Goal: Task Accomplishment & Management: Use online tool/utility

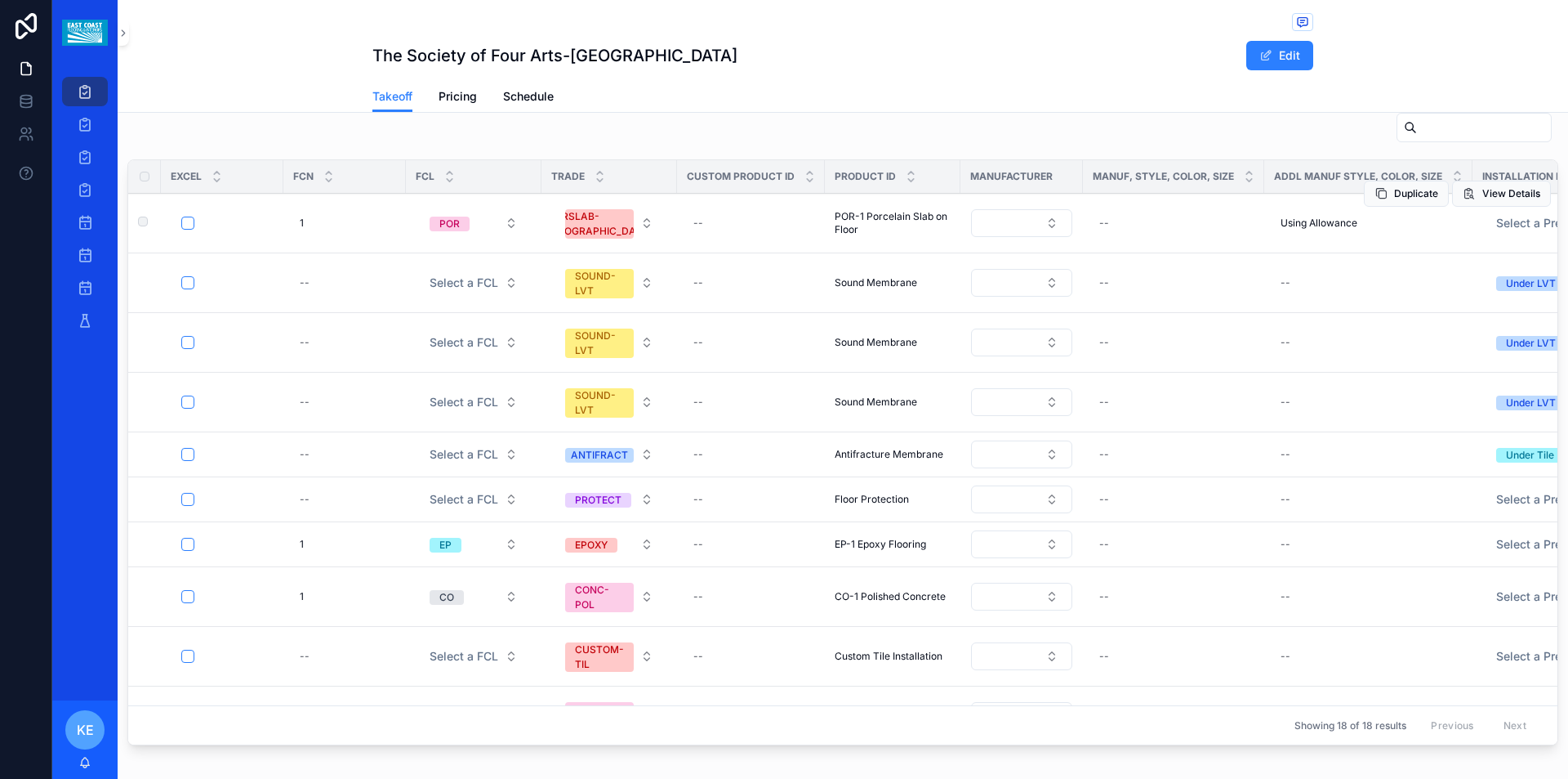
click at [889, 216] on span "POR-1 Porcelain Slab on Floor" at bounding box center [892, 223] width 116 height 26
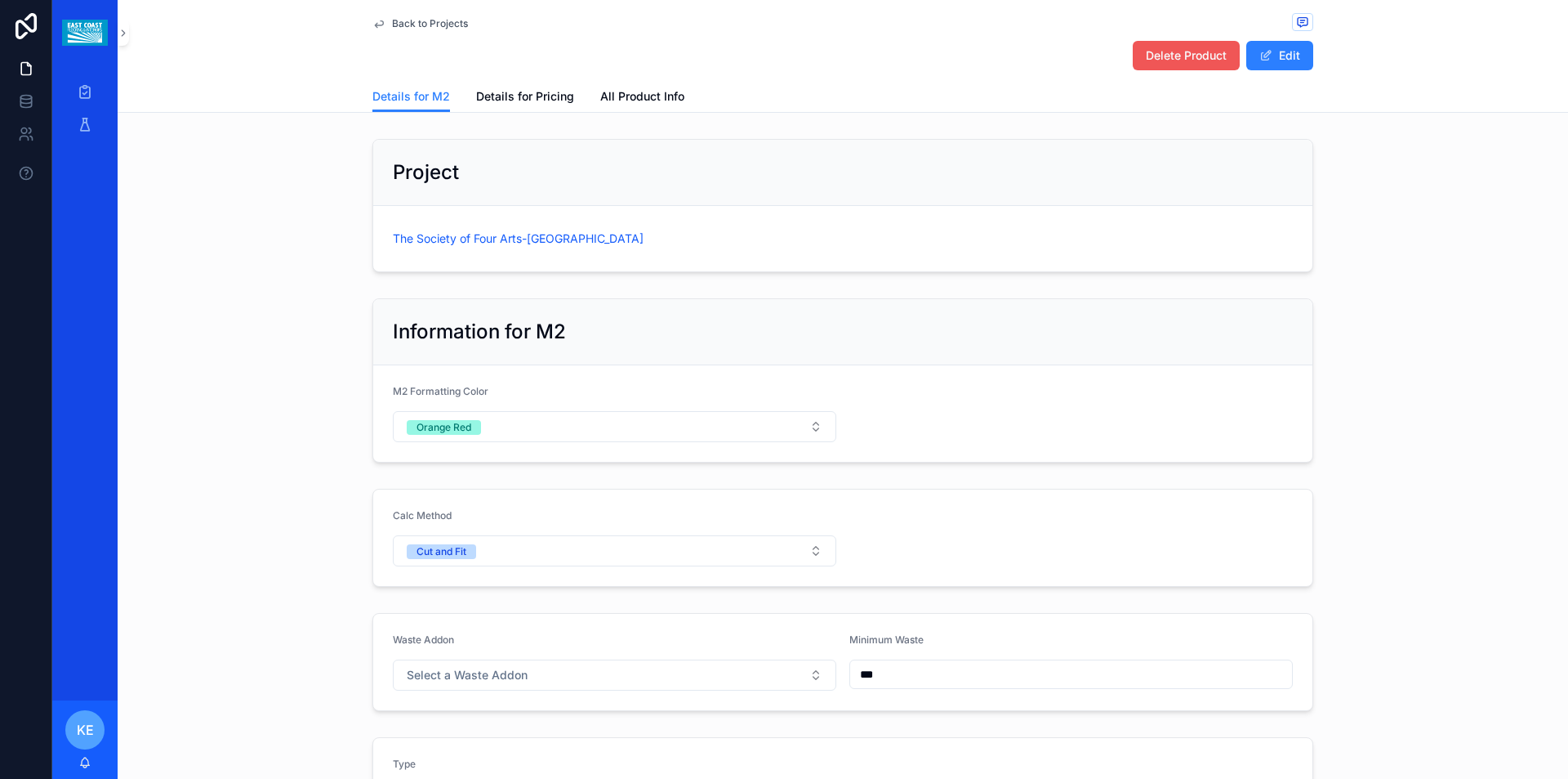
click at [1190, 58] on span "Delete Product" at bounding box center [1186, 55] width 81 height 17
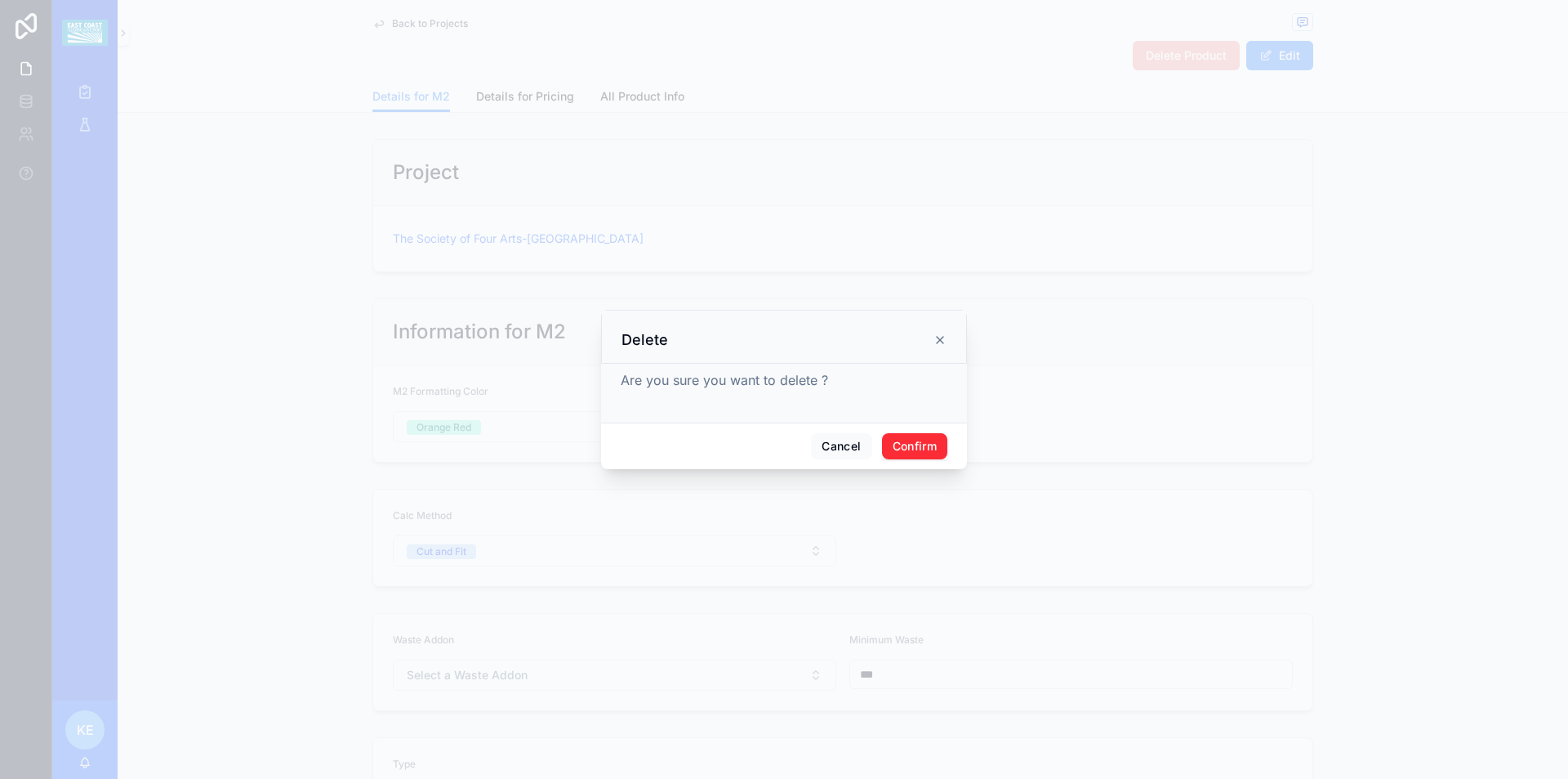
click at [913, 439] on button "Confirm" at bounding box center [915, 446] width 65 height 26
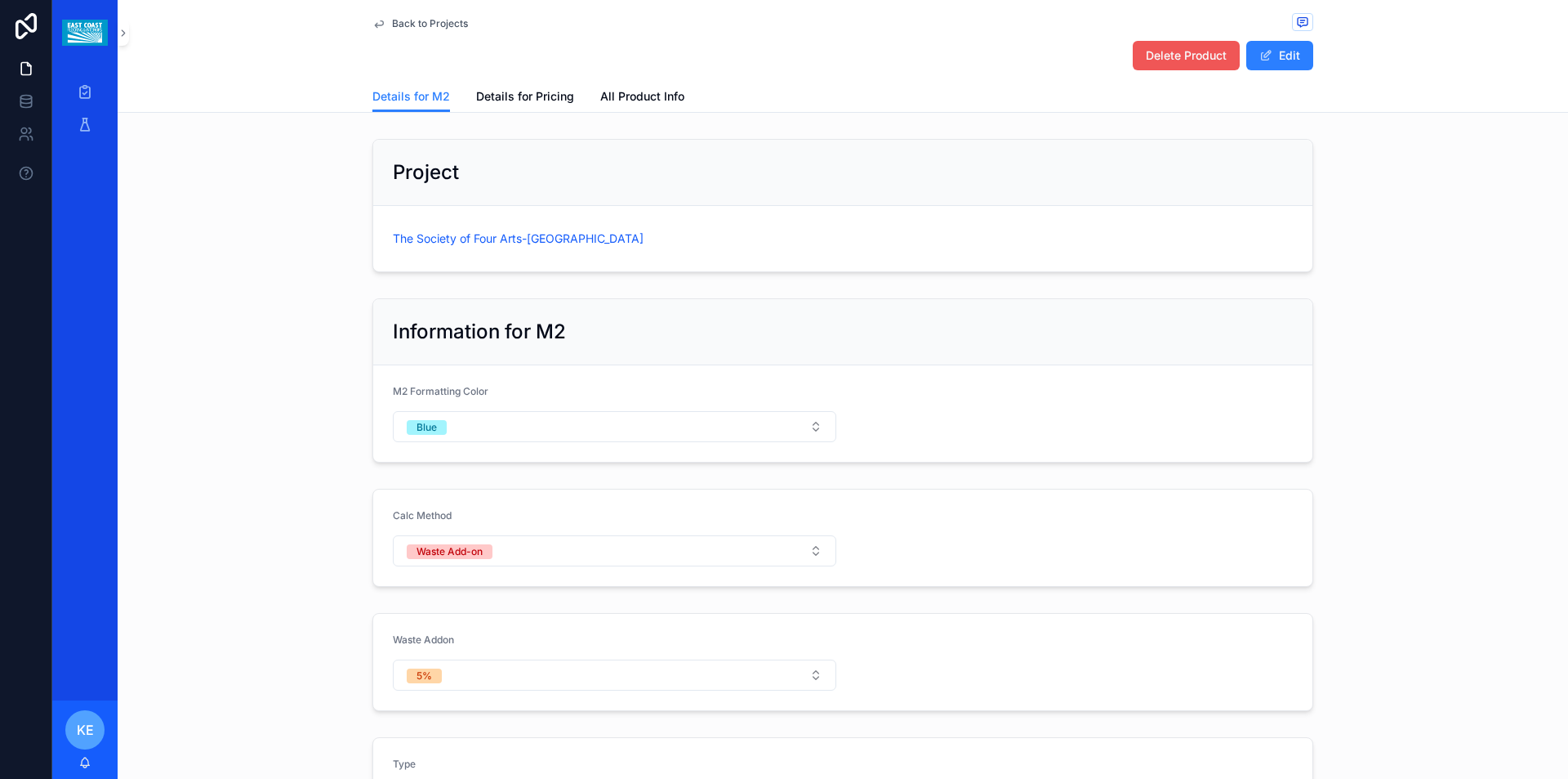
click at [1193, 52] on span "Delete Product" at bounding box center [1186, 55] width 81 height 17
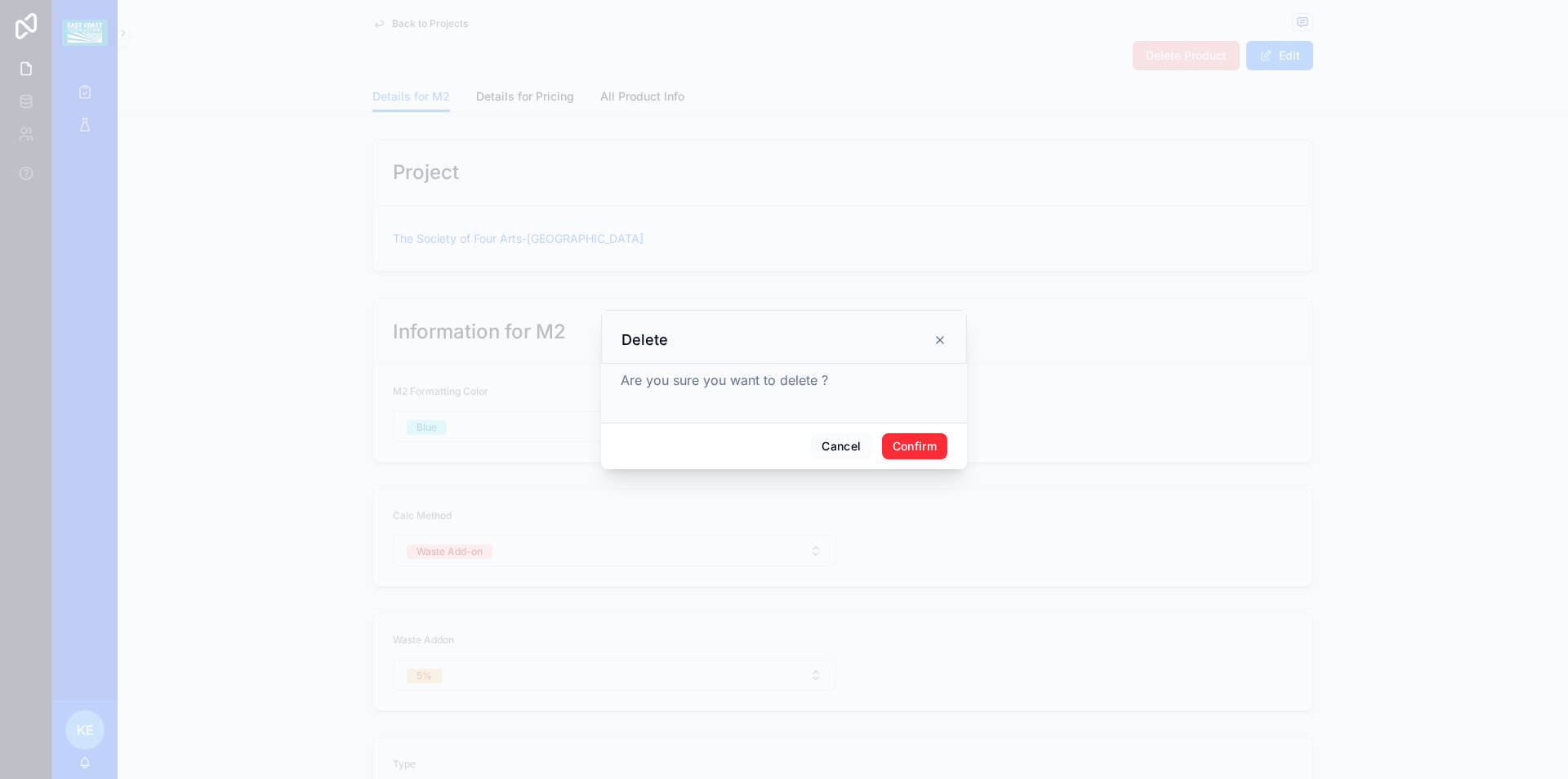
click at [919, 446] on button "Confirm" at bounding box center [915, 446] width 65 height 26
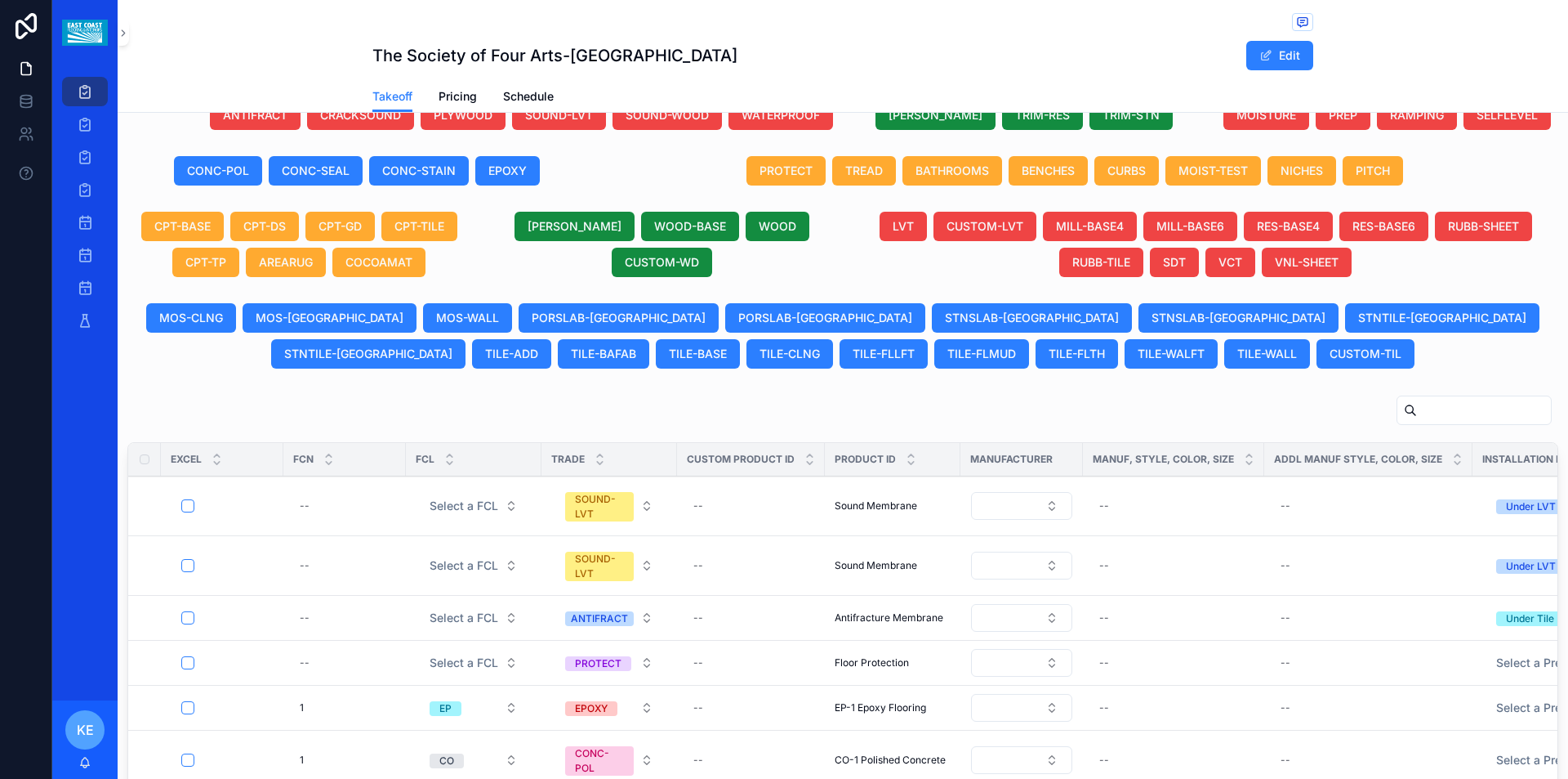
scroll to position [715, 0]
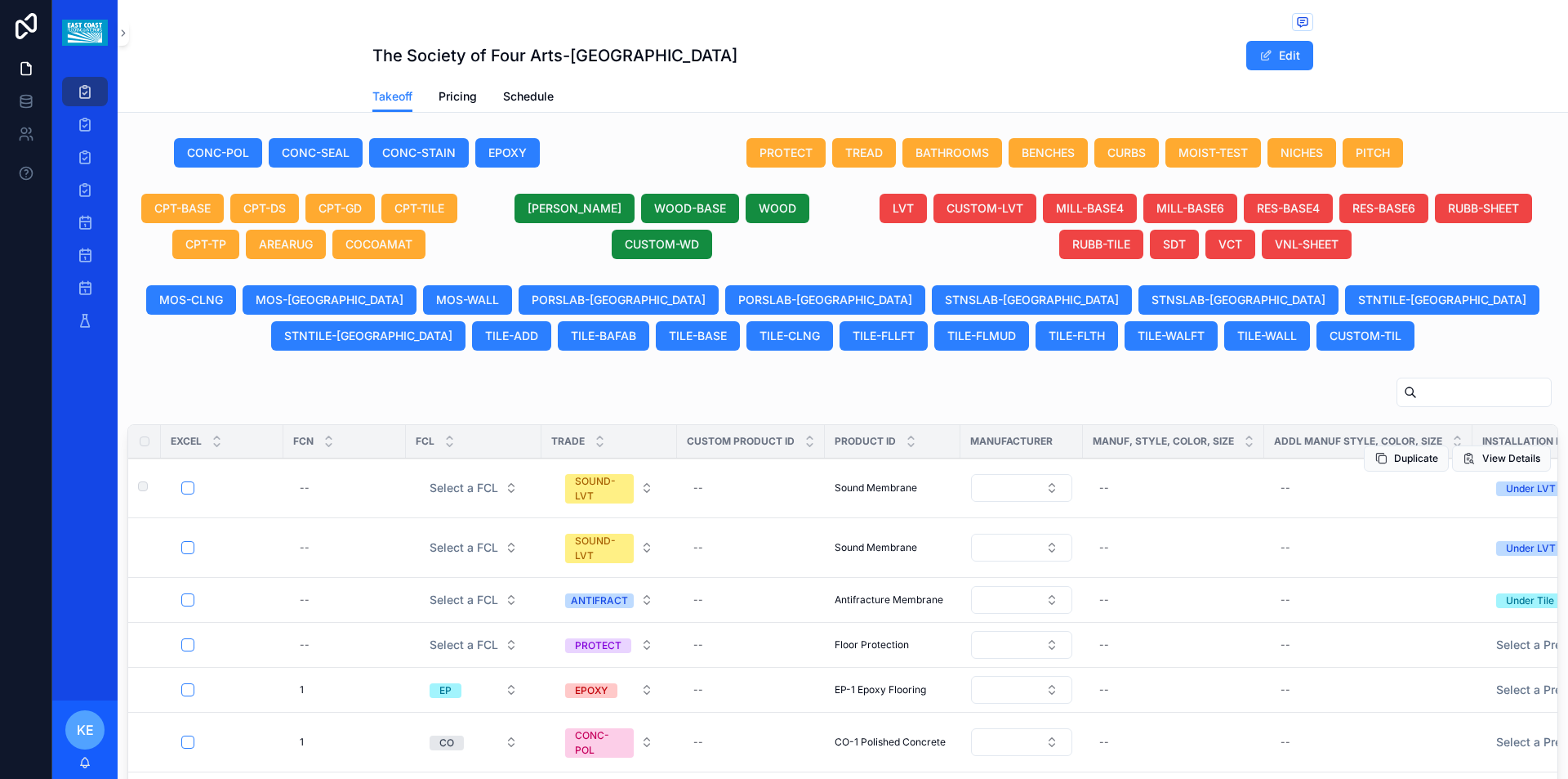
click at [855, 491] on span "Sound Membrane" at bounding box center [875, 487] width 83 height 13
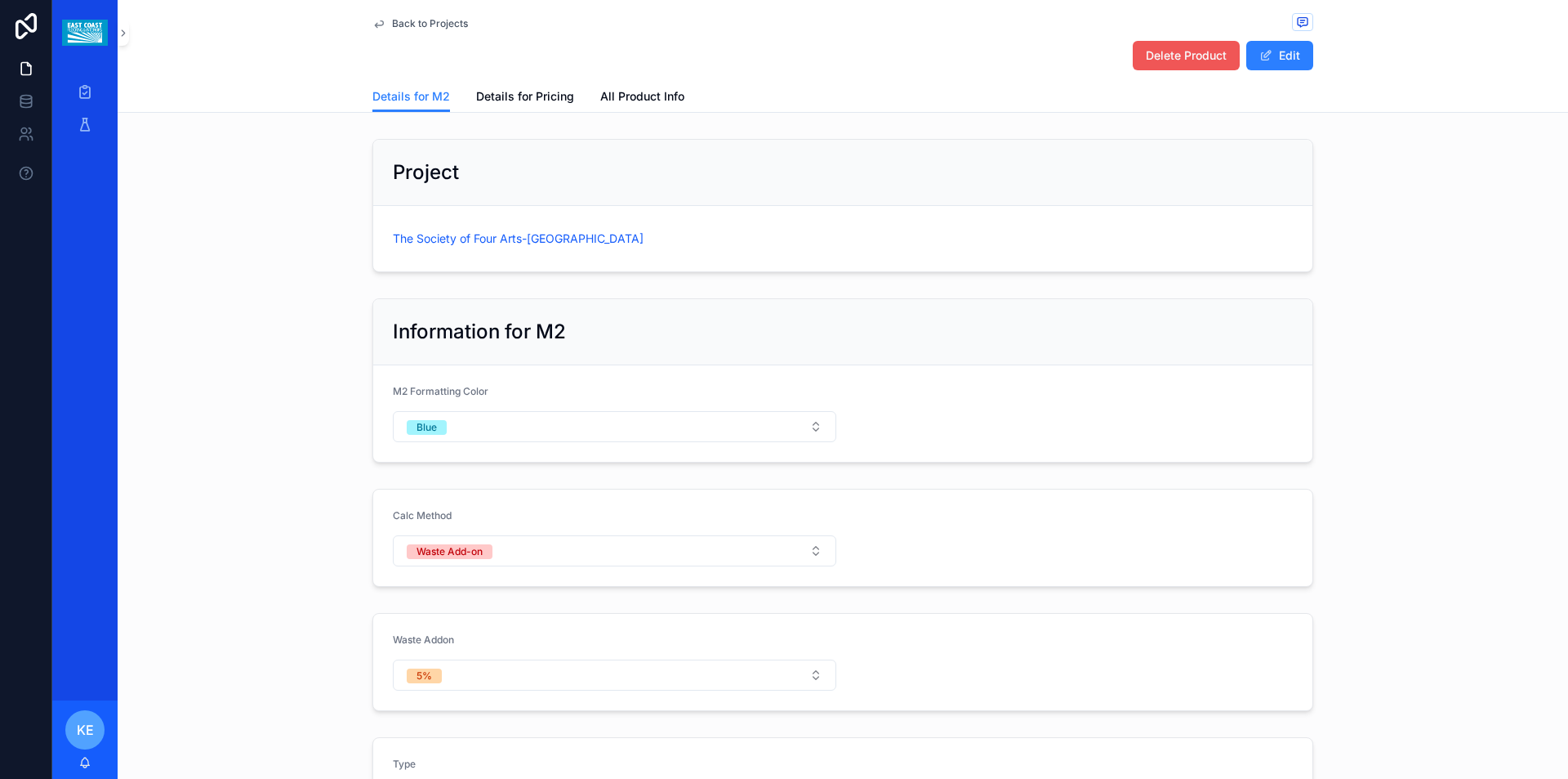
click at [1180, 51] on span "Delete Product" at bounding box center [1186, 55] width 81 height 17
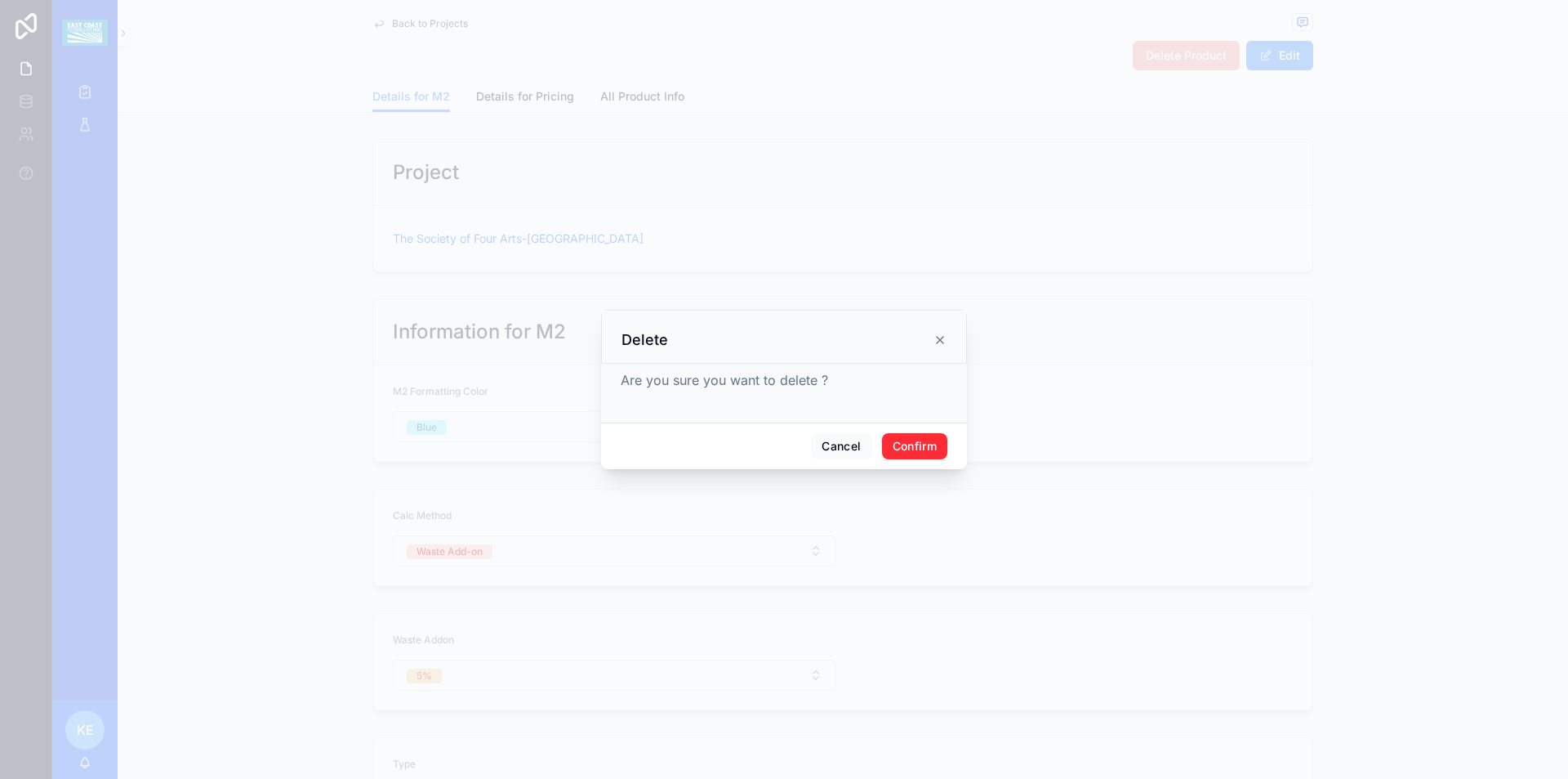
click at [915, 452] on button "Confirm" at bounding box center [915, 446] width 65 height 26
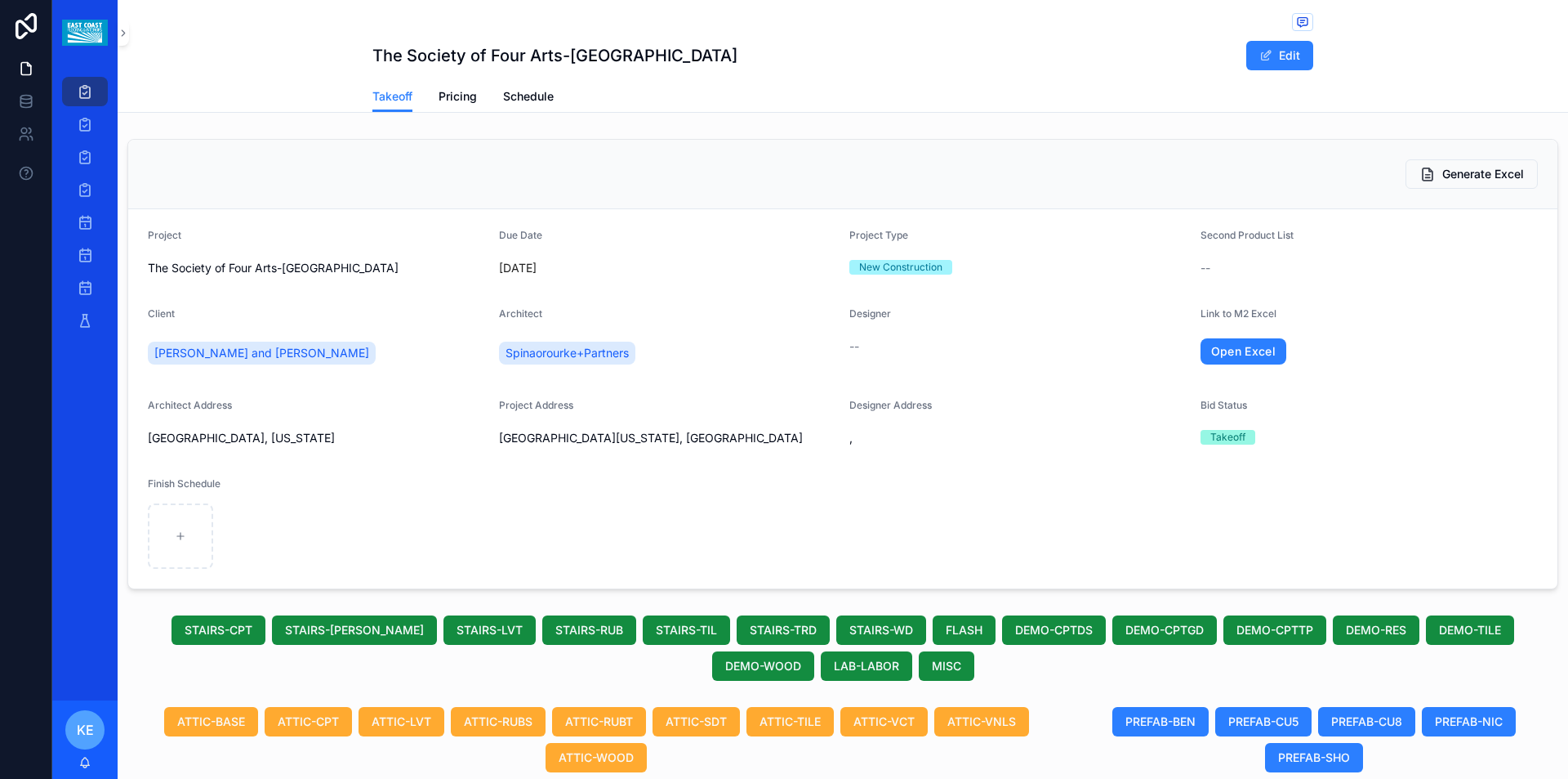
scroll to position [715, 0]
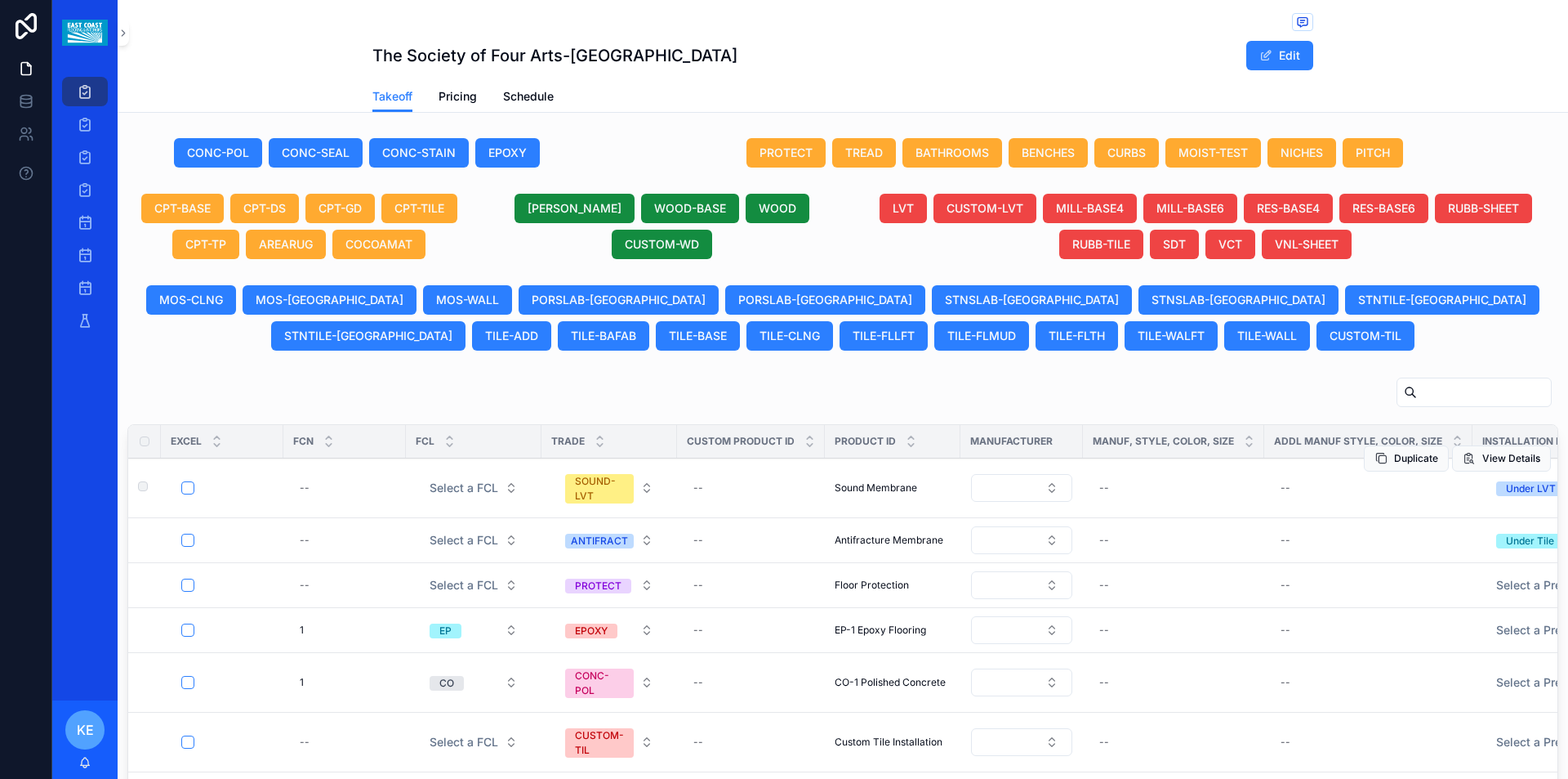
click at [873, 484] on span "Sound Membrane" at bounding box center [875, 487] width 83 height 13
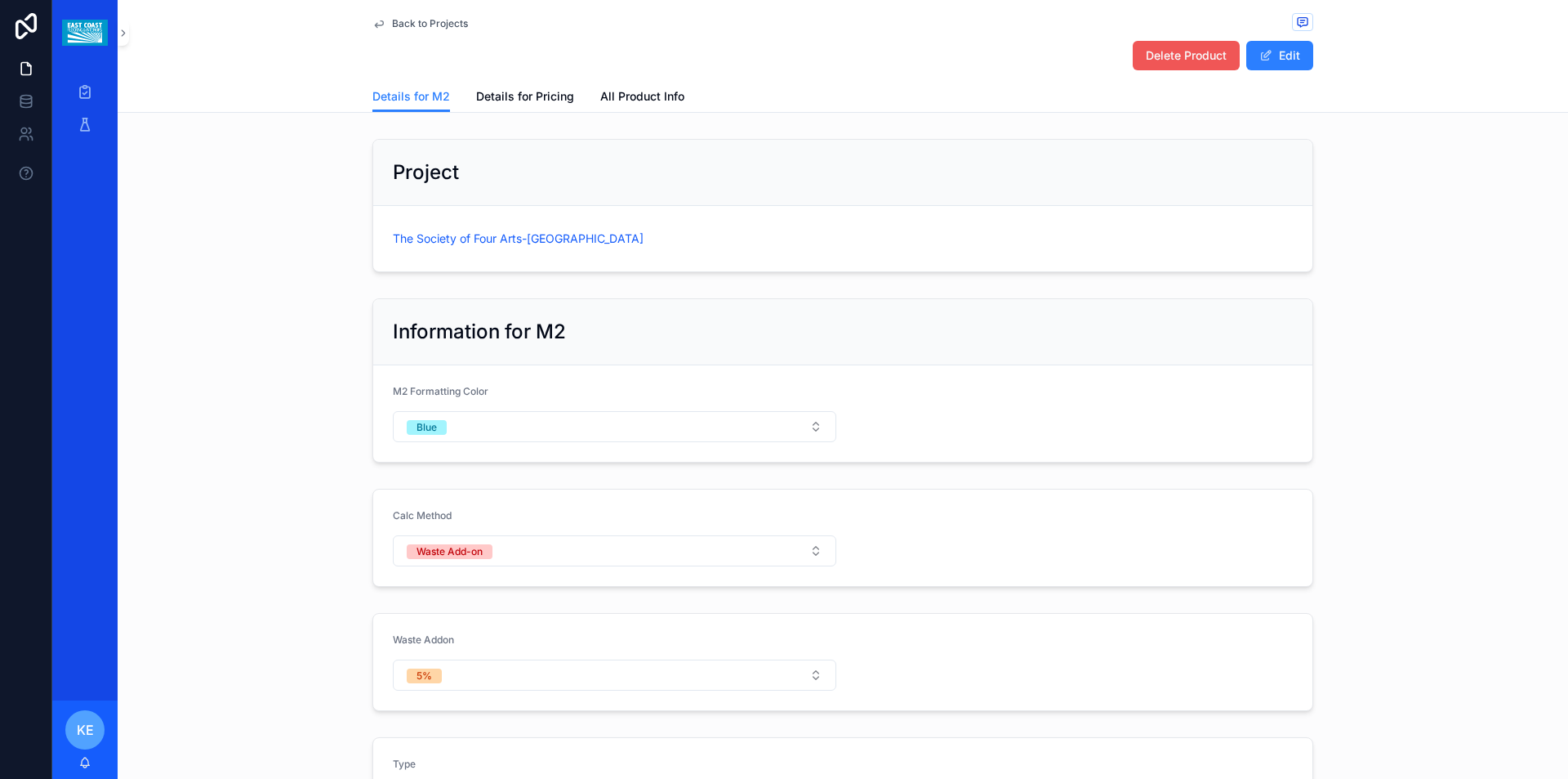
click at [1161, 59] on span "Delete Product" at bounding box center [1186, 55] width 81 height 17
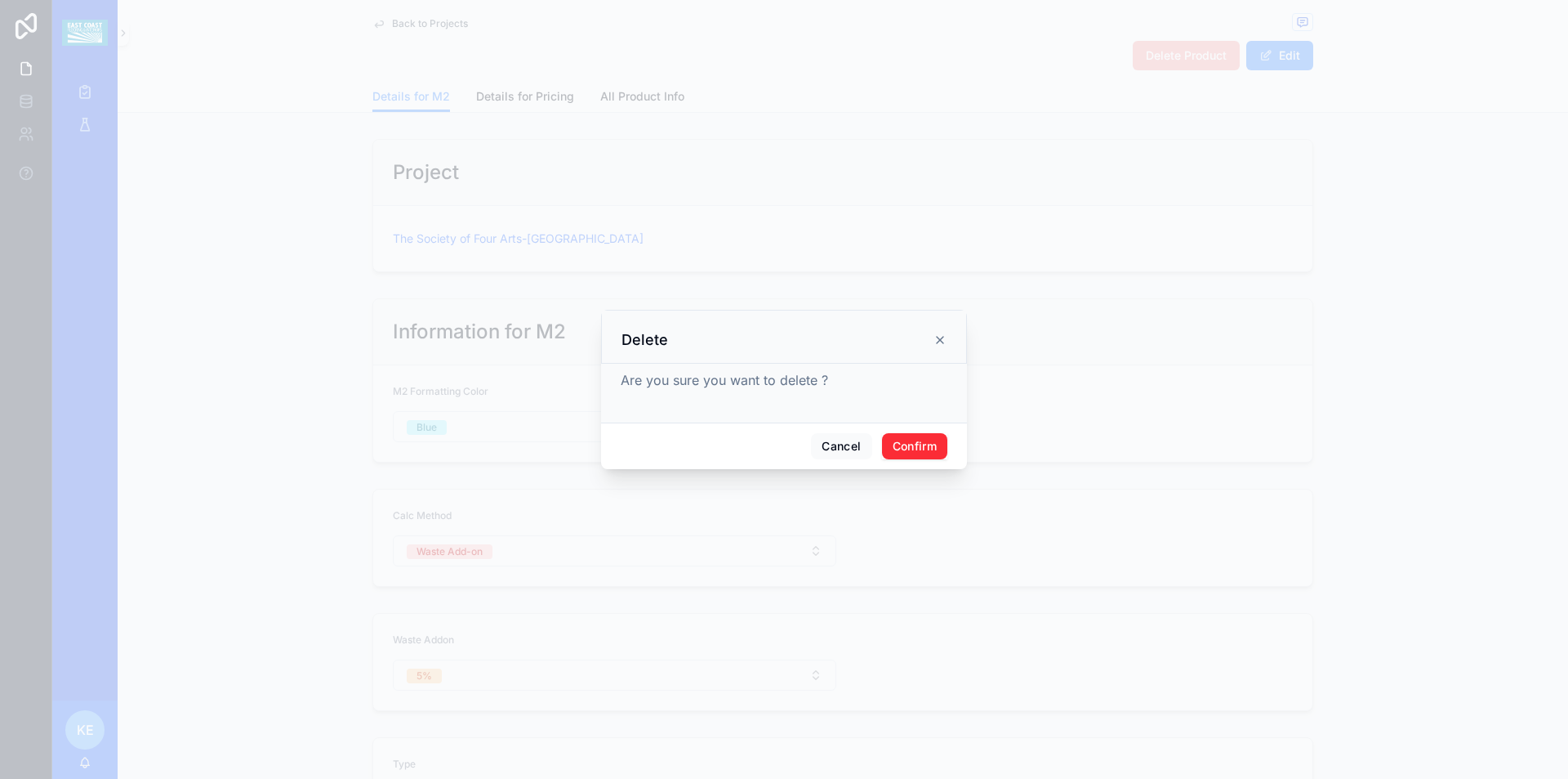
click at [934, 450] on button "Confirm" at bounding box center [915, 446] width 65 height 26
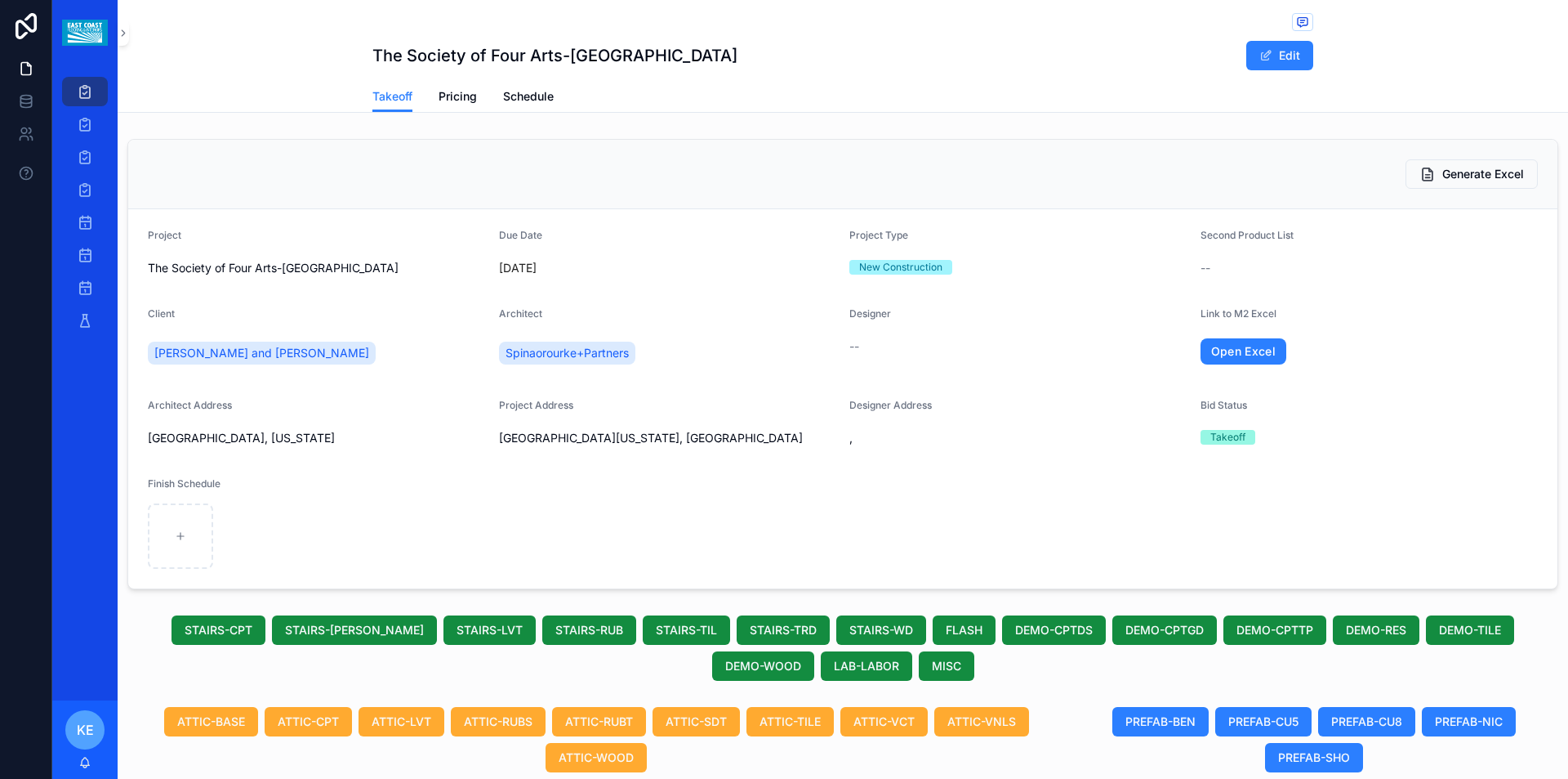
scroll to position [879, 0]
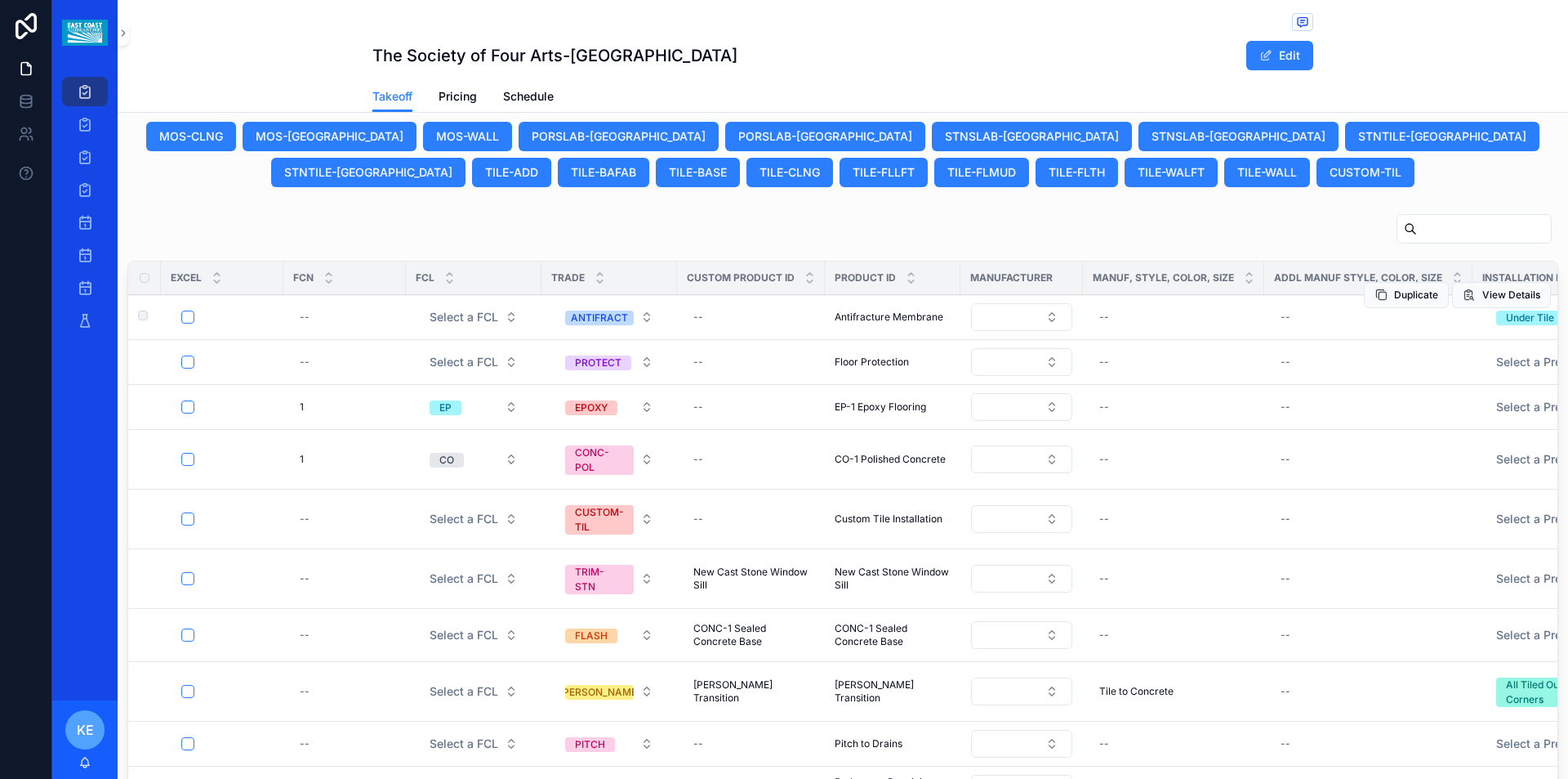
click at [883, 310] on span "Antifracture Membrane" at bounding box center [889, 316] width 109 height 13
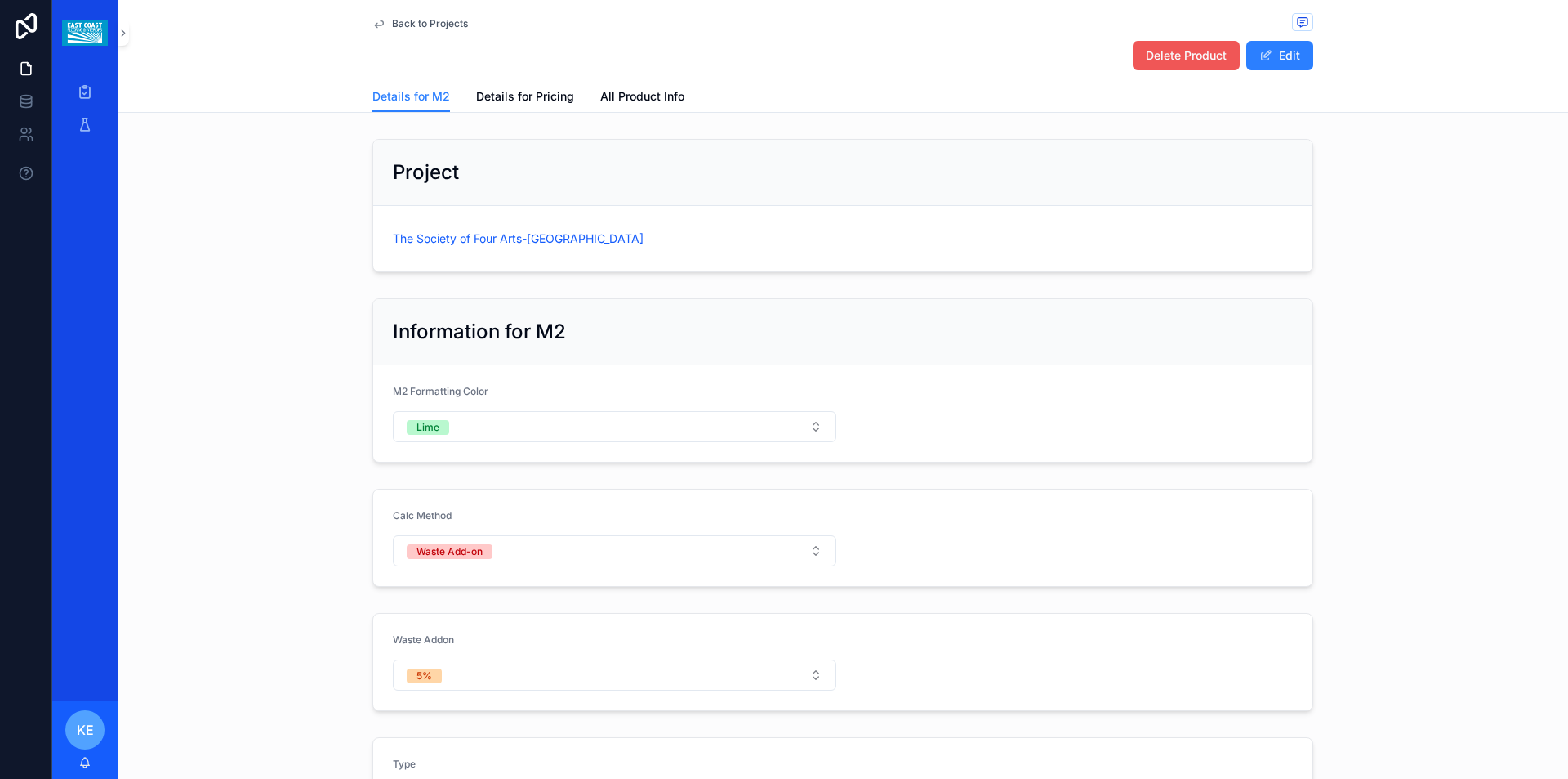
click at [1193, 52] on span "Delete Product" at bounding box center [1186, 55] width 81 height 17
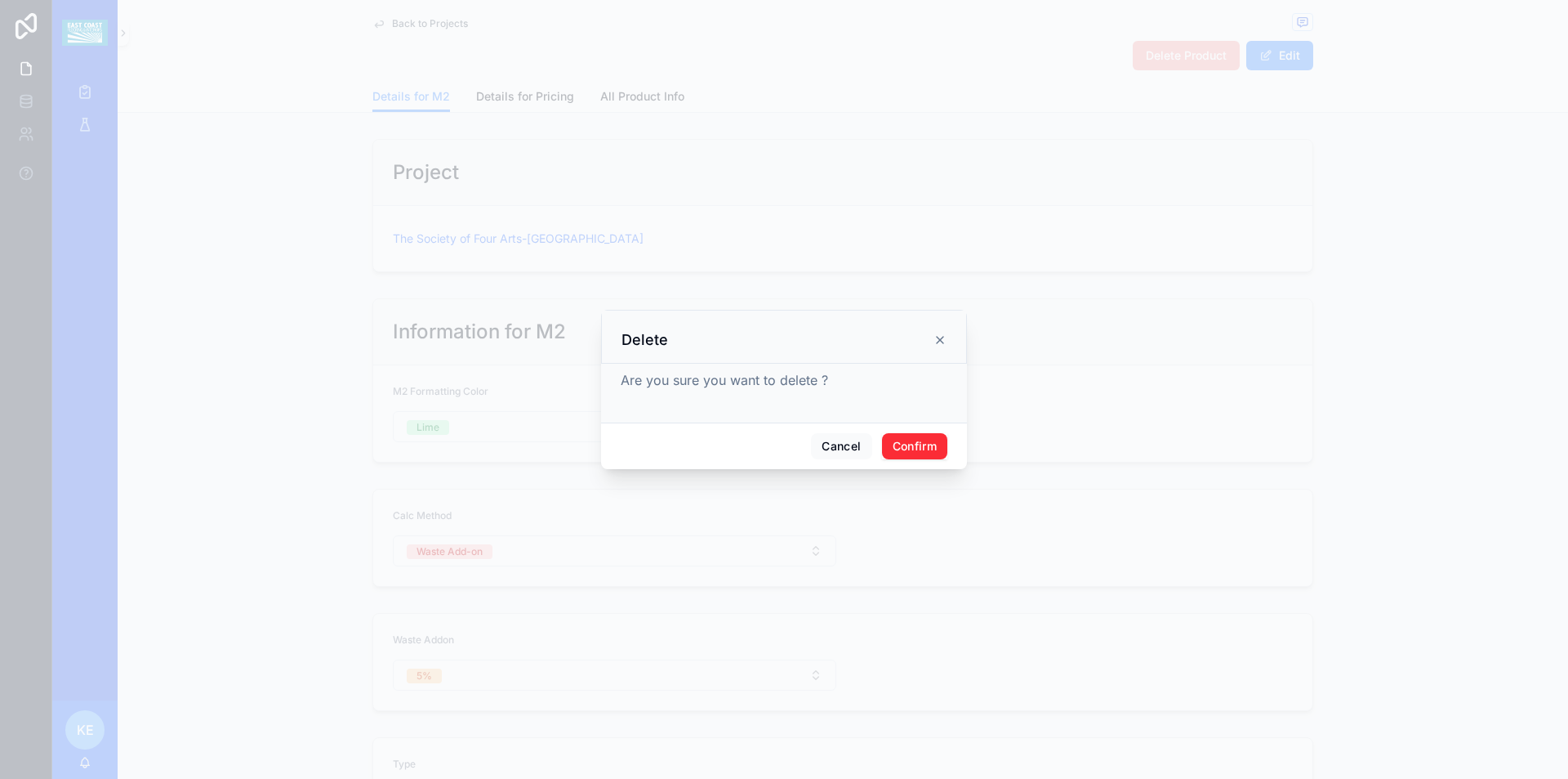
click at [908, 448] on button "Confirm" at bounding box center [915, 446] width 65 height 26
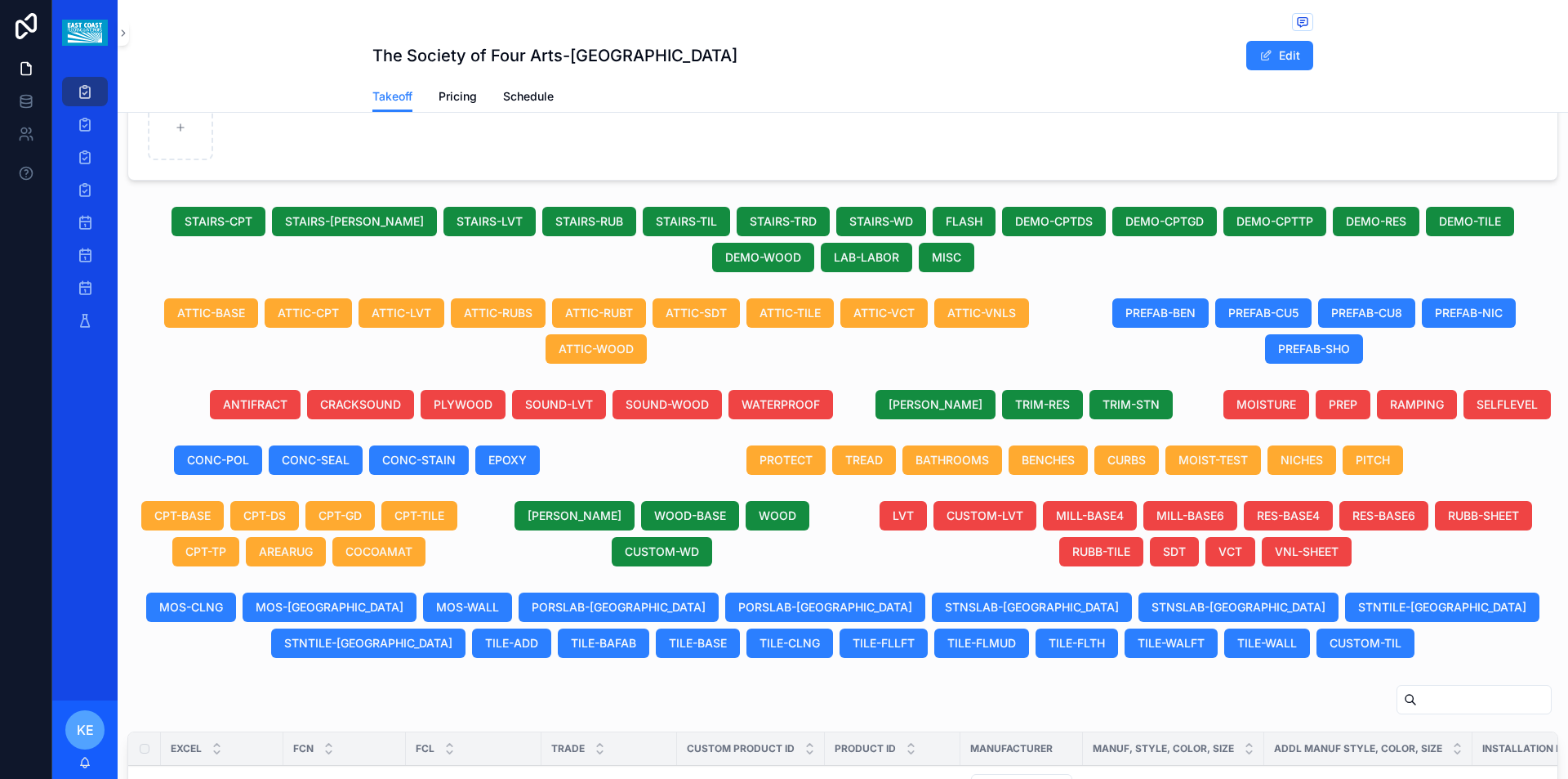
scroll to position [735, 0]
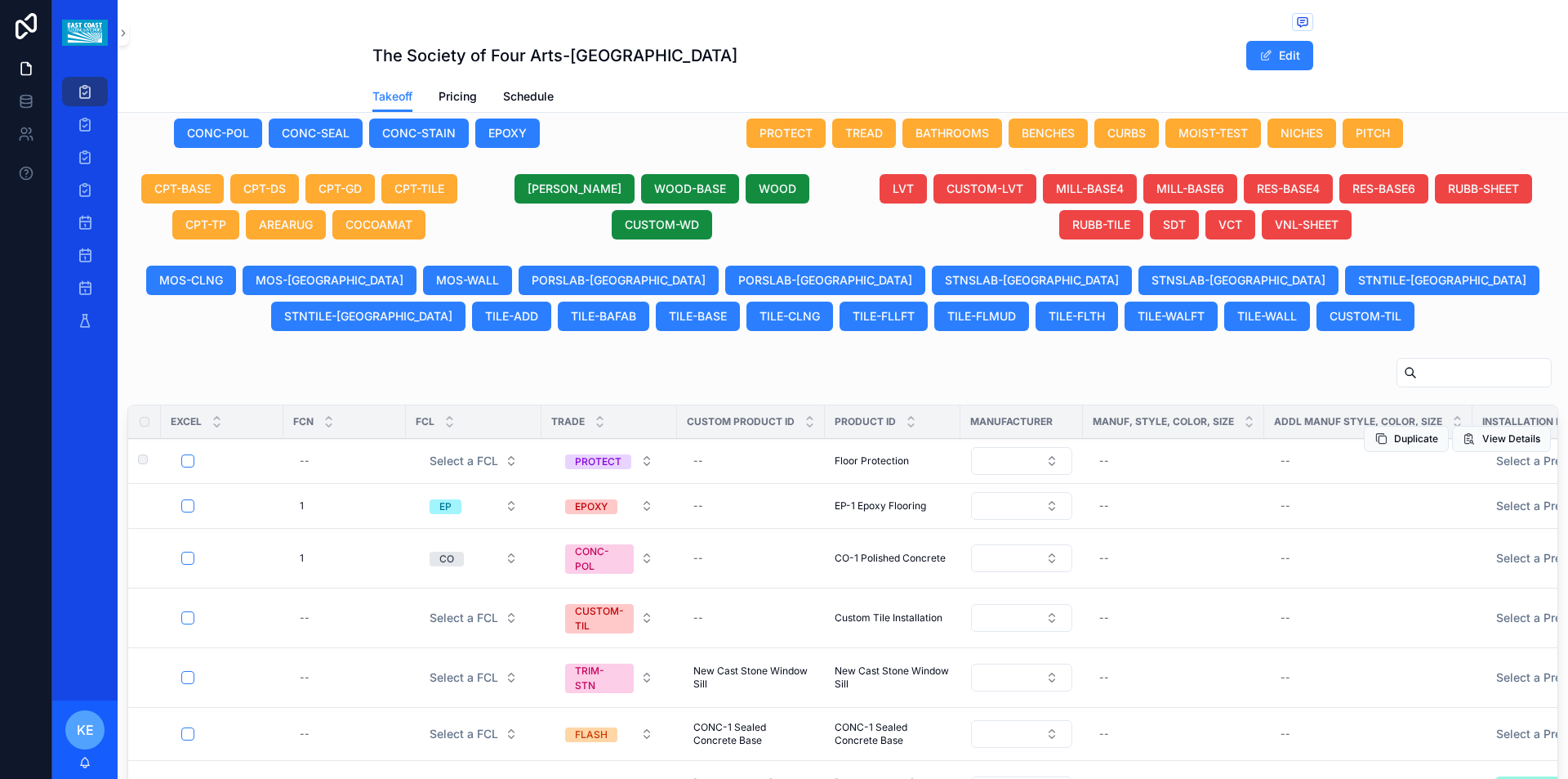
click at [889, 455] on span "Floor Protection" at bounding box center [871, 460] width 74 height 13
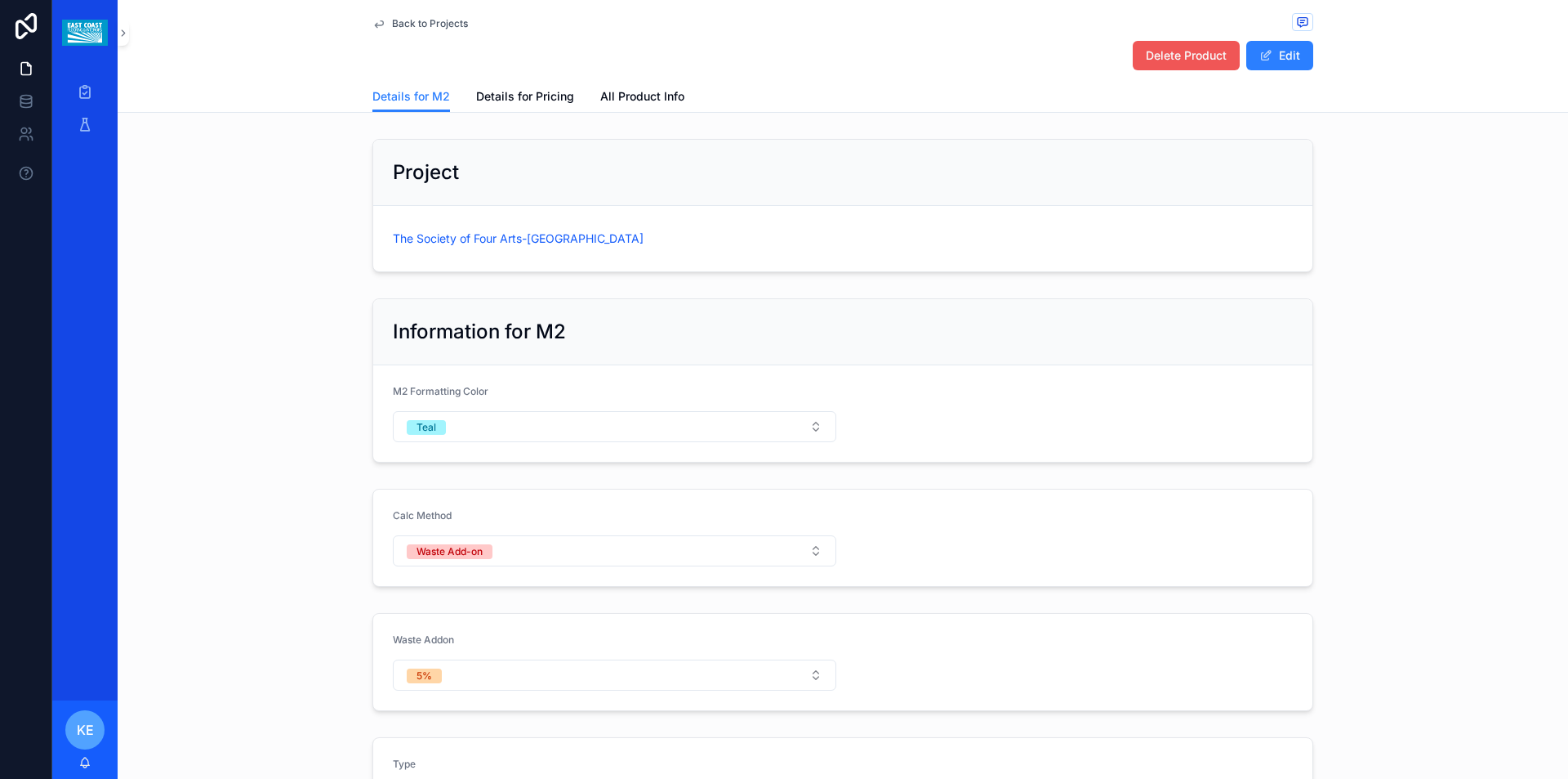
click at [1159, 59] on span "Delete Product" at bounding box center [1186, 55] width 81 height 17
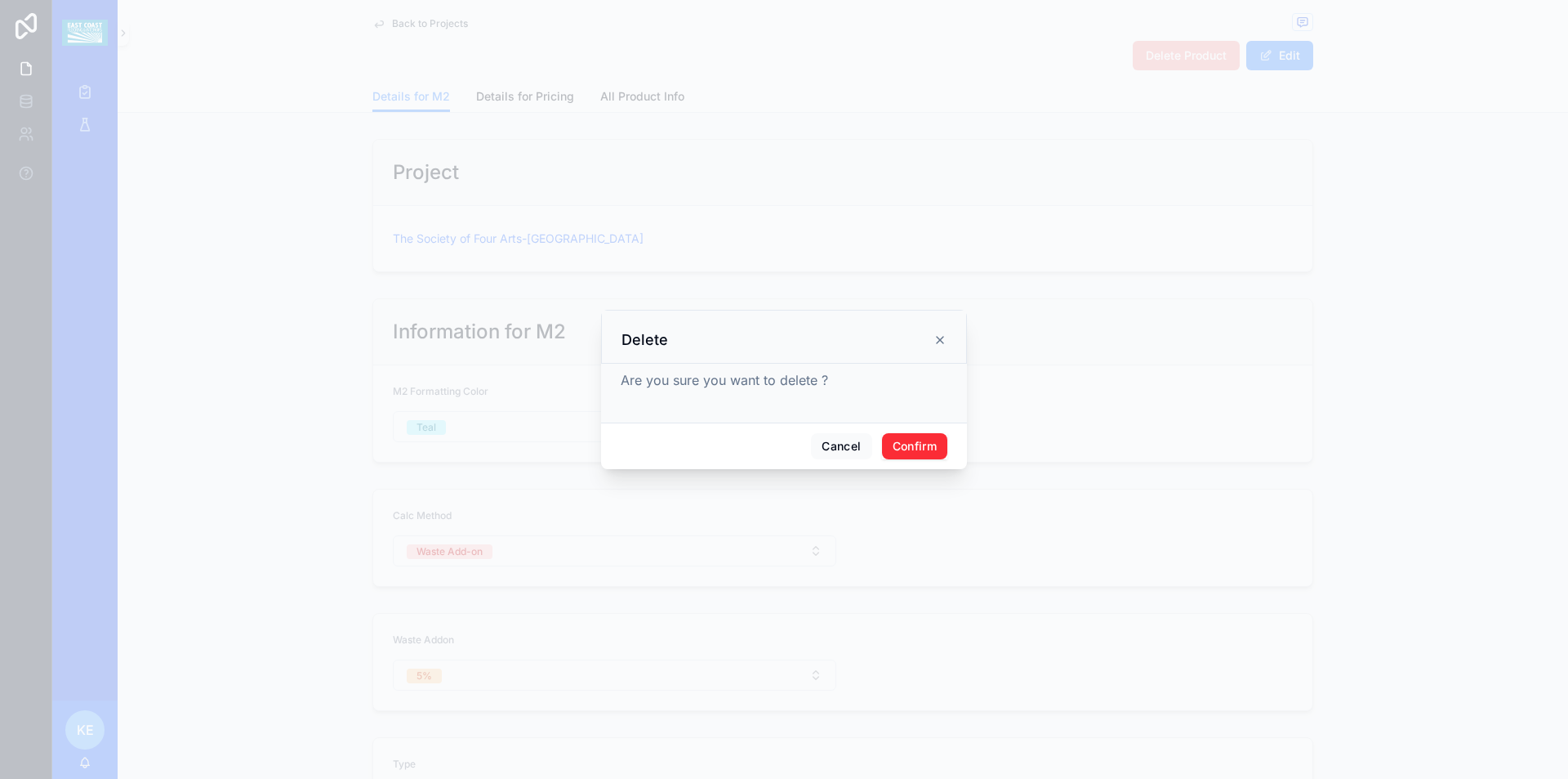
click at [915, 448] on button "Confirm" at bounding box center [915, 446] width 65 height 26
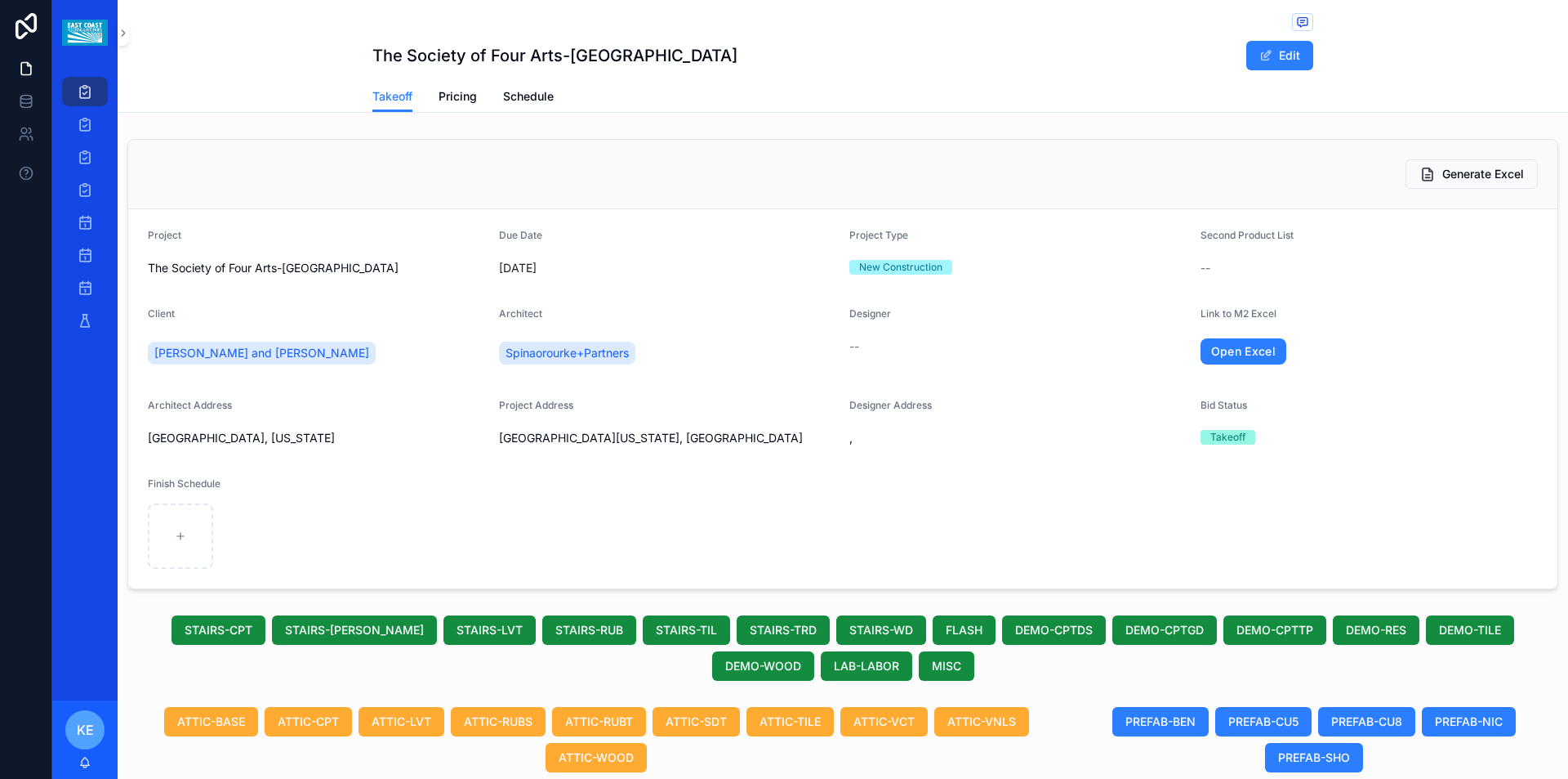
scroll to position [817, 0]
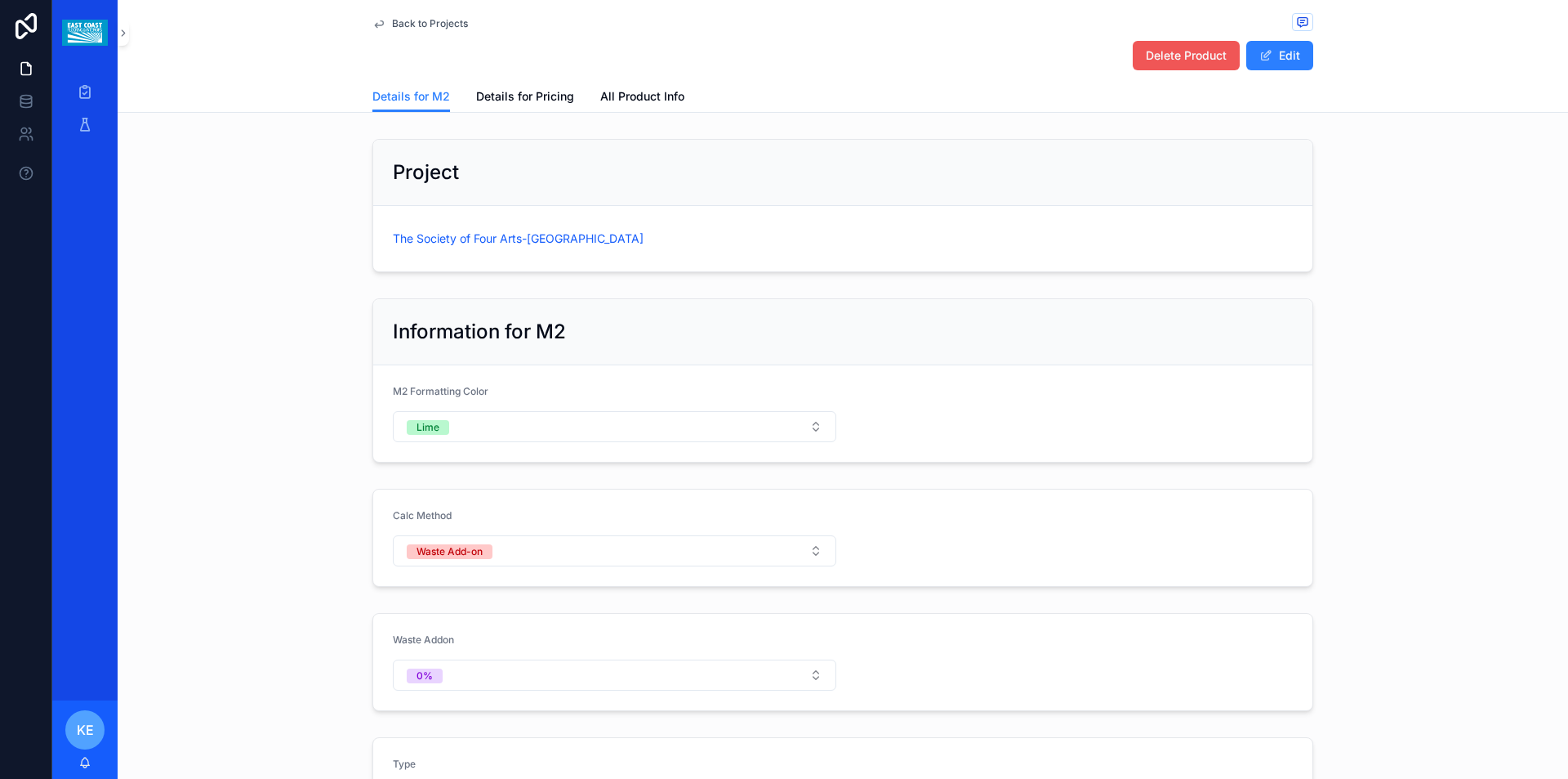
click at [1181, 54] on span "Delete Product" at bounding box center [1186, 55] width 81 height 17
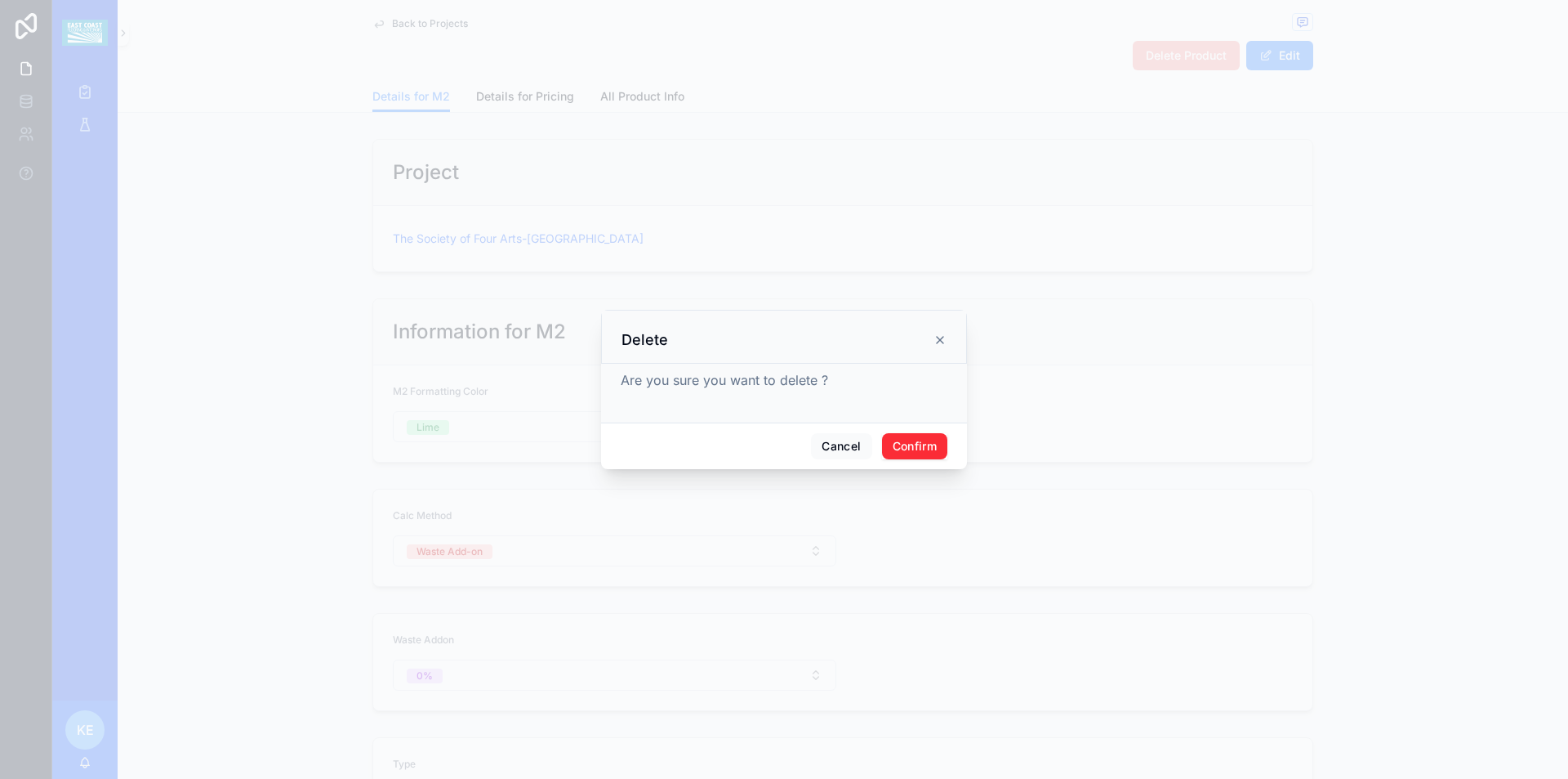
click at [912, 445] on button "Confirm" at bounding box center [915, 446] width 65 height 26
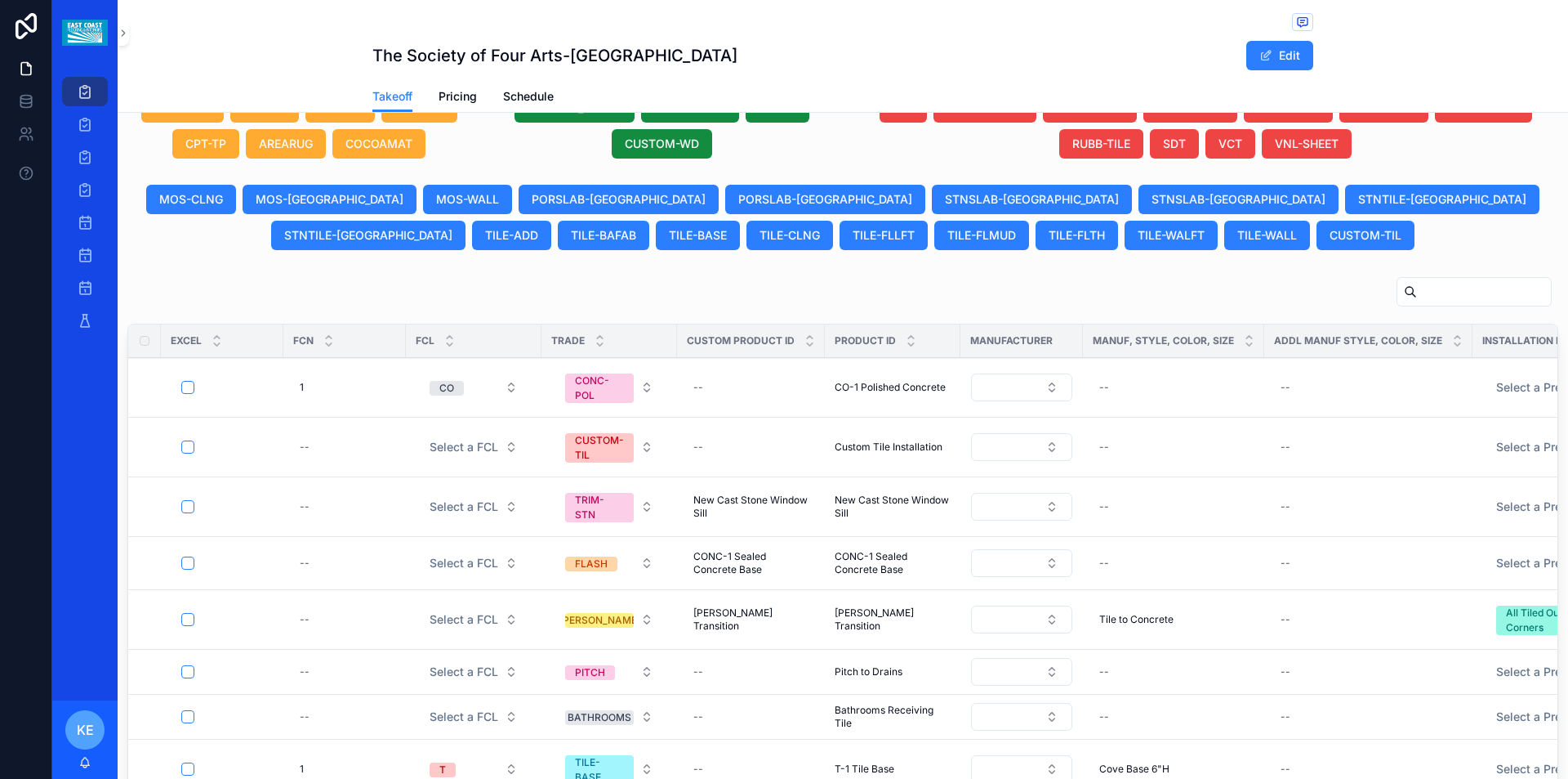
scroll to position [817, 0]
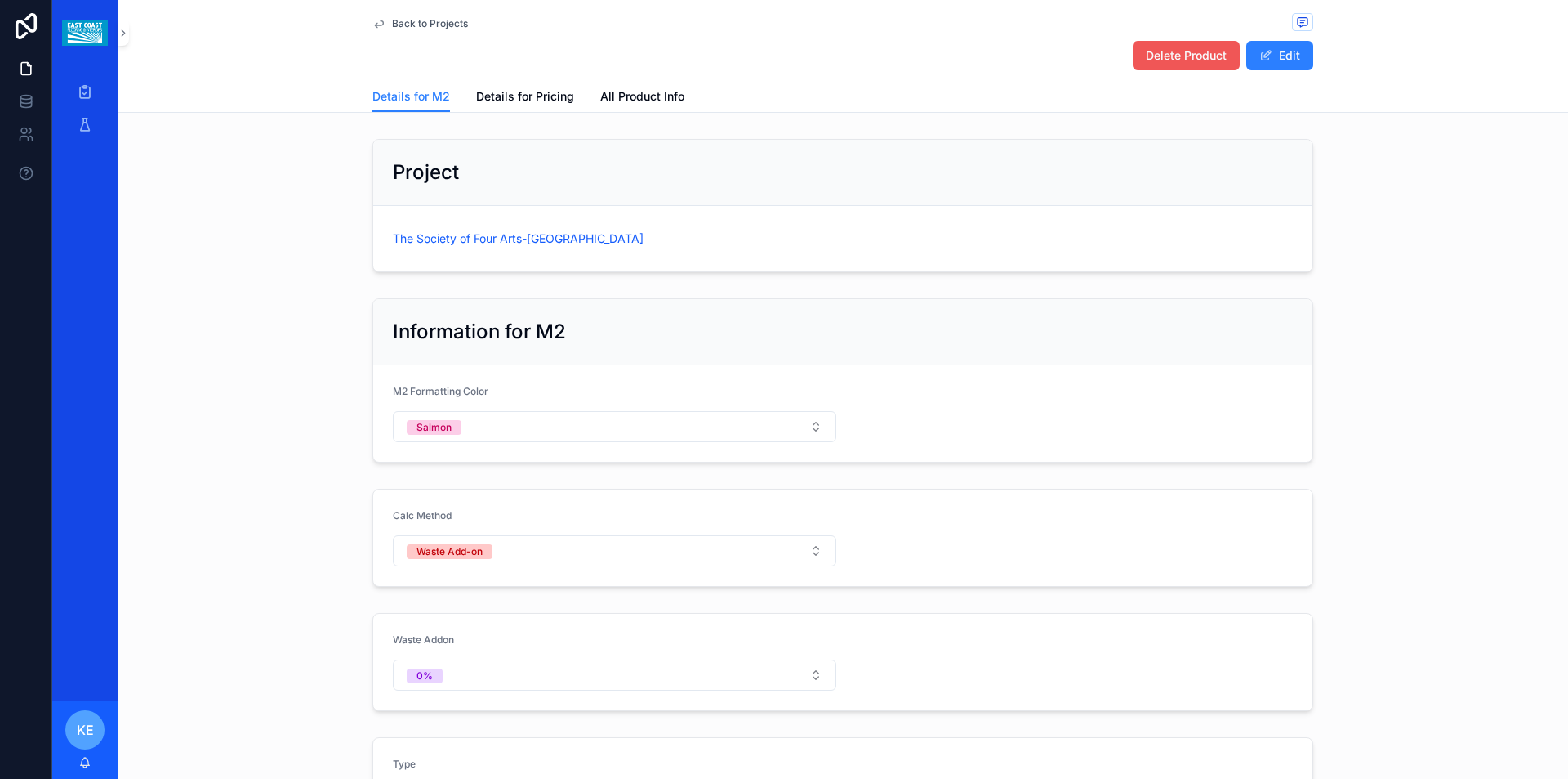
click at [1181, 52] on span "Delete Product" at bounding box center [1186, 55] width 81 height 17
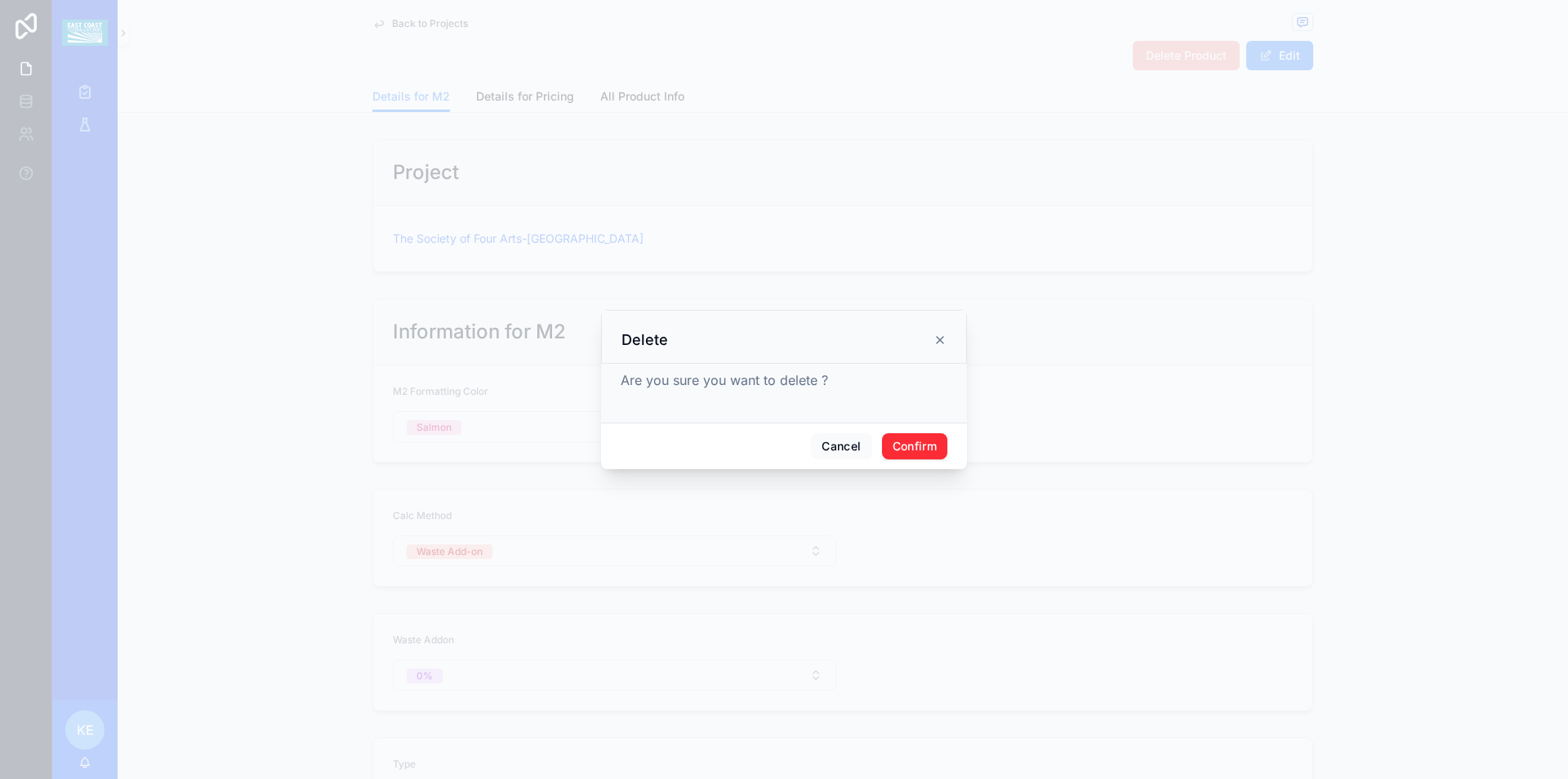
click at [907, 440] on button "Confirm" at bounding box center [915, 446] width 65 height 26
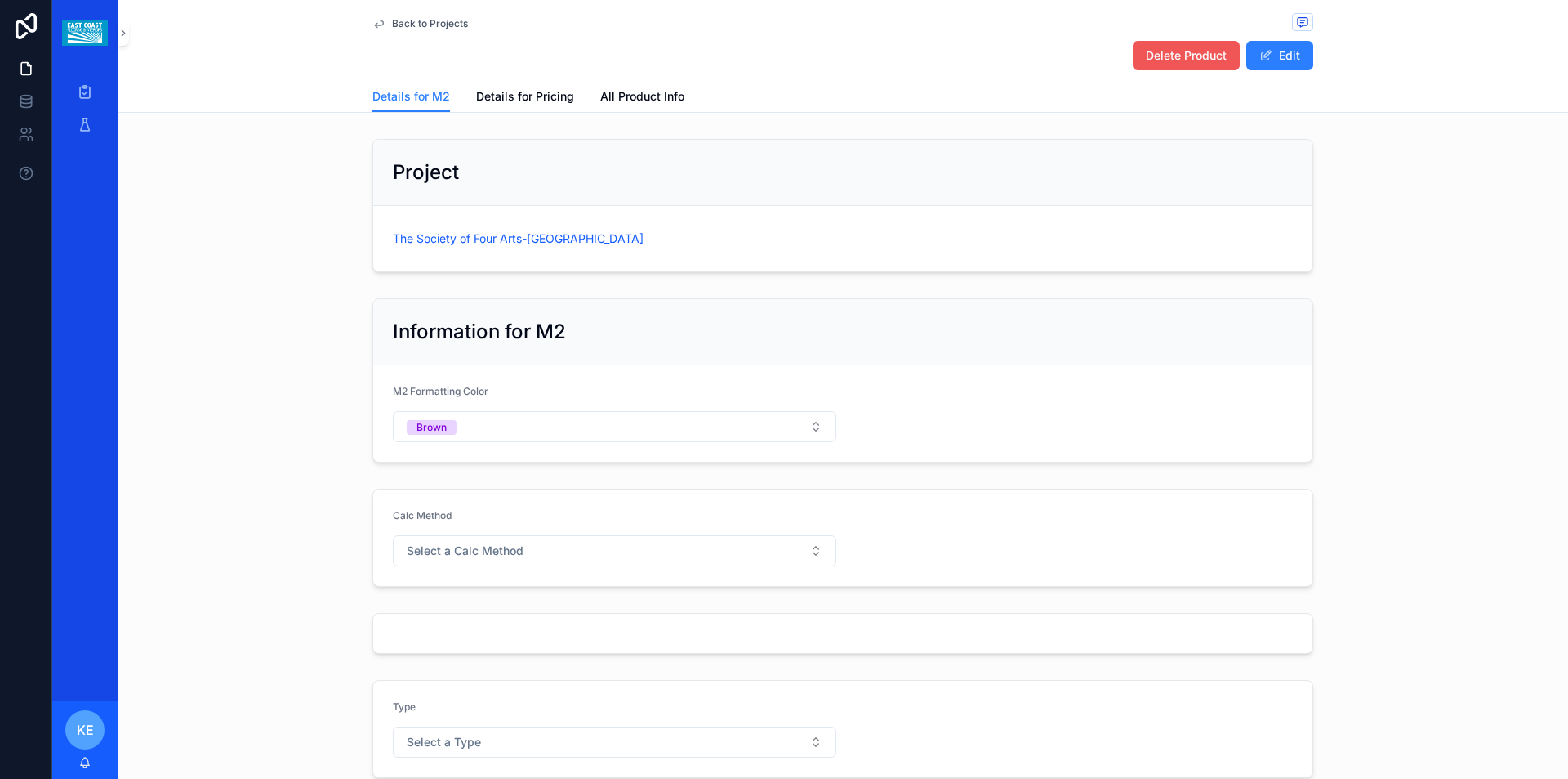
click at [1177, 58] on span "Delete Product" at bounding box center [1186, 55] width 81 height 17
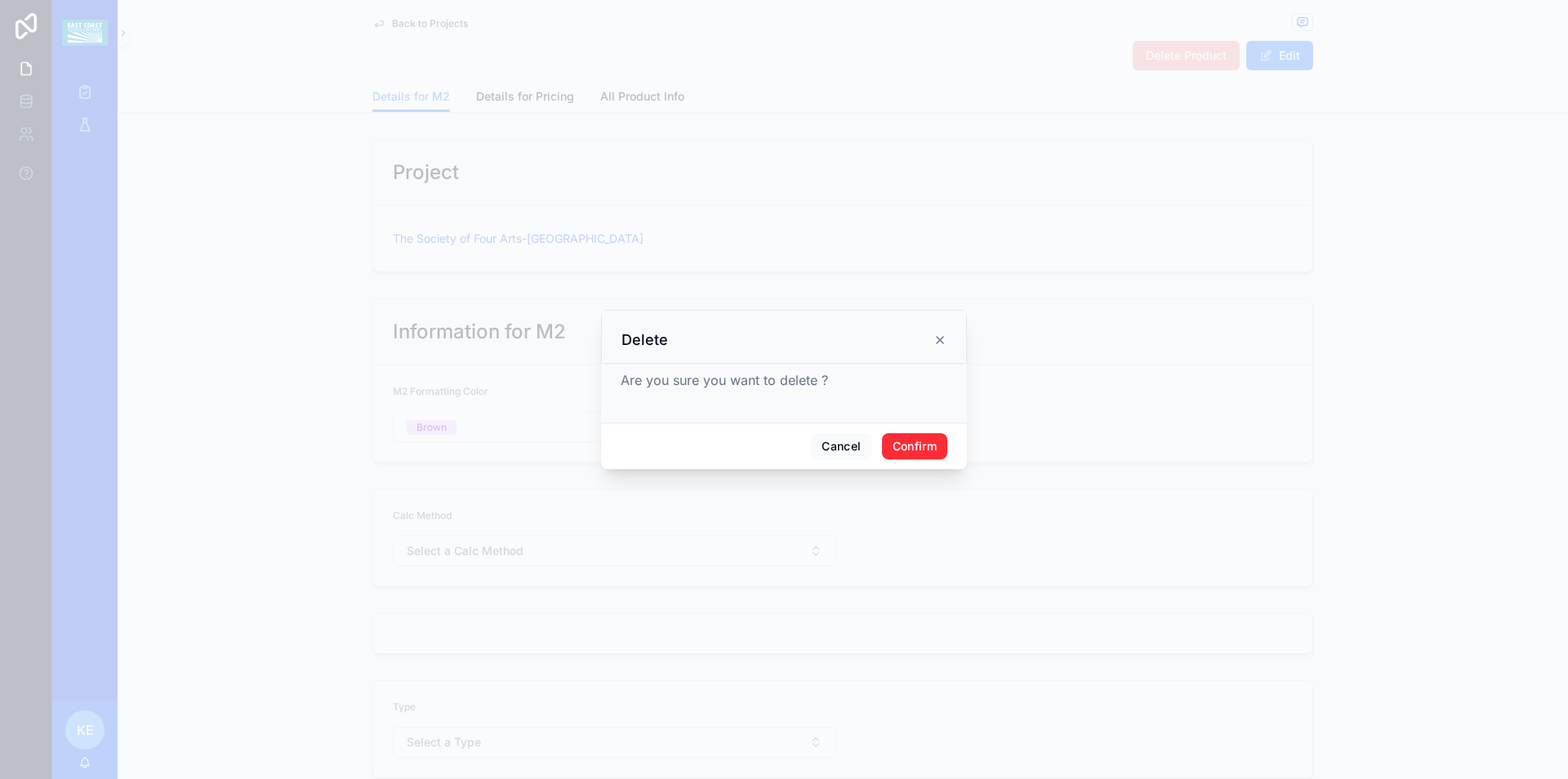
click at [907, 435] on button "Confirm" at bounding box center [915, 446] width 65 height 26
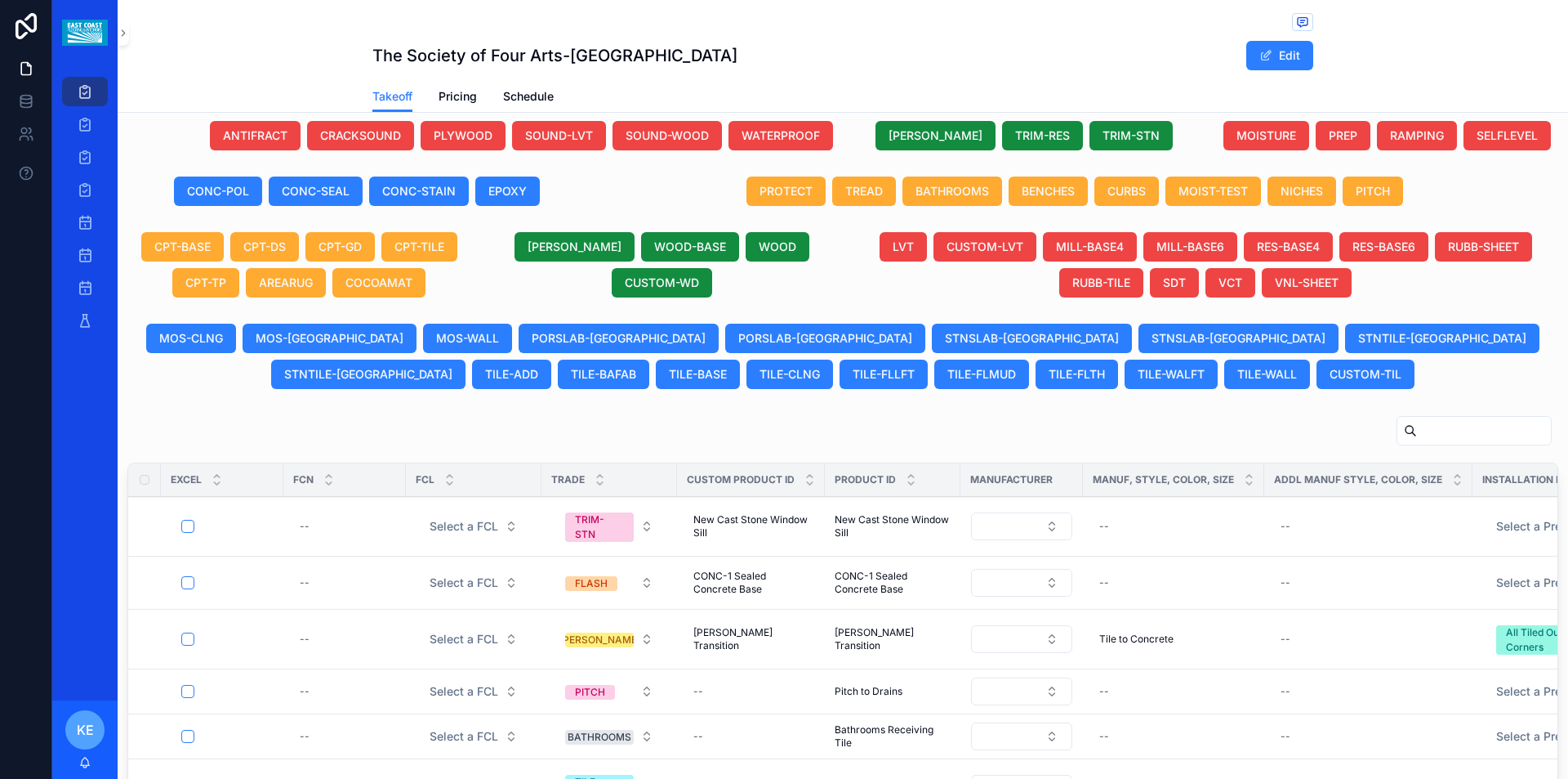
scroll to position [735, 0]
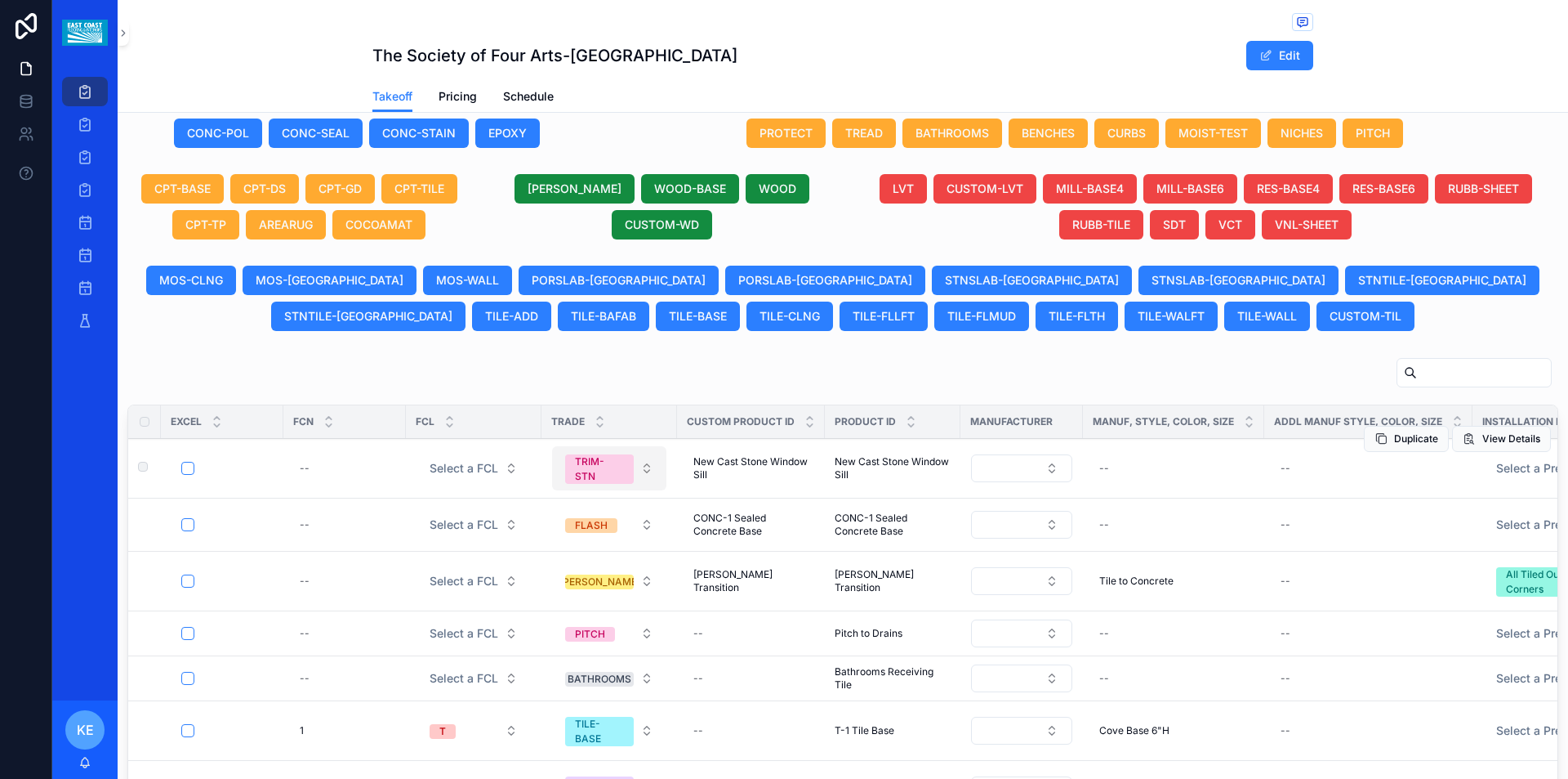
click at [638, 471] on button "TRIM-STN" at bounding box center [609, 468] width 114 height 44
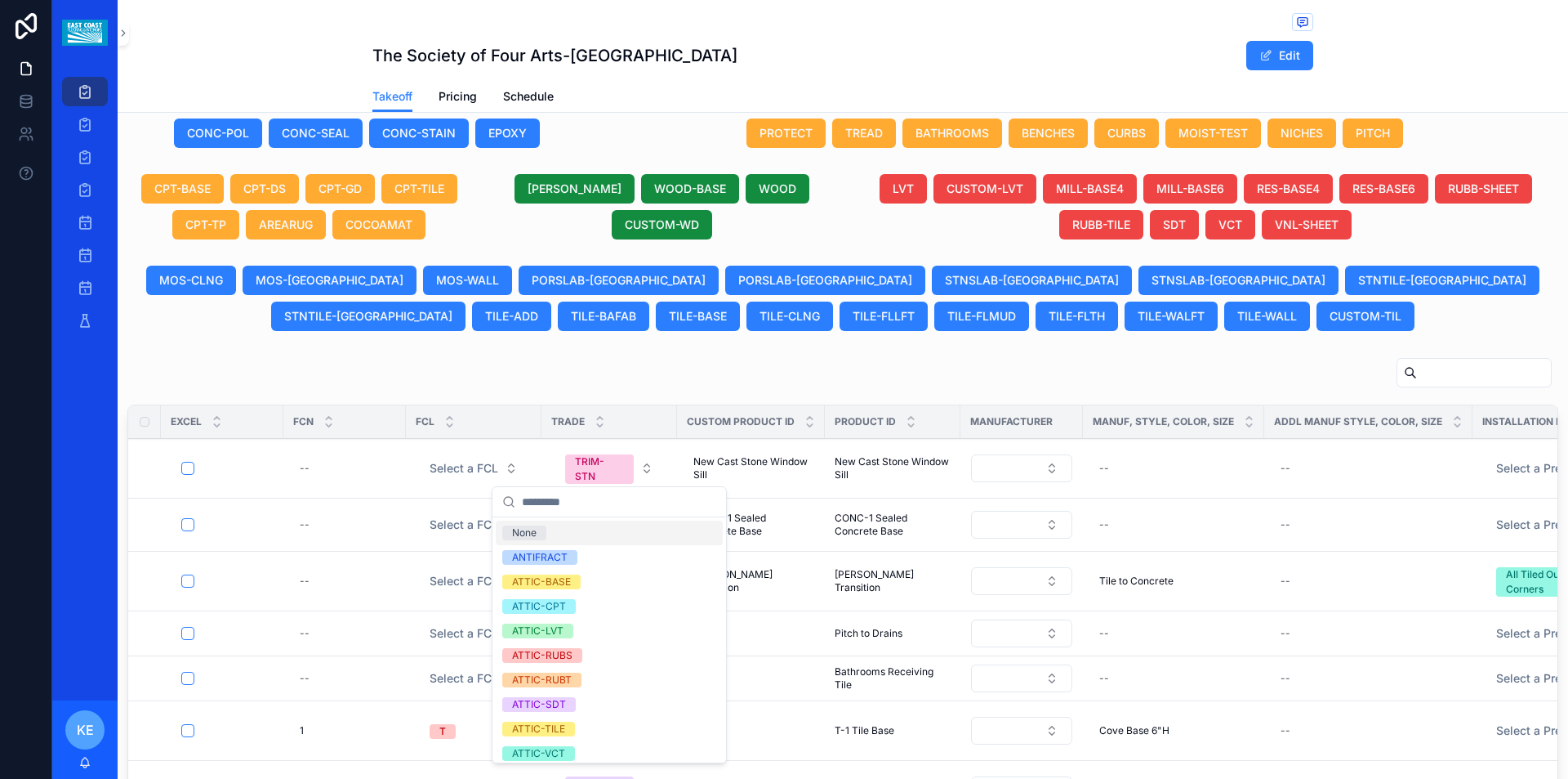
click at [602, 502] on input "scrollable content" at bounding box center [618, 502] width 194 height 30
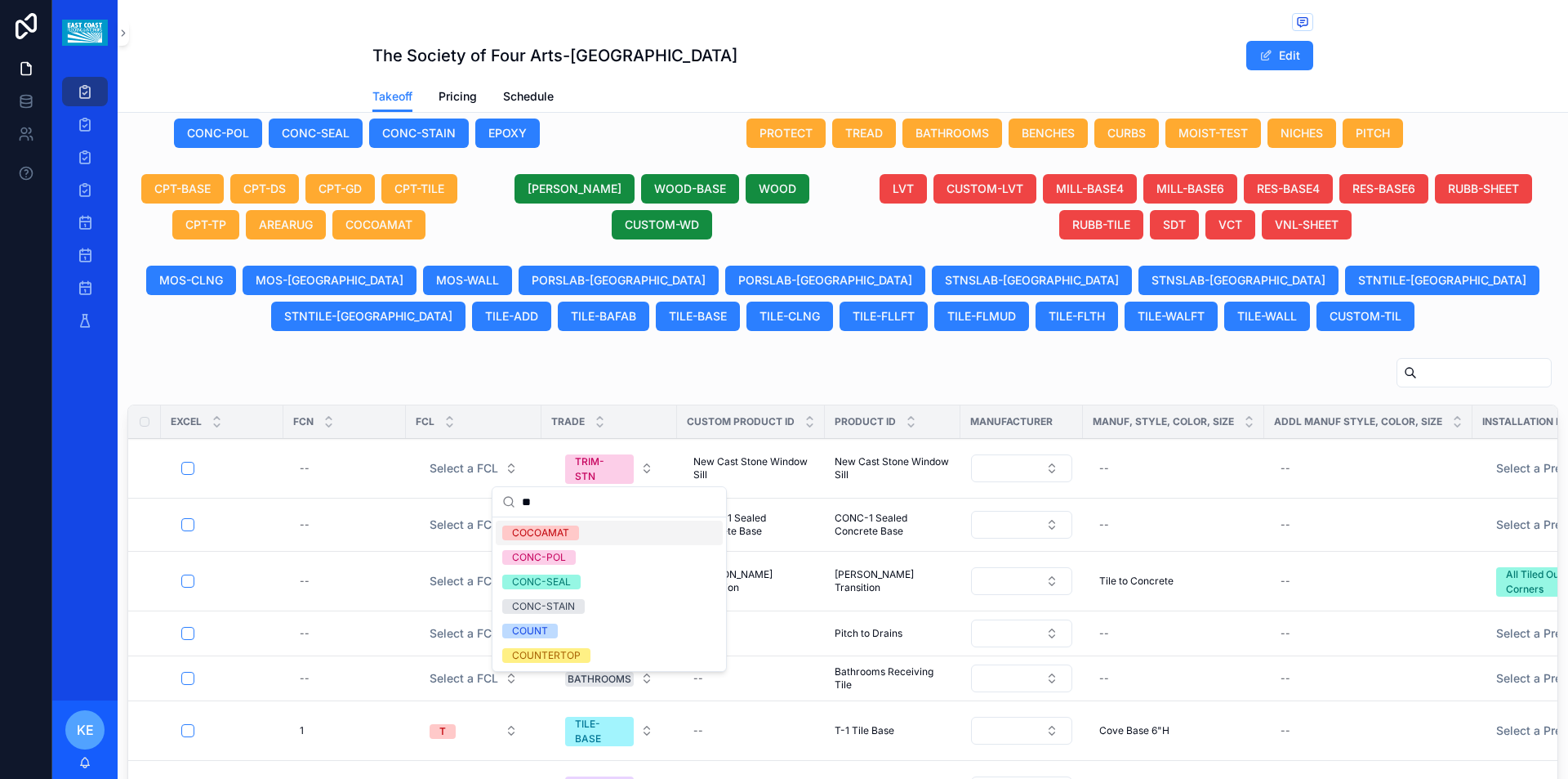
type input "***"
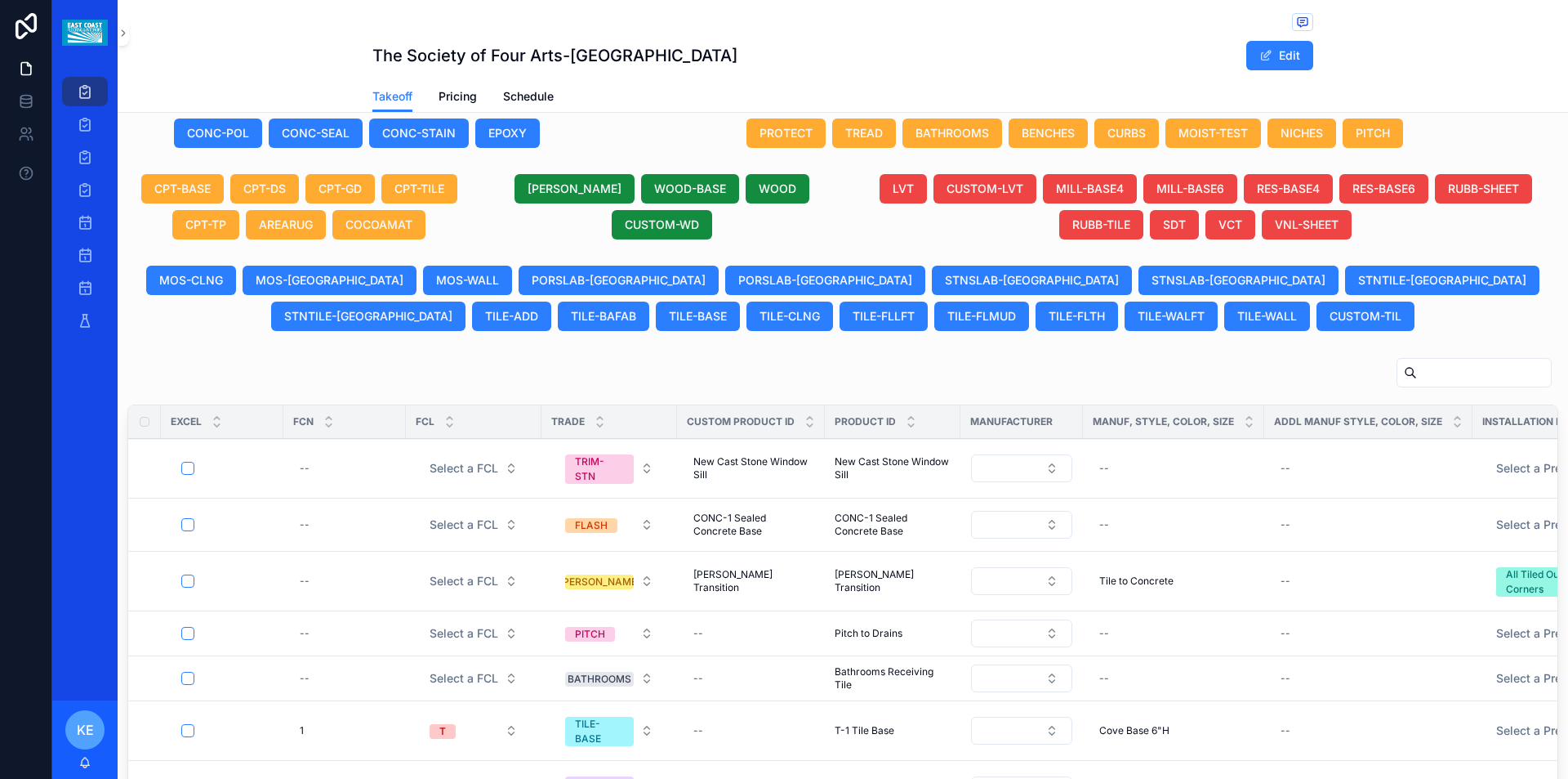
click at [702, 382] on div "scrollable content" at bounding box center [842, 376] width 1431 height 37
click at [641, 471] on button "TRIM-STN" at bounding box center [609, 468] width 114 height 44
type input "****"
click at [939, 370] on div "scrollable content" at bounding box center [842, 376] width 1431 height 37
click at [1152, 276] on span "STNSLAB-[GEOGRAPHIC_DATA]" at bounding box center [1239, 280] width 174 height 17
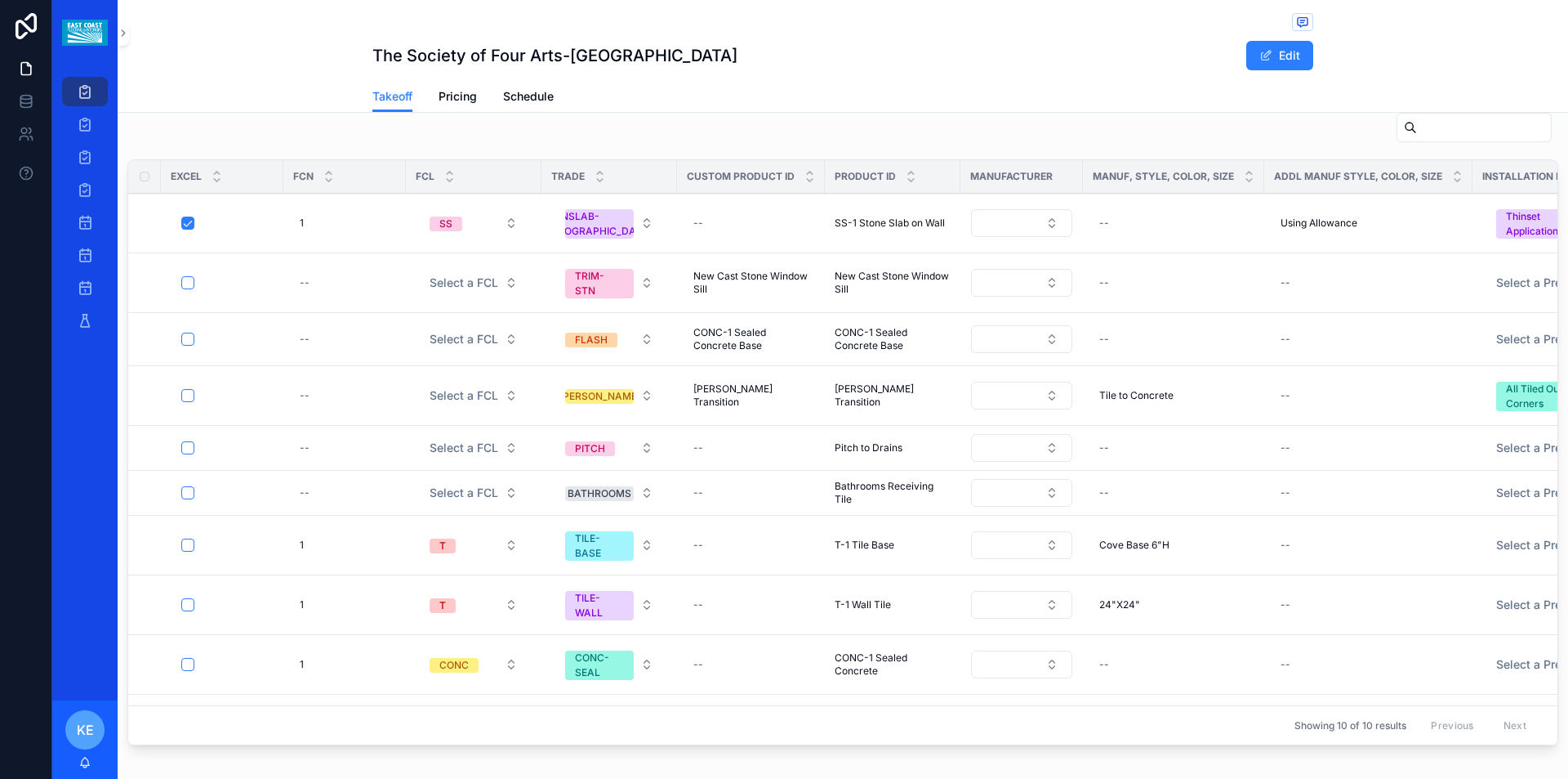
scroll to position [899, 0]
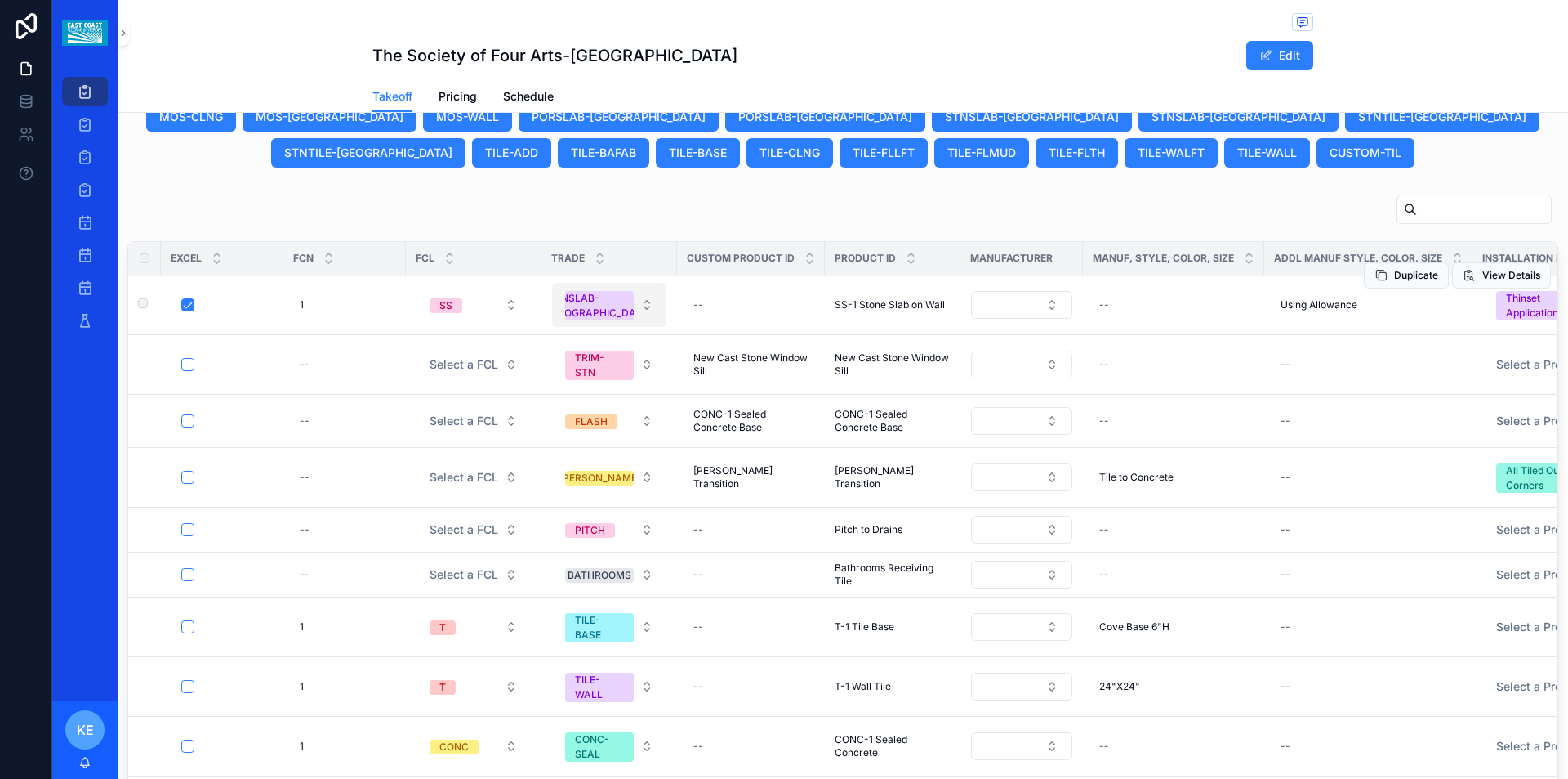
click at [644, 306] on button "STNSLAB-[GEOGRAPHIC_DATA]" at bounding box center [609, 304] width 114 height 44
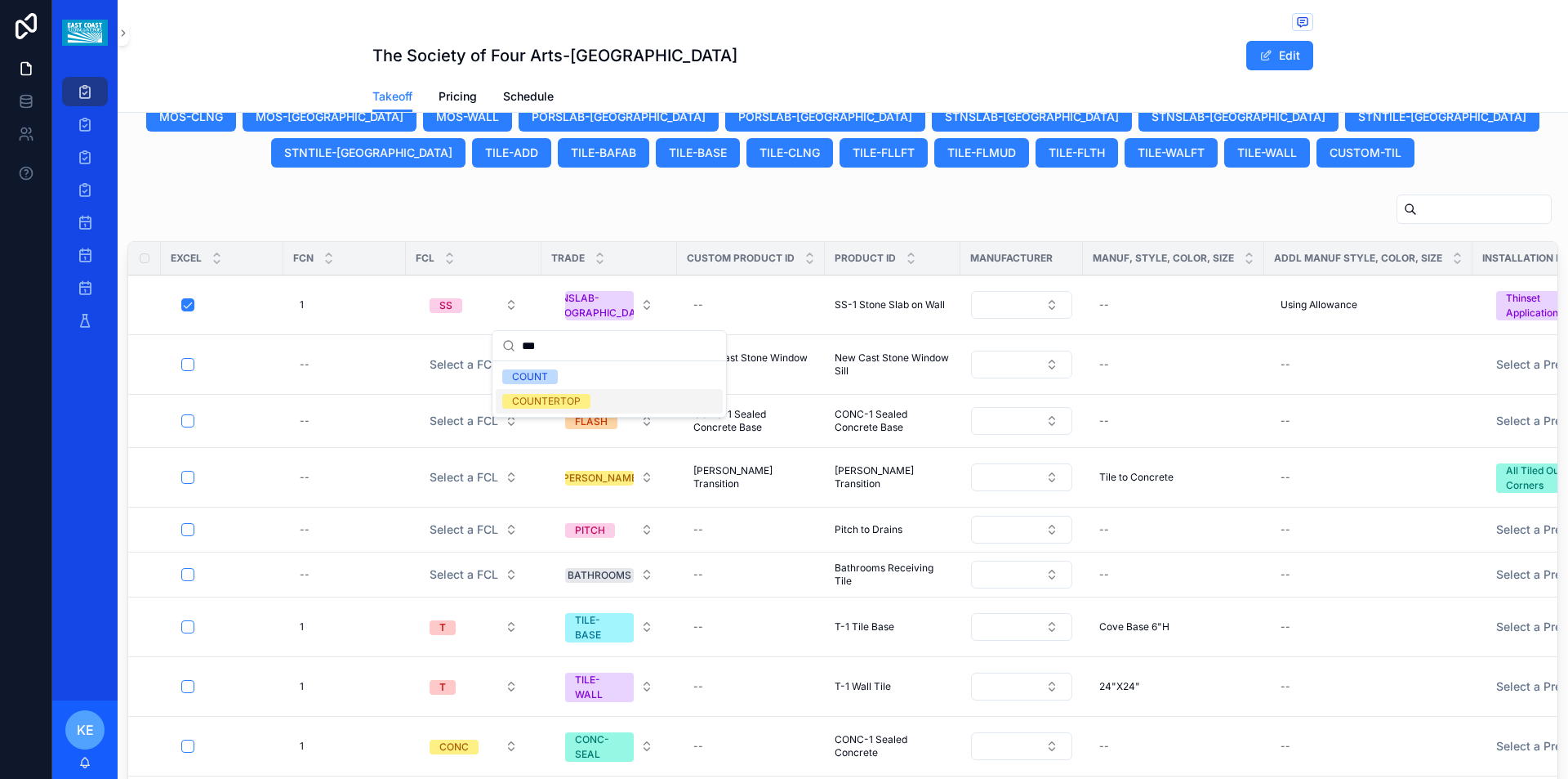
type input "***"
click at [566, 404] on div "COUNTERTOP" at bounding box center [546, 401] width 69 height 15
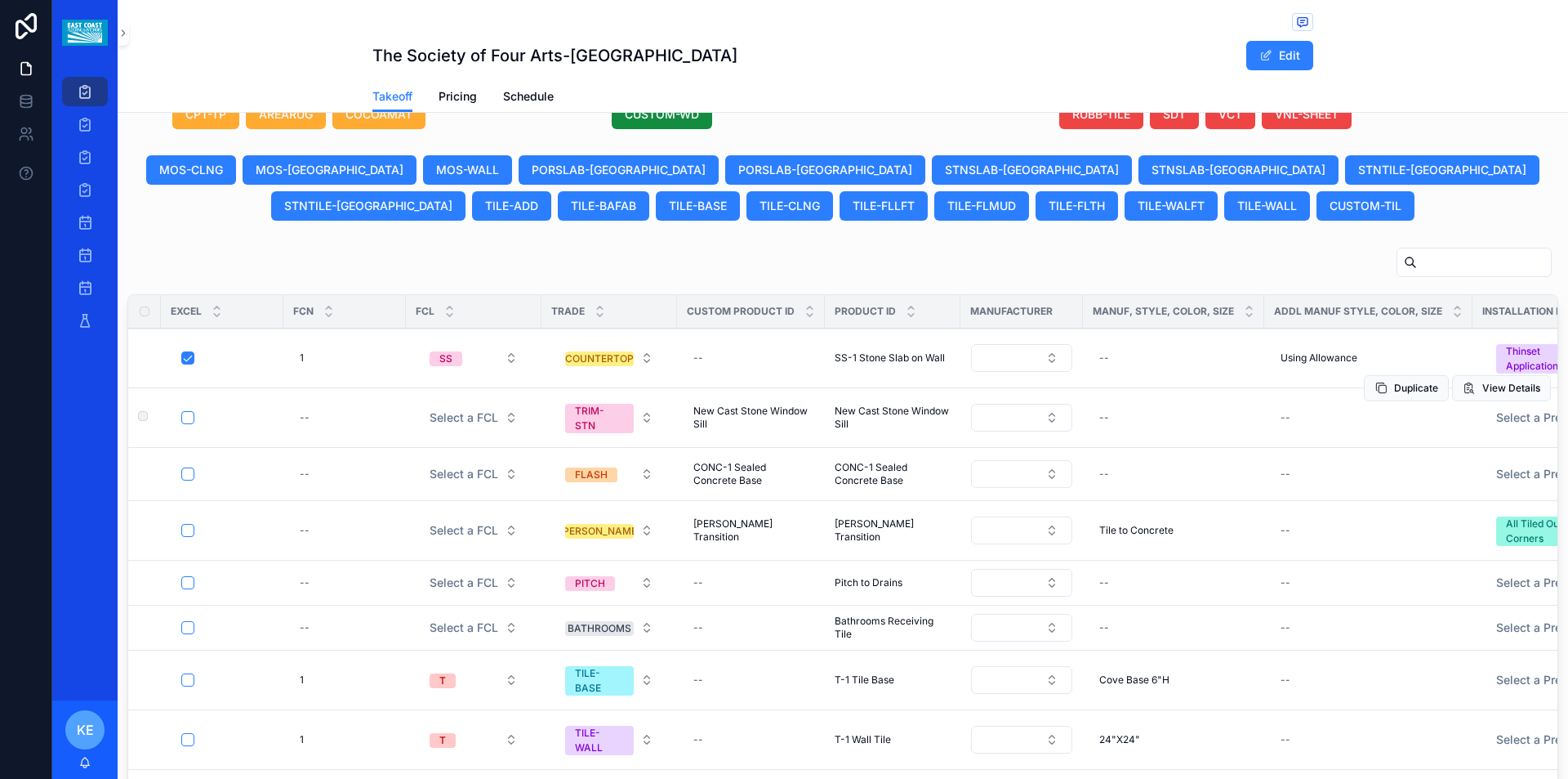
scroll to position [817, 0]
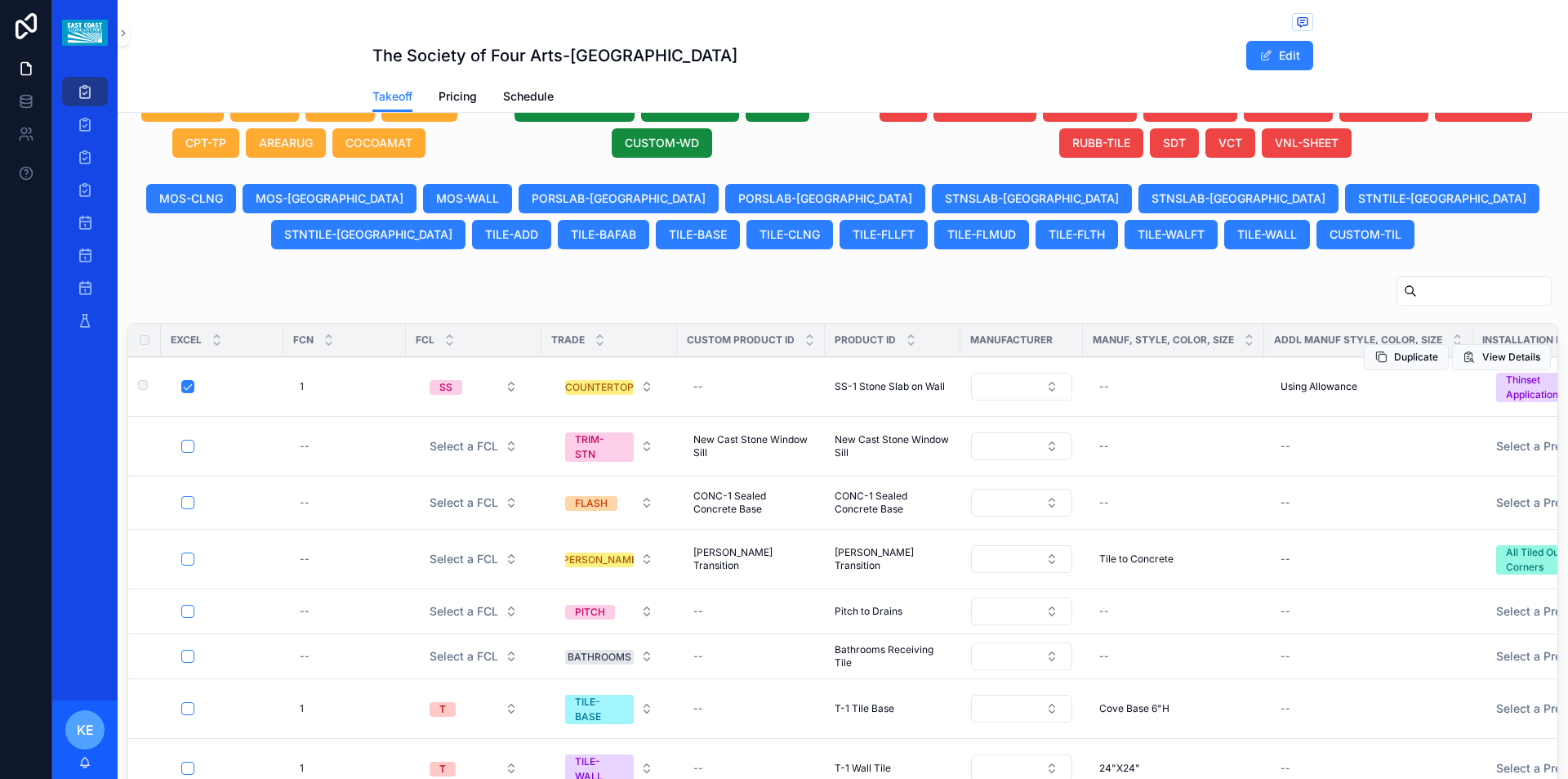
click at [890, 385] on span "SS-1 Stone Slab on Wall" at bounding box center [889, 386] width 111 height 13
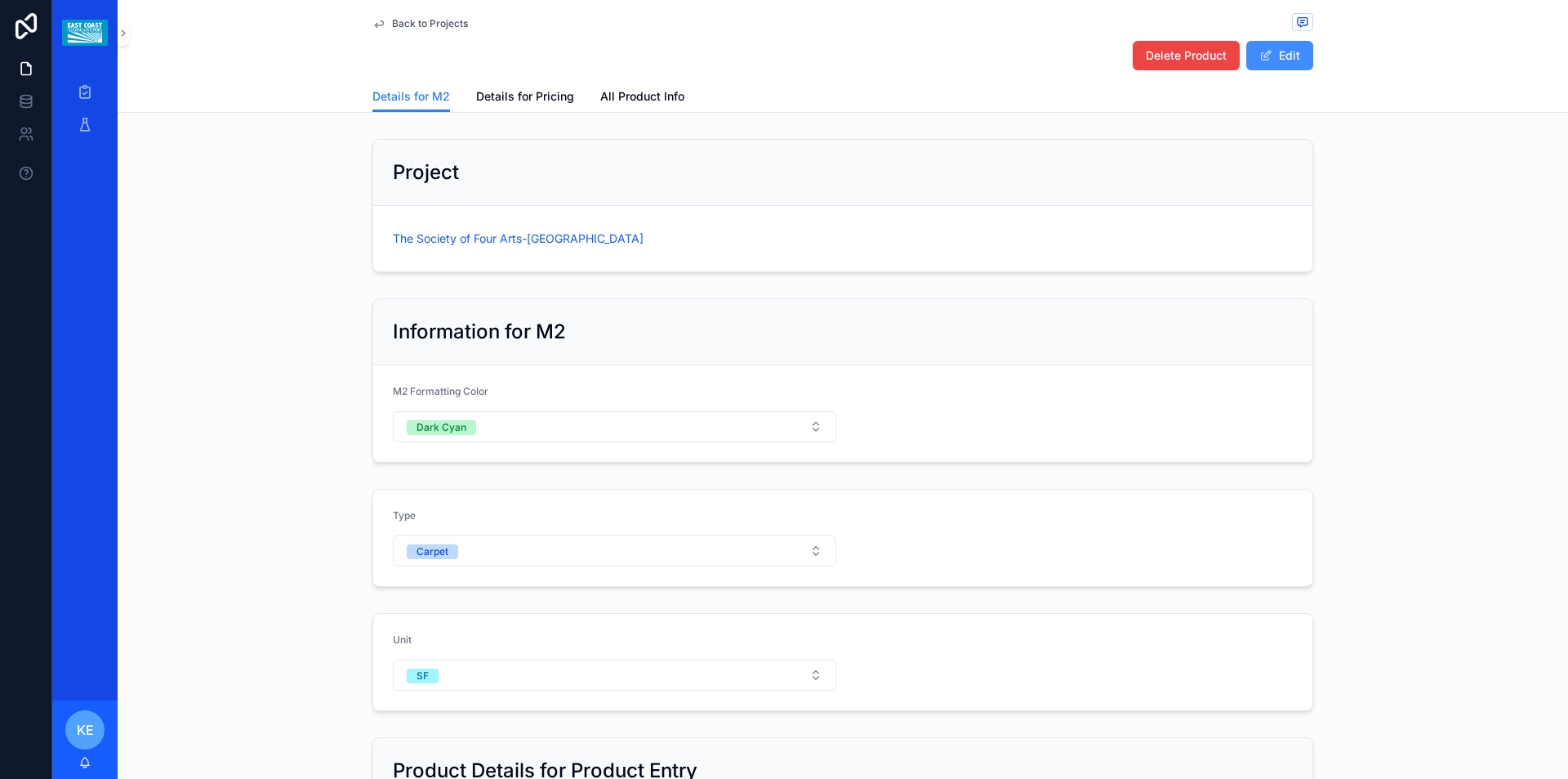
click at [1288, 63] on button "Edit" at bounding box center [1280, 56] width 67 height 30
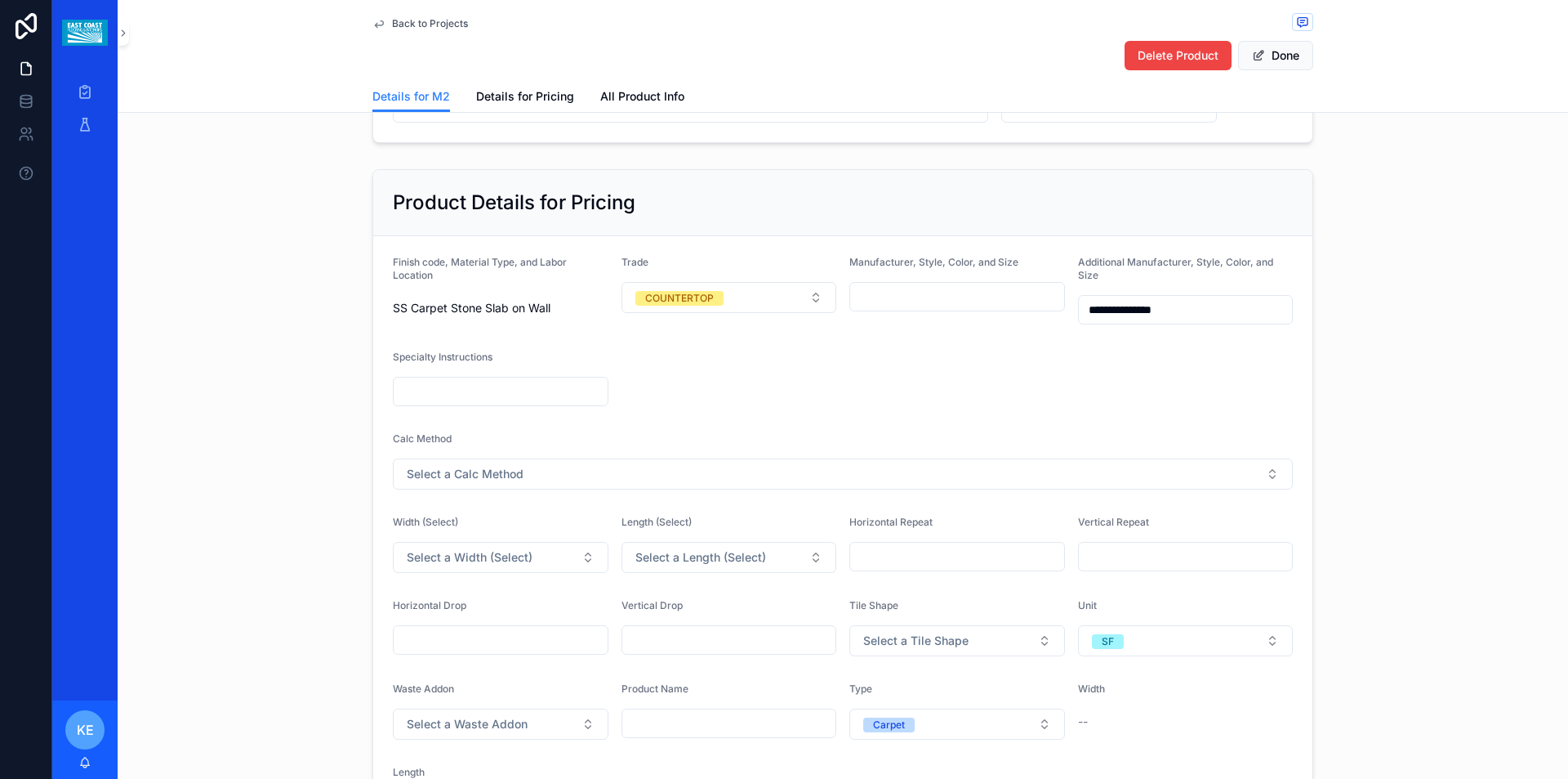
scroll to position [1062, 0]
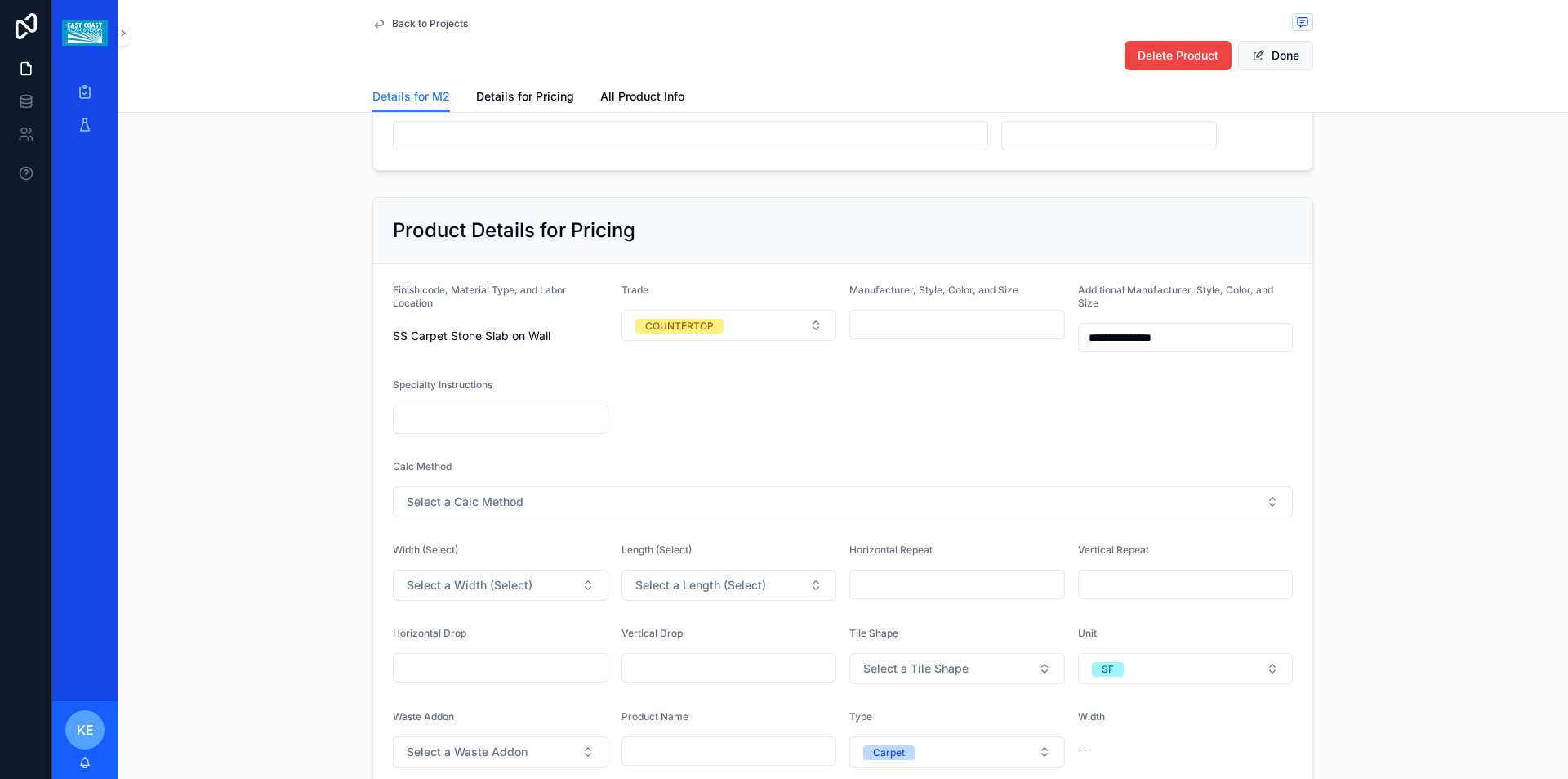
click at [548, 338] on span "SS Carpet Stone Slab on Wall" at bounding box center [501, 335] width 216 height 17
click at [544, 338] on span "SS Carpet Stone Slab on Wall" at bounding box center [501, 335] width 216 height 17
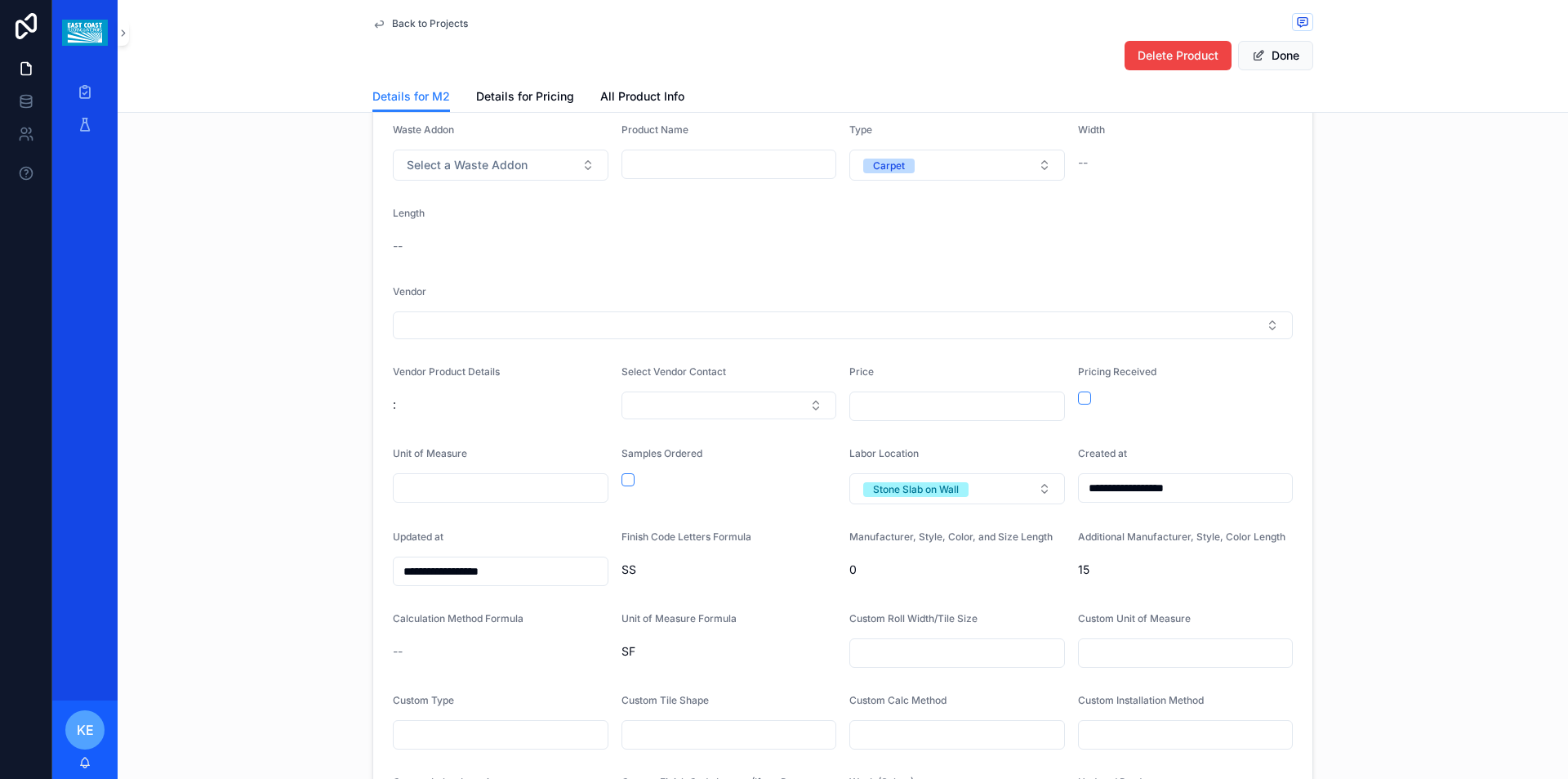
scroll to position [1716, 0]
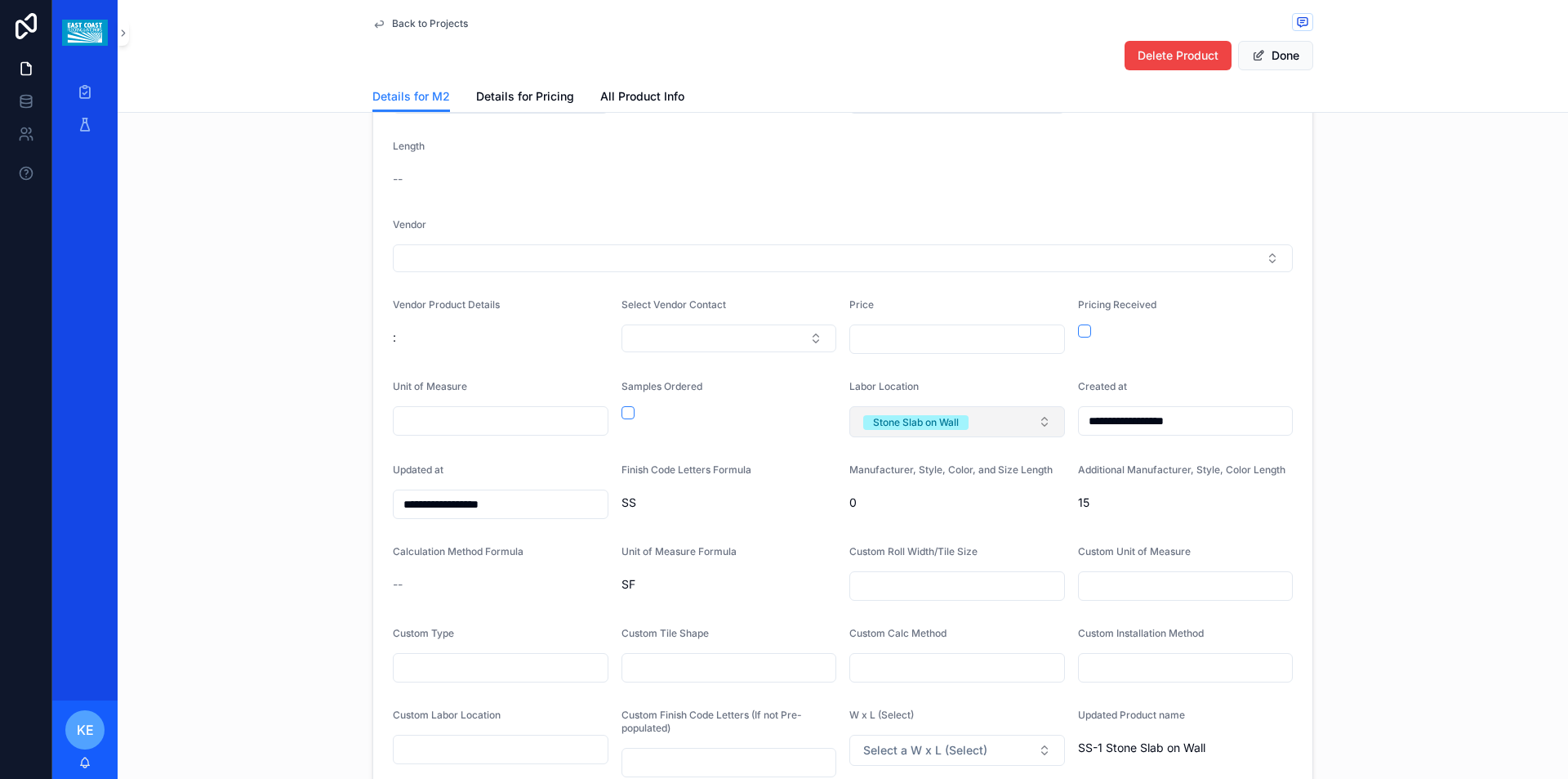
click at [1037, 428] on button "Stone Slab on Wall" at bounding box center [957, 422] width 216 height 31
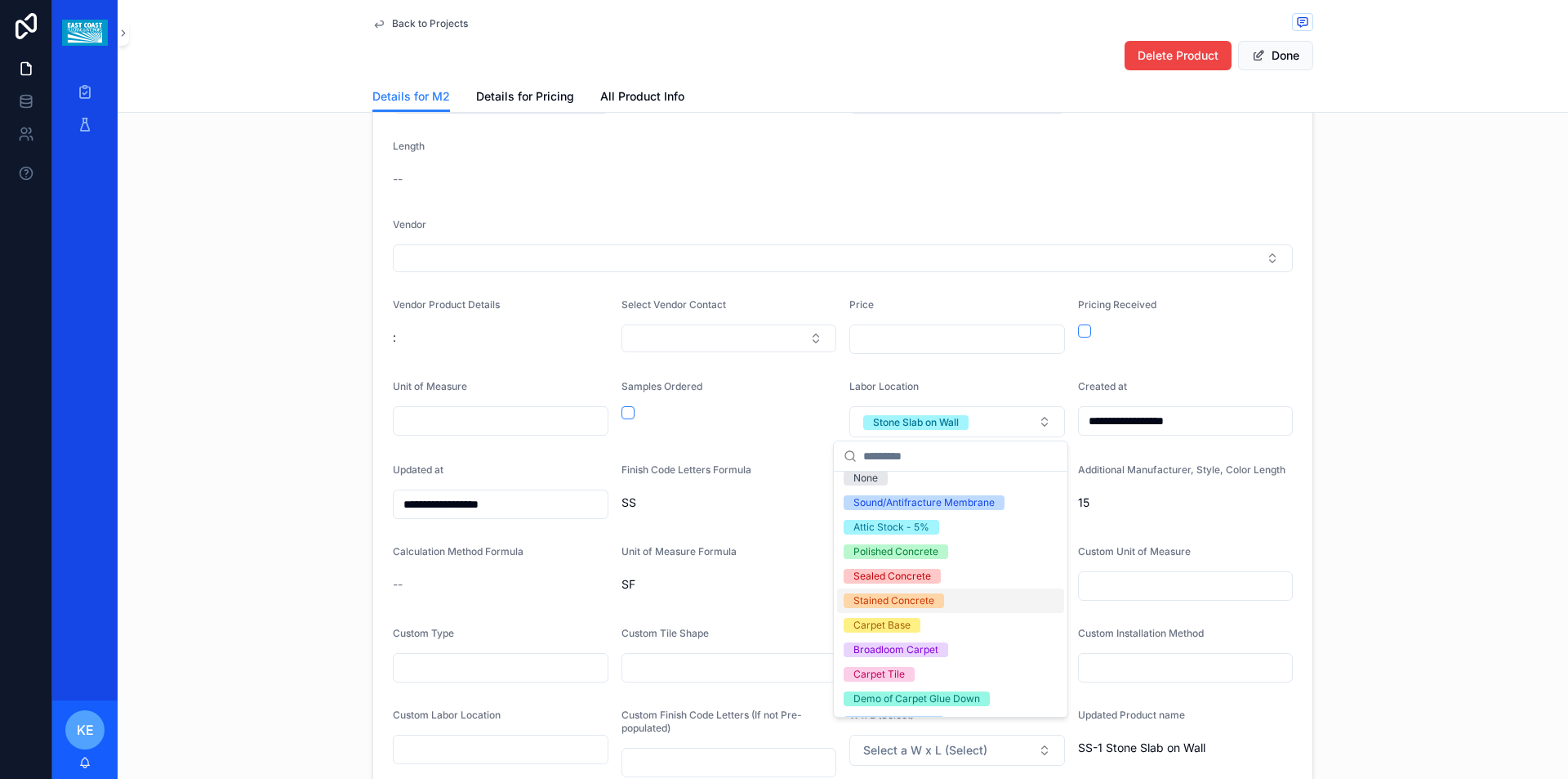
scroll to position [0, 0]
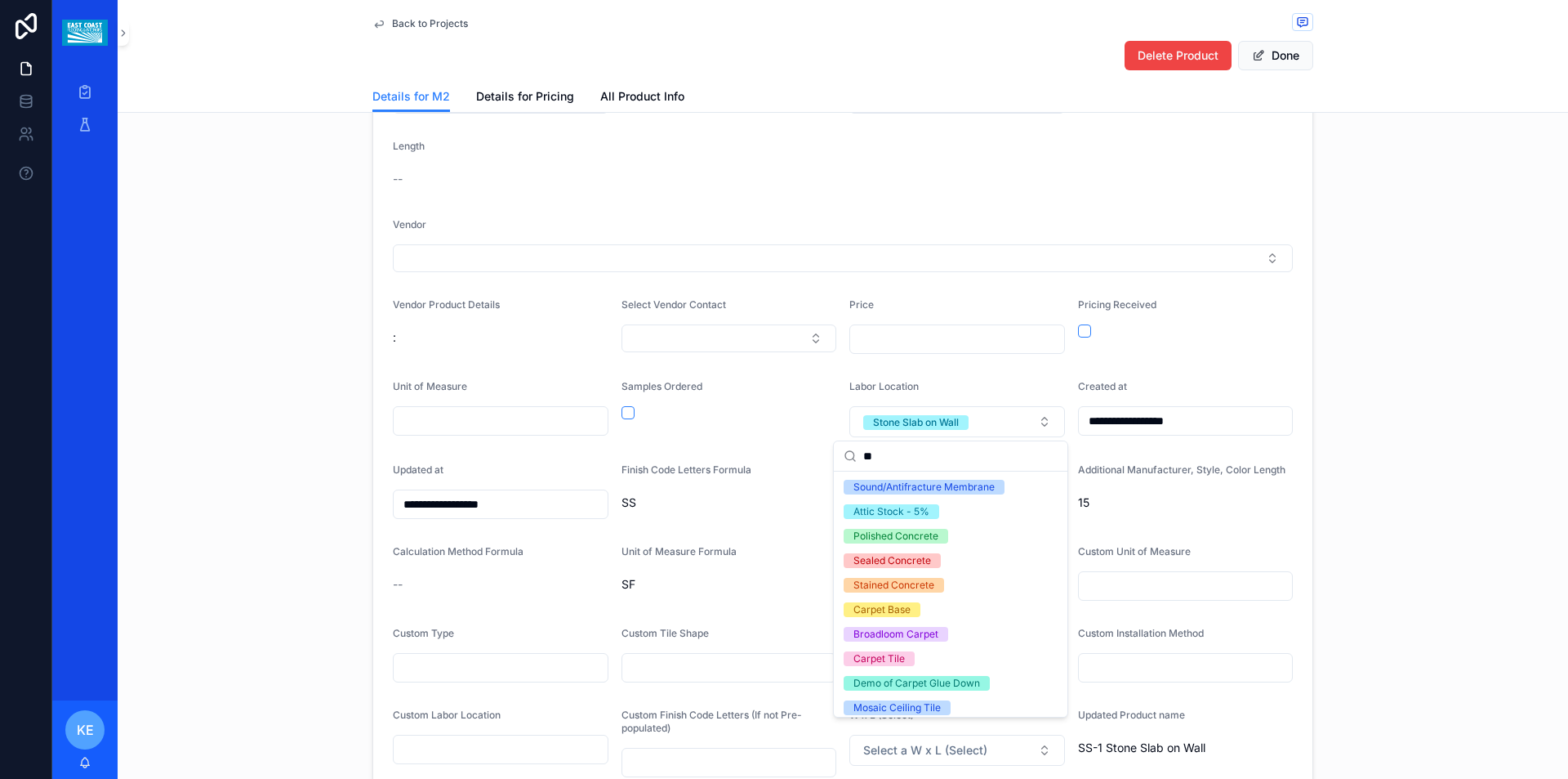
type input "*"
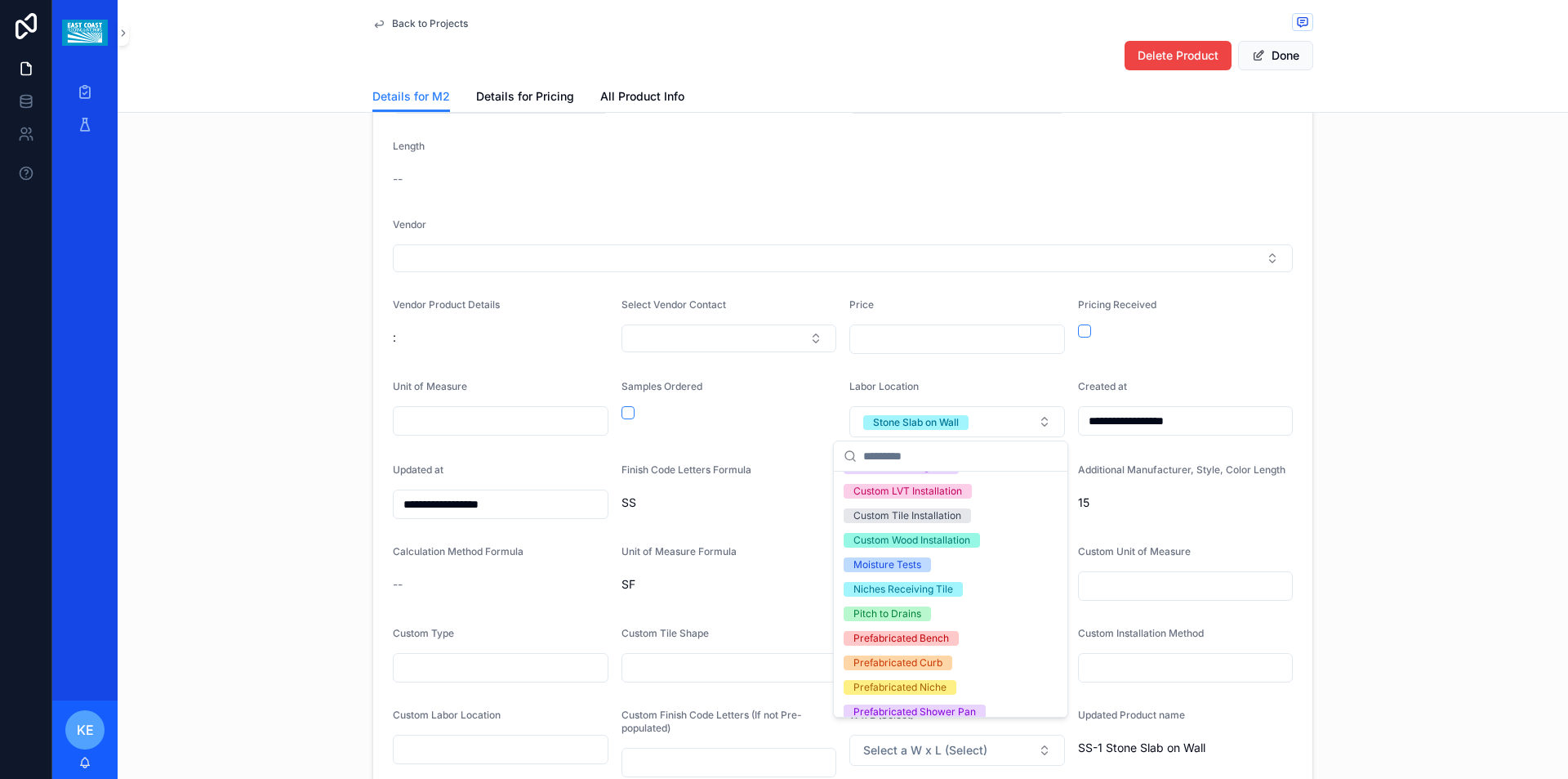
scroll to position [1943, 0]
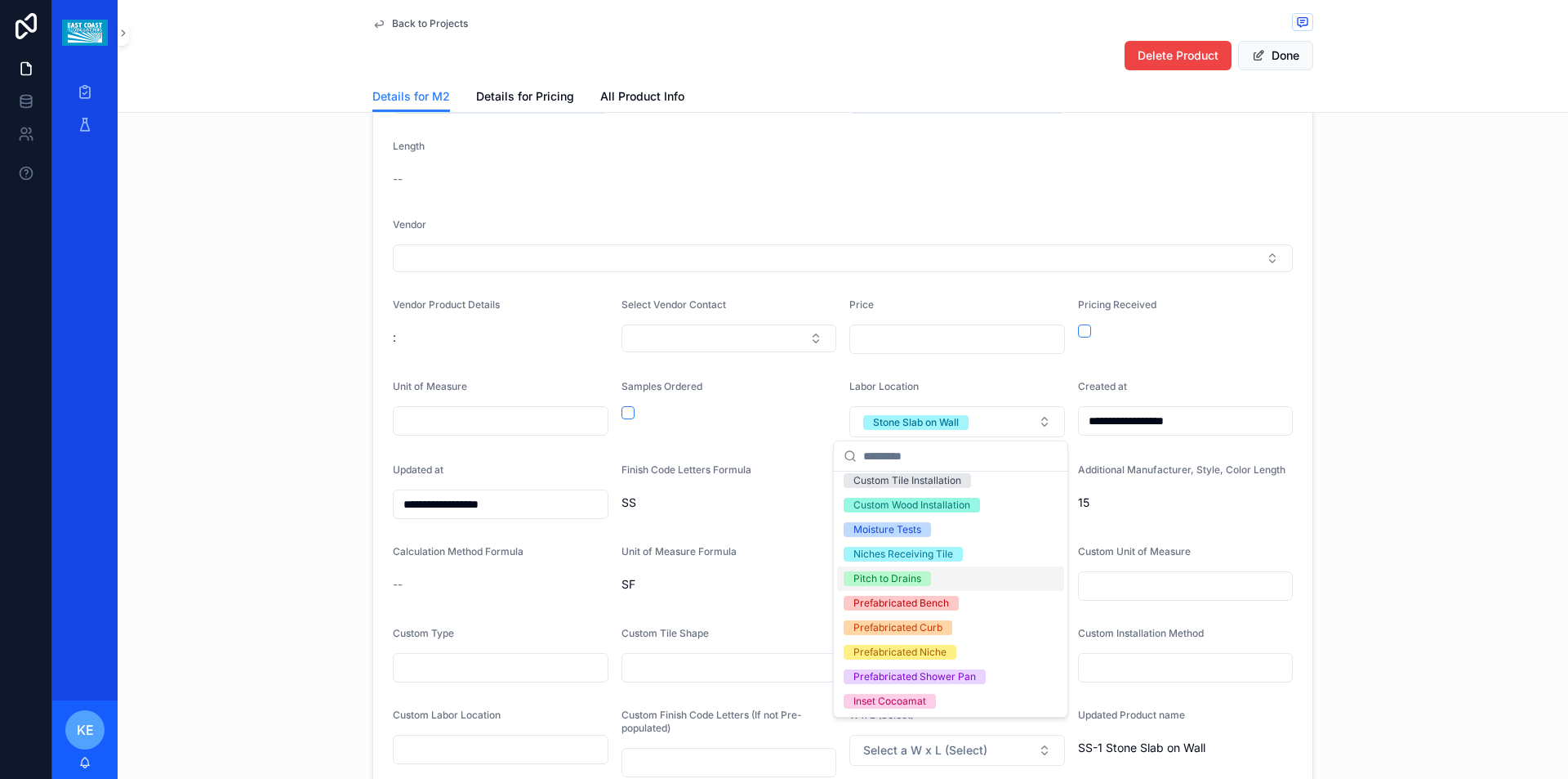
click at [1456, 438] on div "**********" at bounding box center [842, 212] width 1450 height 1351
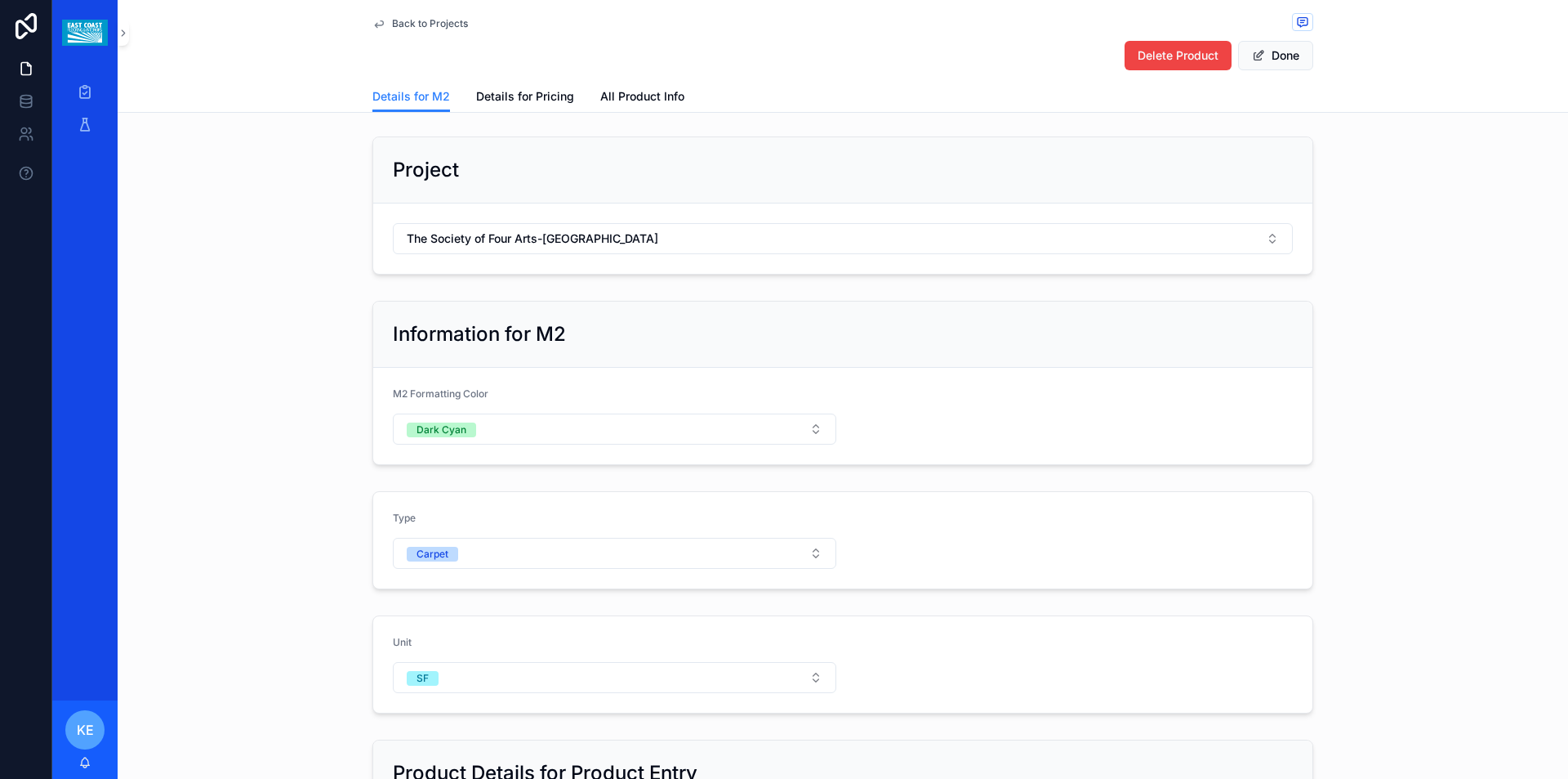
scroll to position [0, 0]
click at [1292, 63] on button "Done" at bounding box center [1276, 56] width 75 height 30
click at [454, 240] on span "The Society of Four Arts-[GEOGRAPHIC_DATA]" at bounding box center [518, 238] width 251 height 17
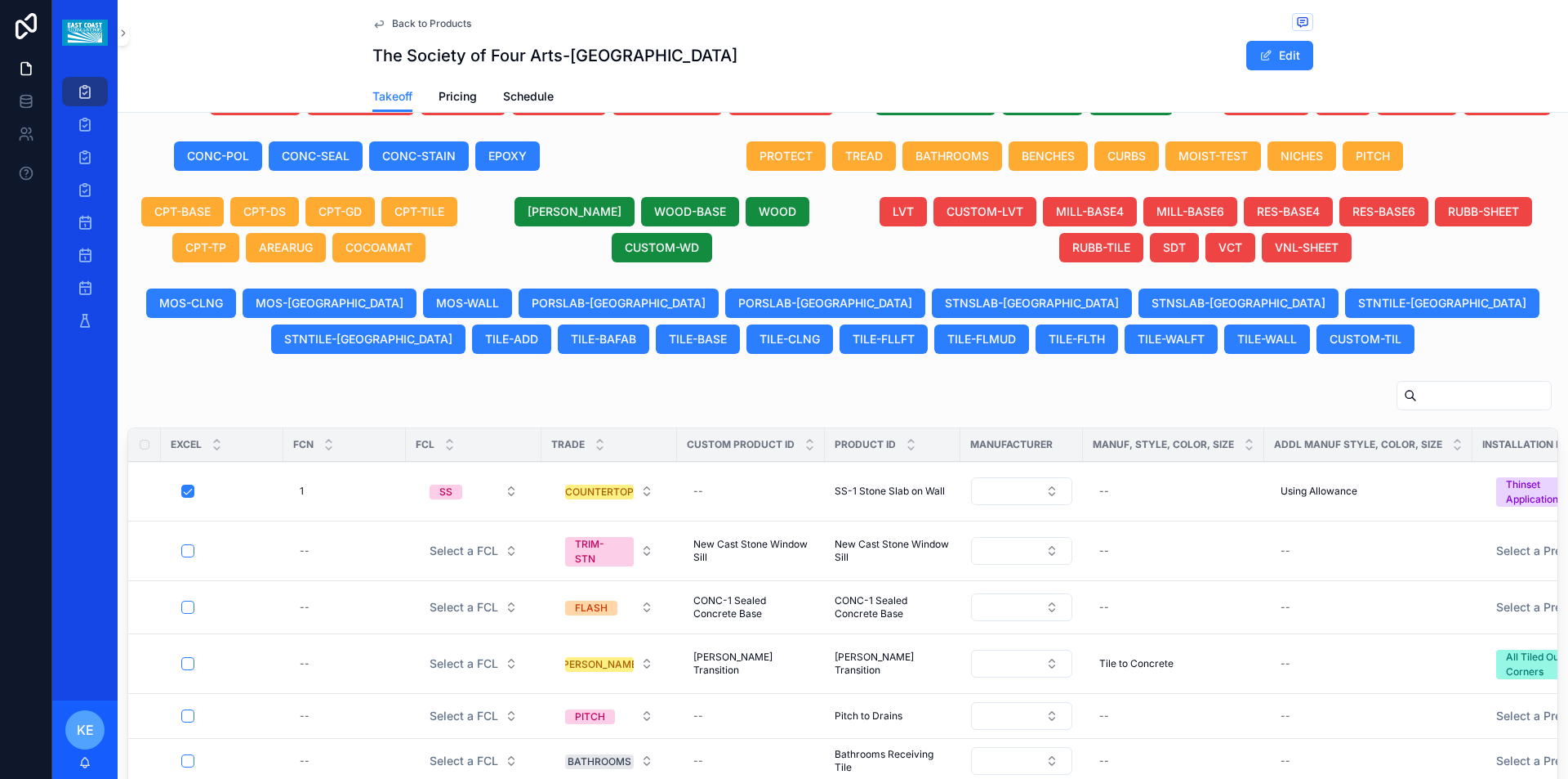
scroll to position [879, 0]
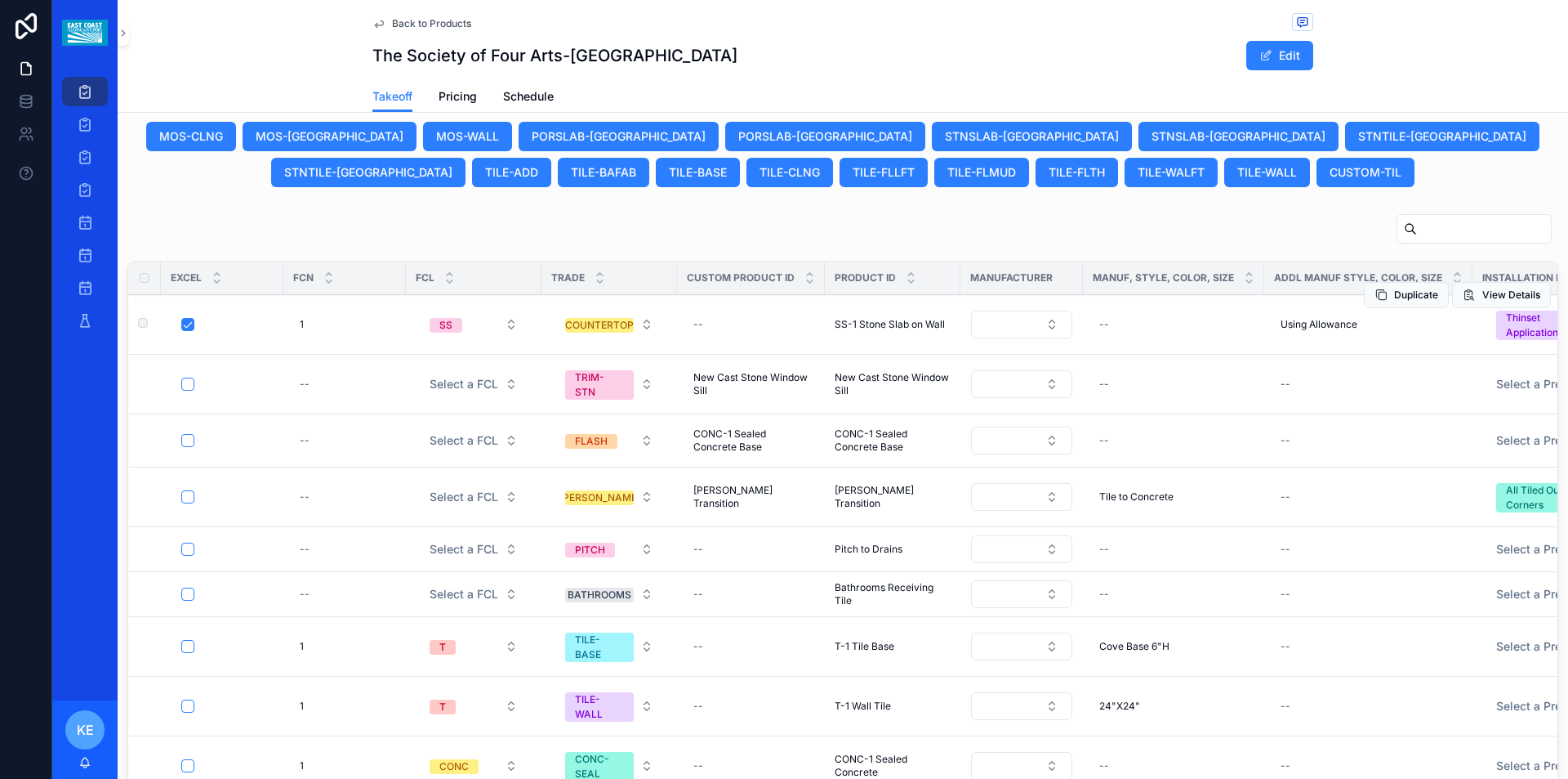
click at [887, 324] on span "SS-1 Stone Slab on Wall" at bounding box center [889, 324] width 111 height 13
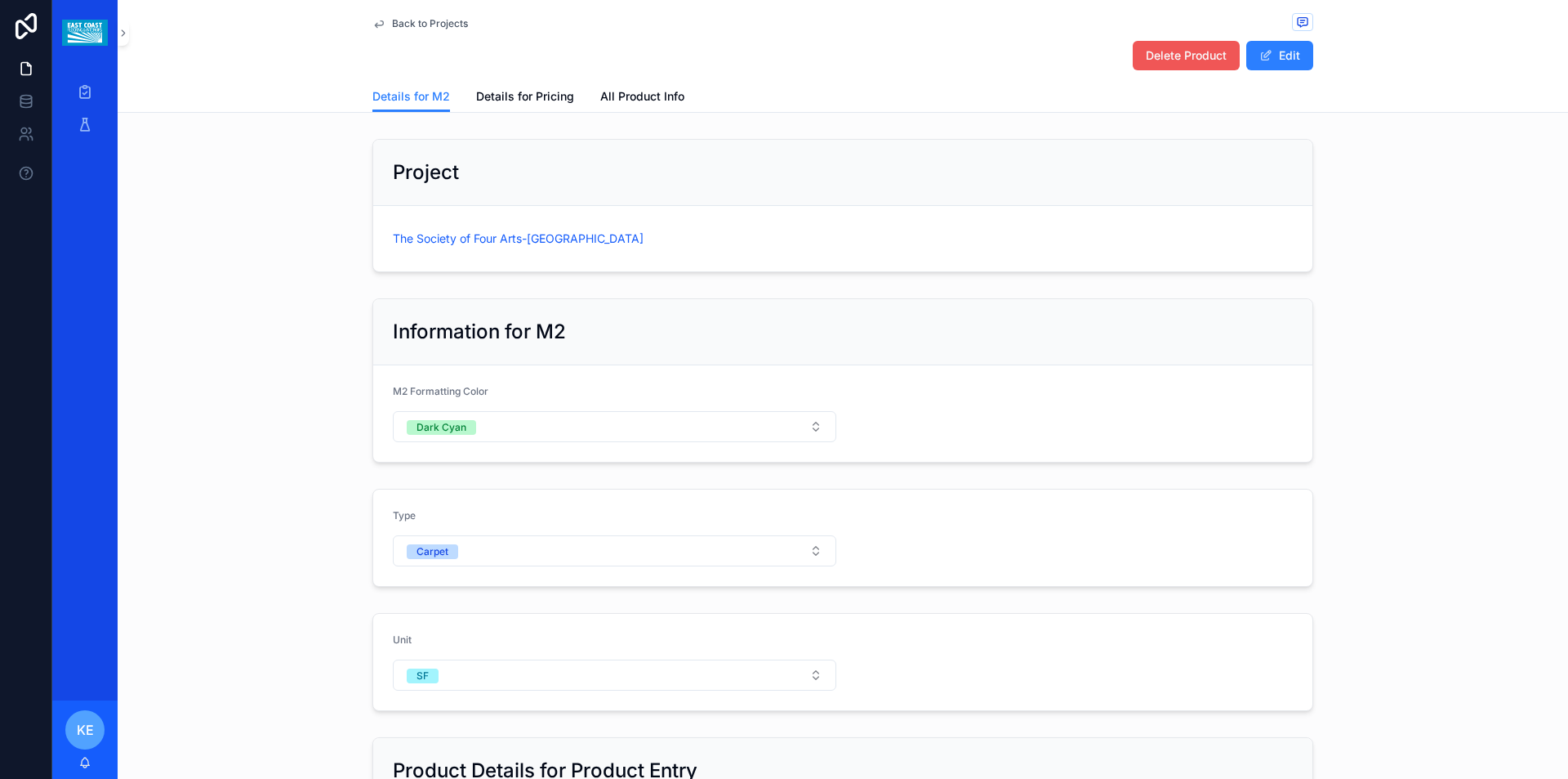
click at [1164, 64] on button "Delete Product" at bounding box center [1186, 56] width 107 height 30
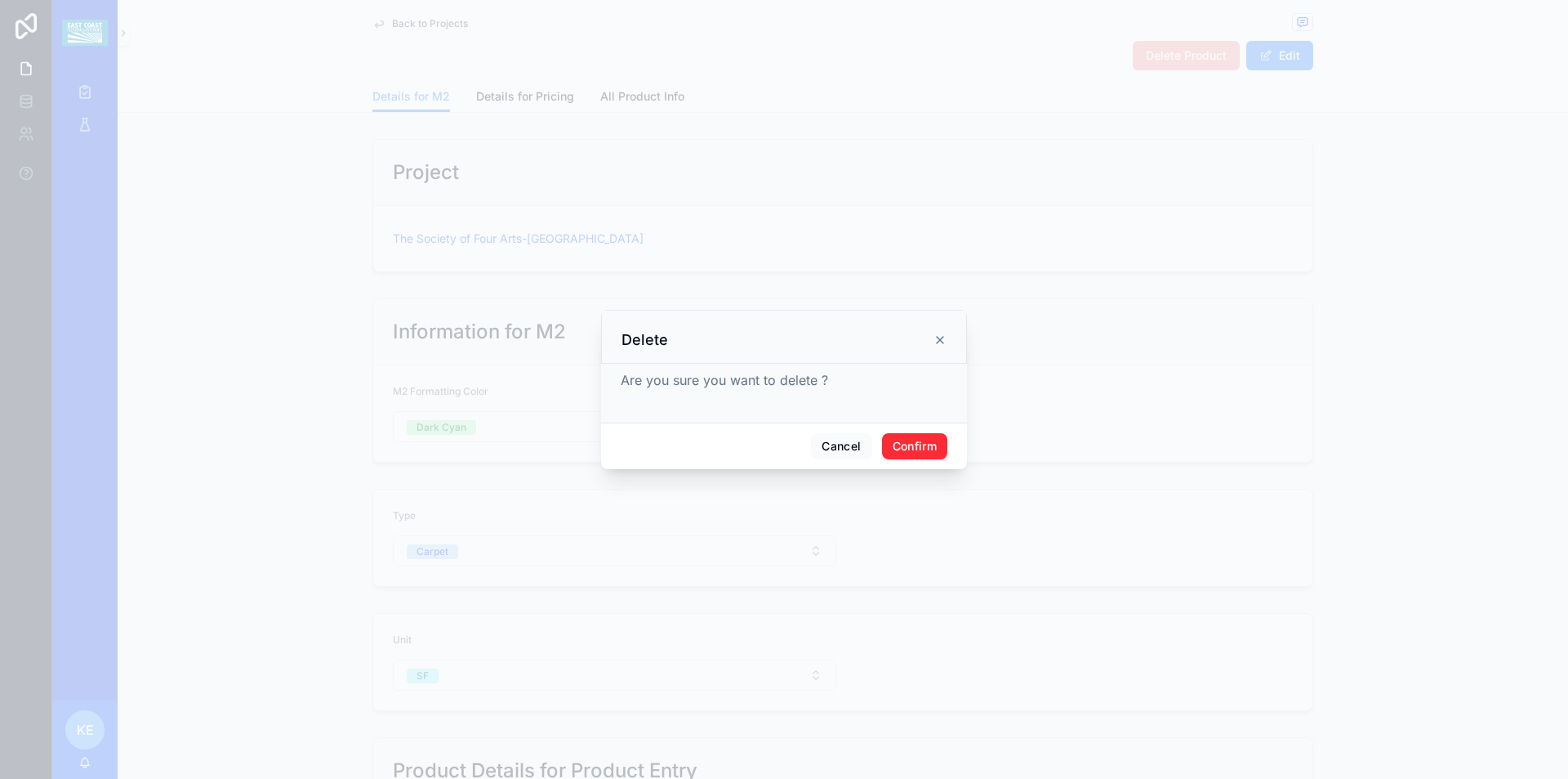
click at [917, 446] on button "Confirm" at bounding box center [915, 446] width 65 height 26
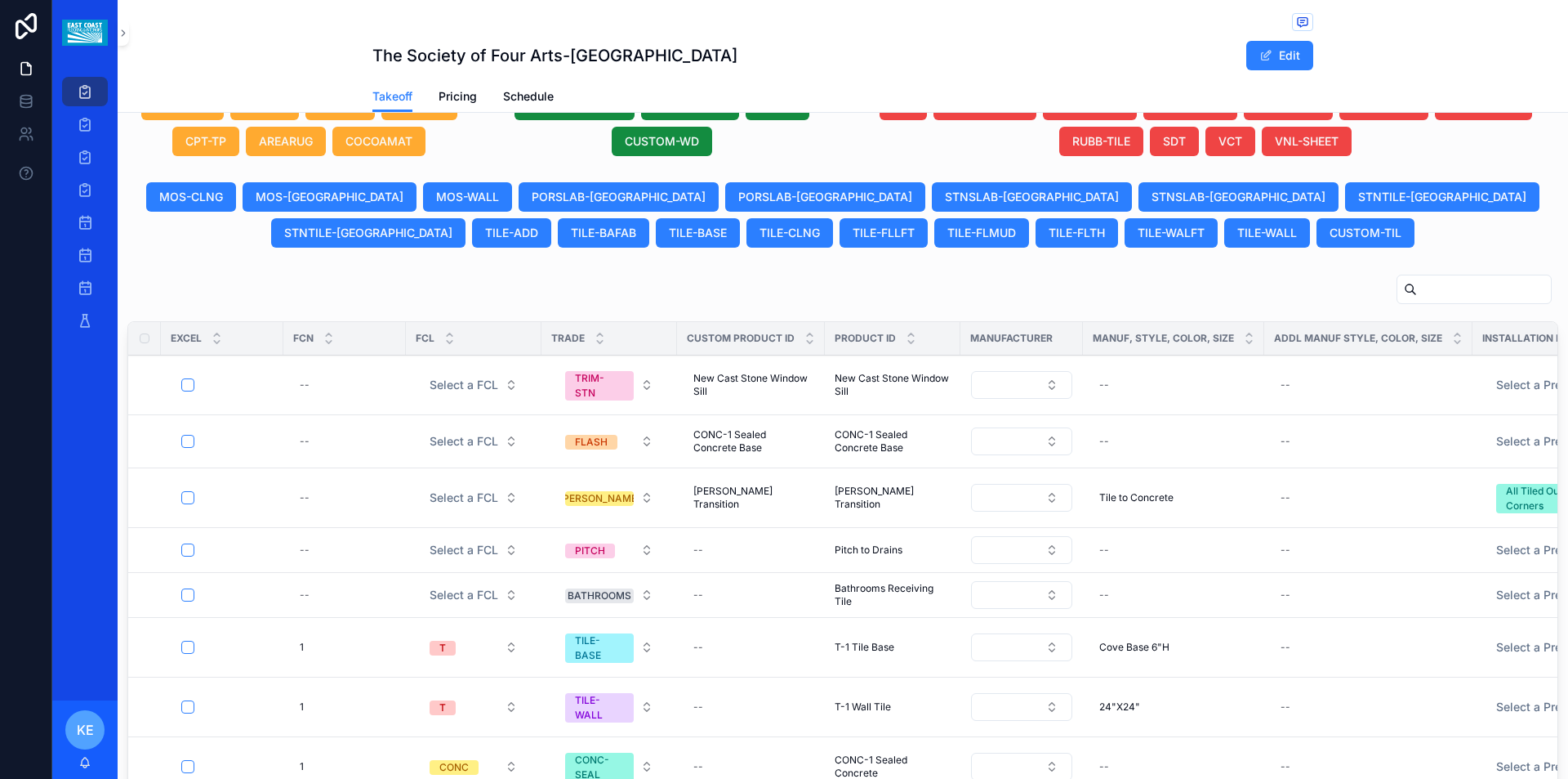
scroll to position [788, 0]
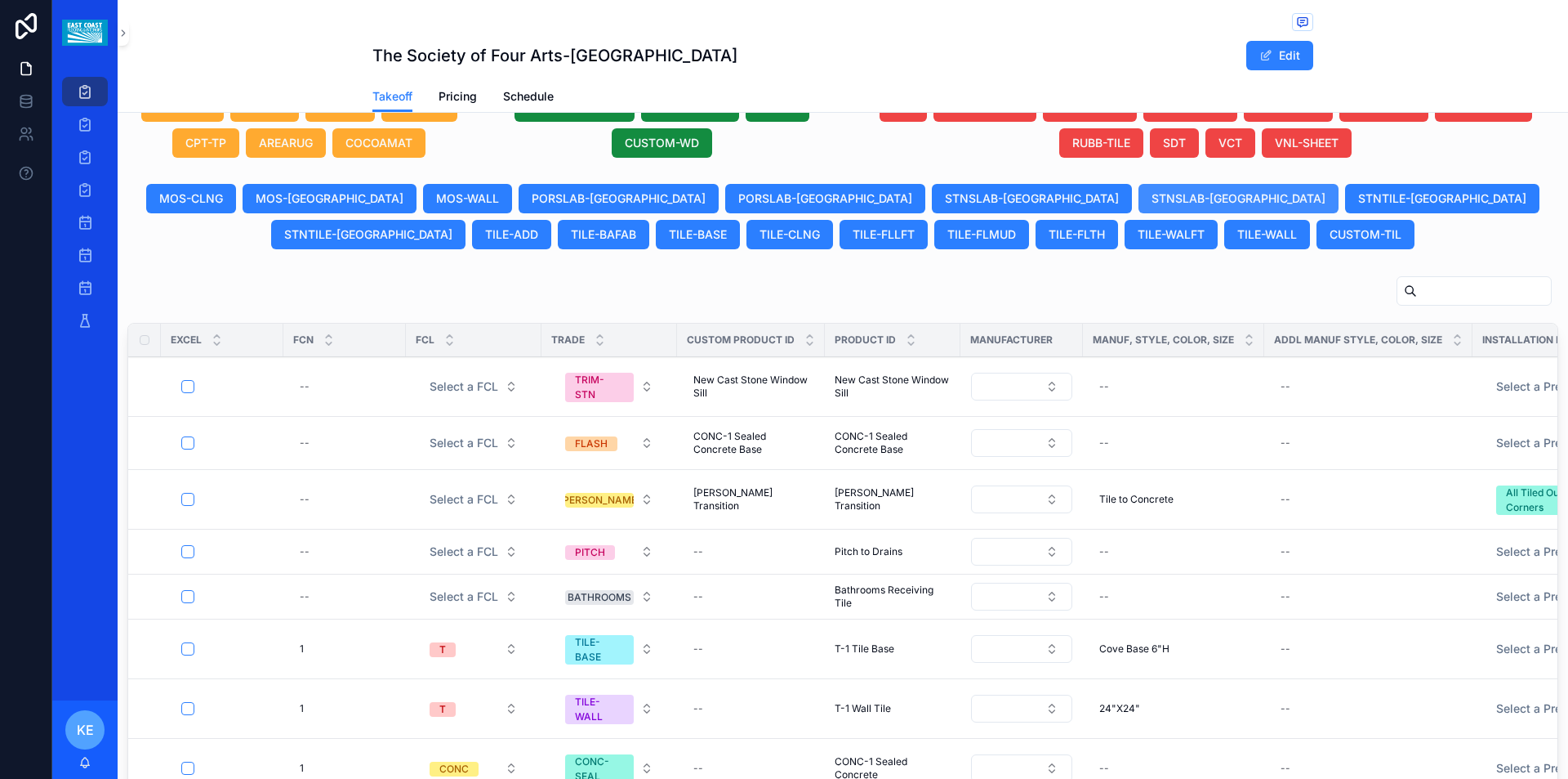
click at [1152, 195] on span "STNSLAB-[GEOGRAPHIC_DATA]" at bounding box center [1239, 198] width 174 height 17
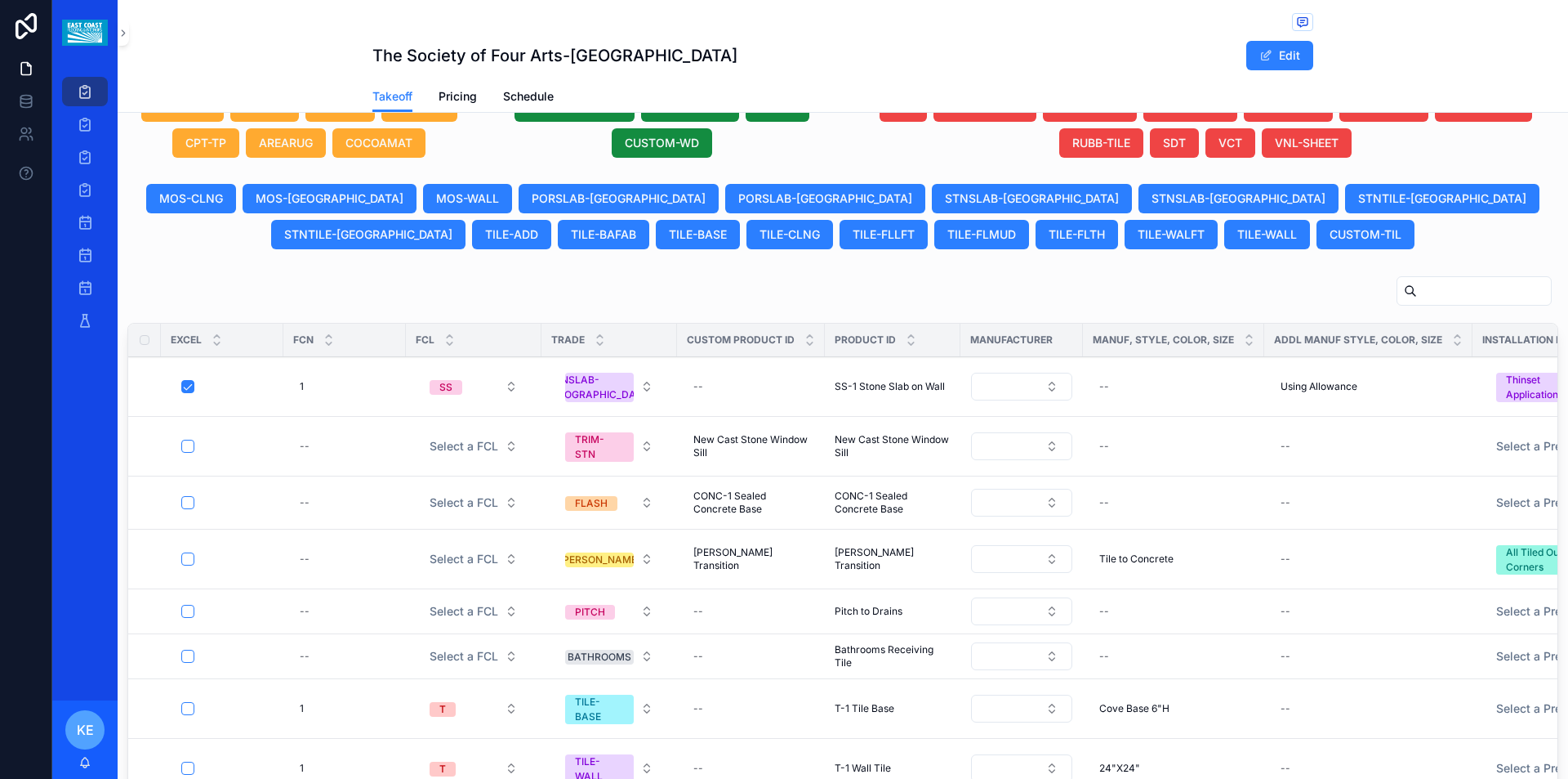
click at [634, 396] on button "STNSLAB-[GEOGRAPHIC_DATA]" at bounding box center [609, 386] width 114 height 44
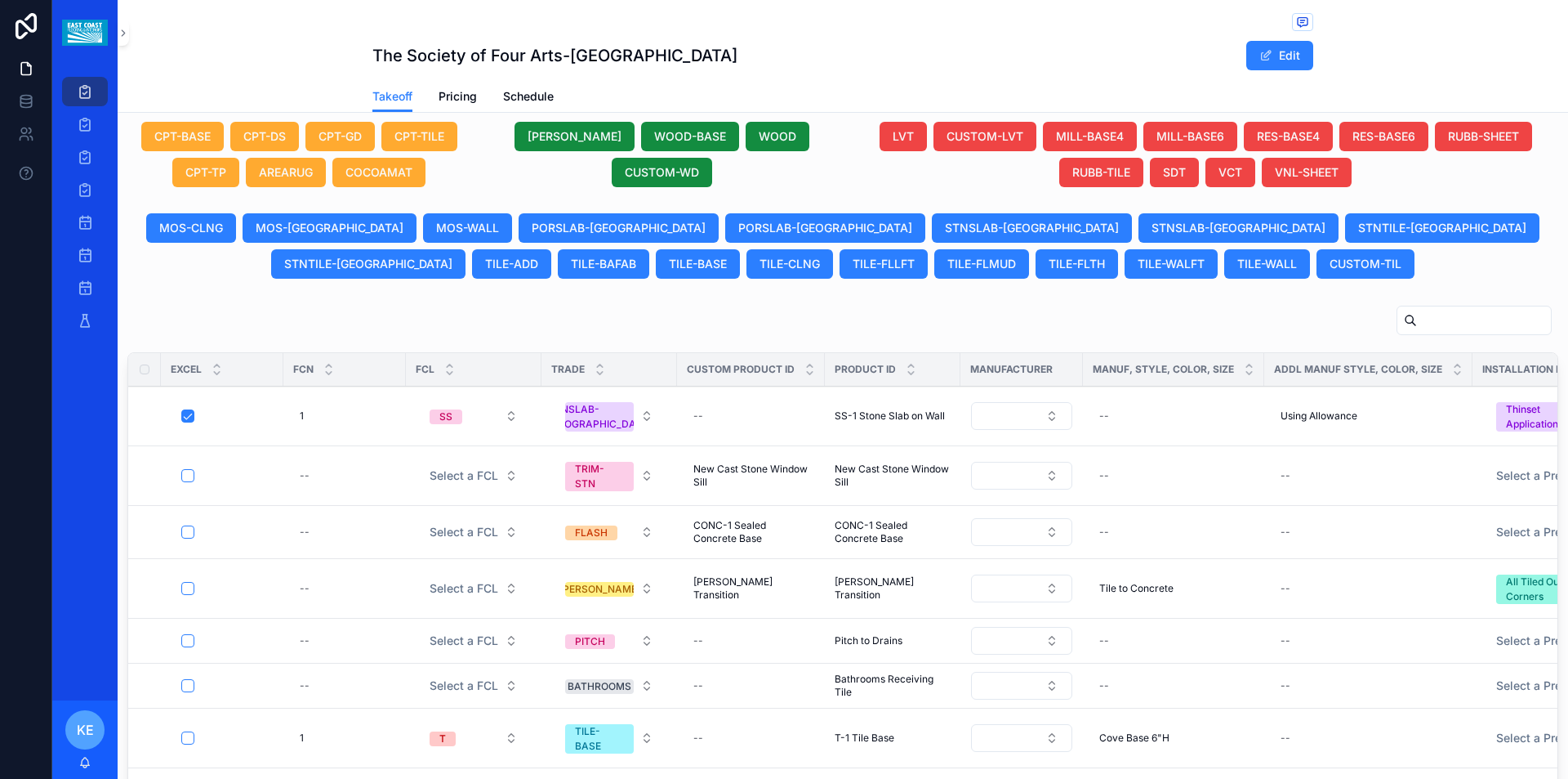
scroll to position [817, 0]
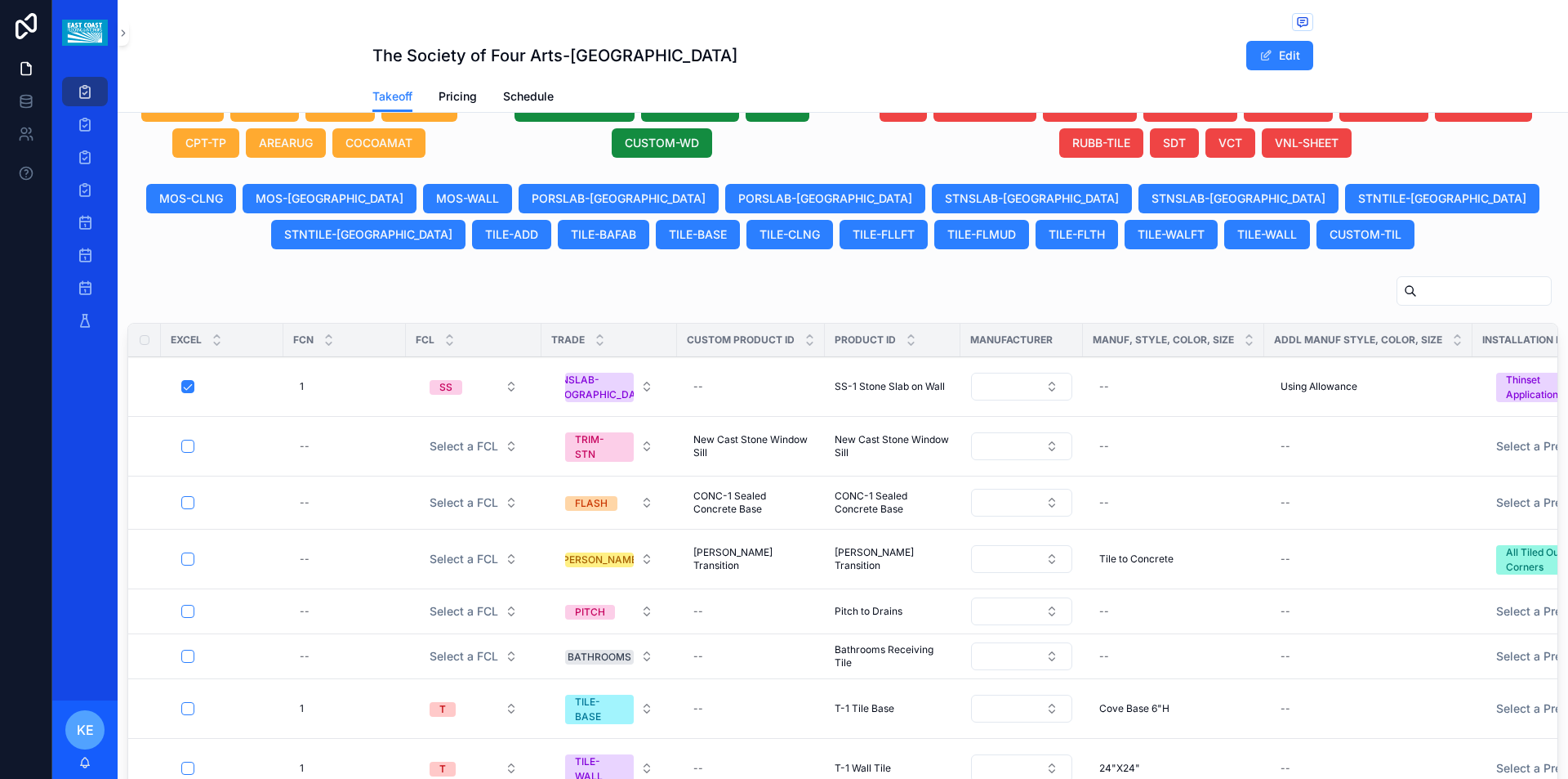
click at [634, 396] on button "STNSLAB-[GEOGRAPHIC_DATA]" at bounding box center [609, 386] width 114 height 44
type input "***"
click at [562, 481] on div "COUNTERTOP" at bounding box center [546, 483] width 69 height 15
click at [472, 396] on button "SS" at bounding box center [473, 387] width 114 height 30
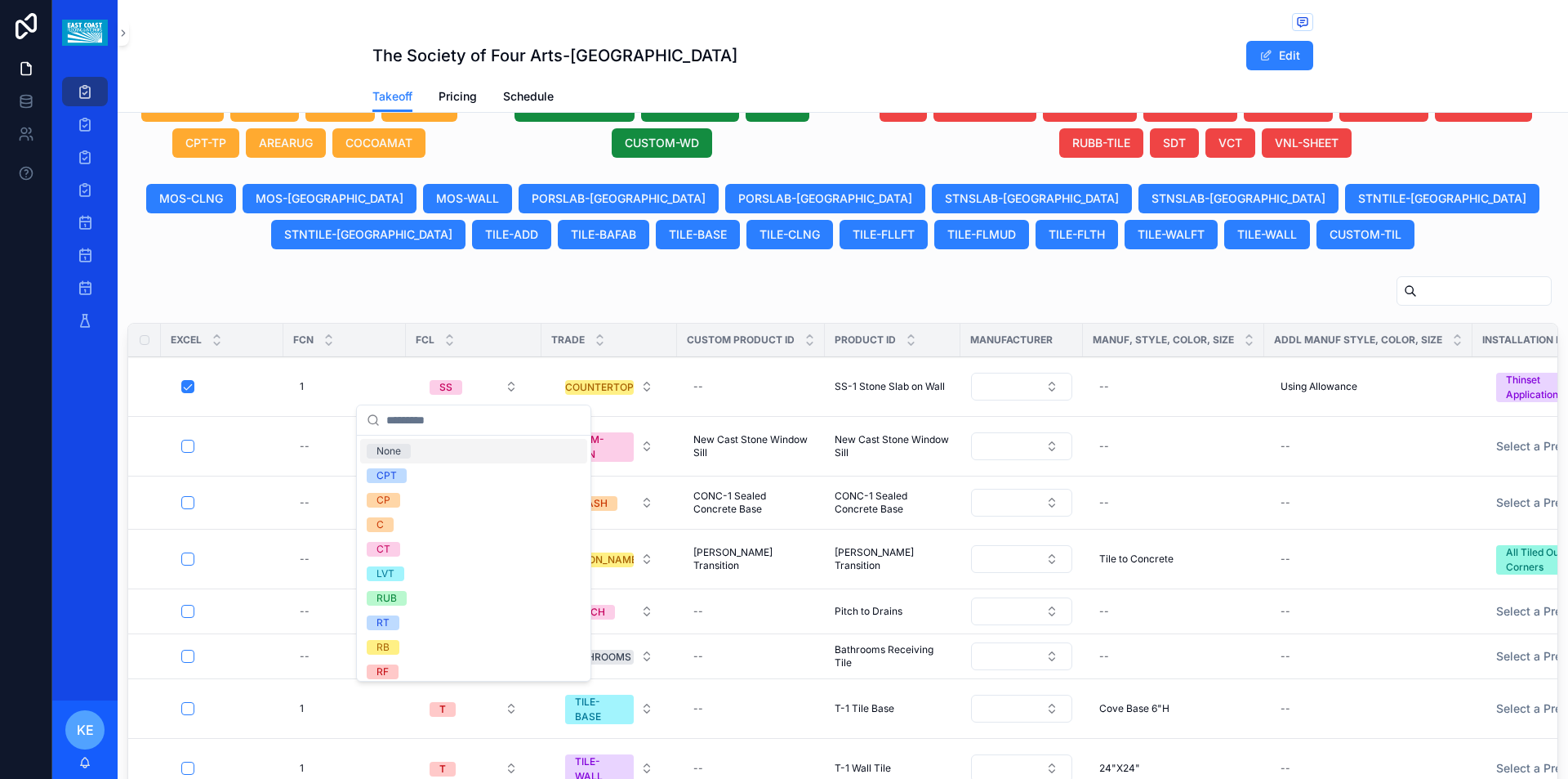
click at [445, 453] on div "None" at bounding box center [474, 451] width 227 height 24
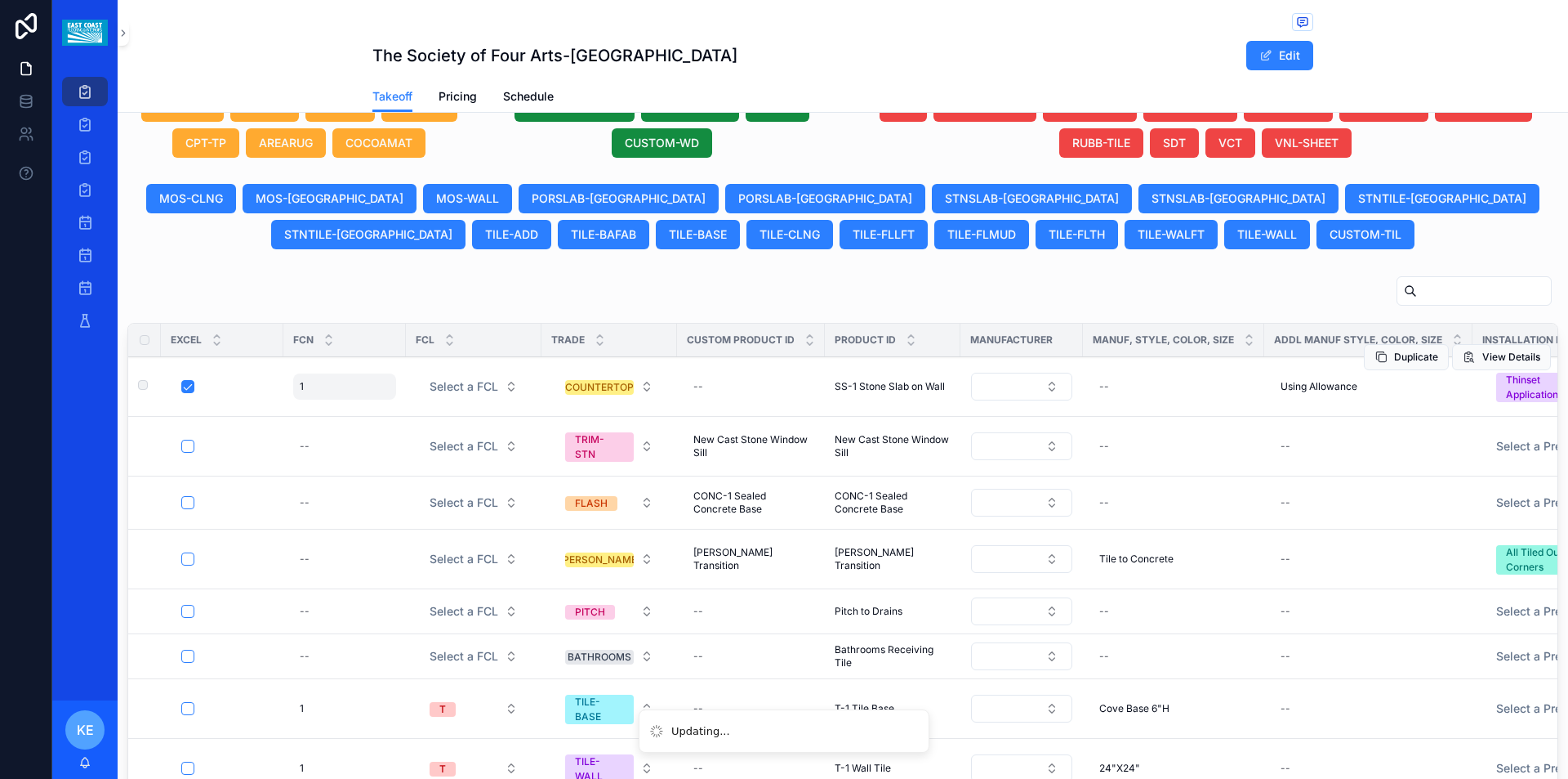
click at [335, 385] on div "1 1" at bounding box center [345, 387] width 103 height 26
drag, startPoint x: 337, startPoint y: 409, endPoint x: 313, endPoint y: 413, distance: 24.3
click at [313, 413] on input "*" at bounding box center [380, 410] width 155 height 23
click button "scrollable content" at bounding box center [500, 409] width 20 height 20
click at [750, 389] on div "--" at bounding box center [751, 387] width 128 height 26
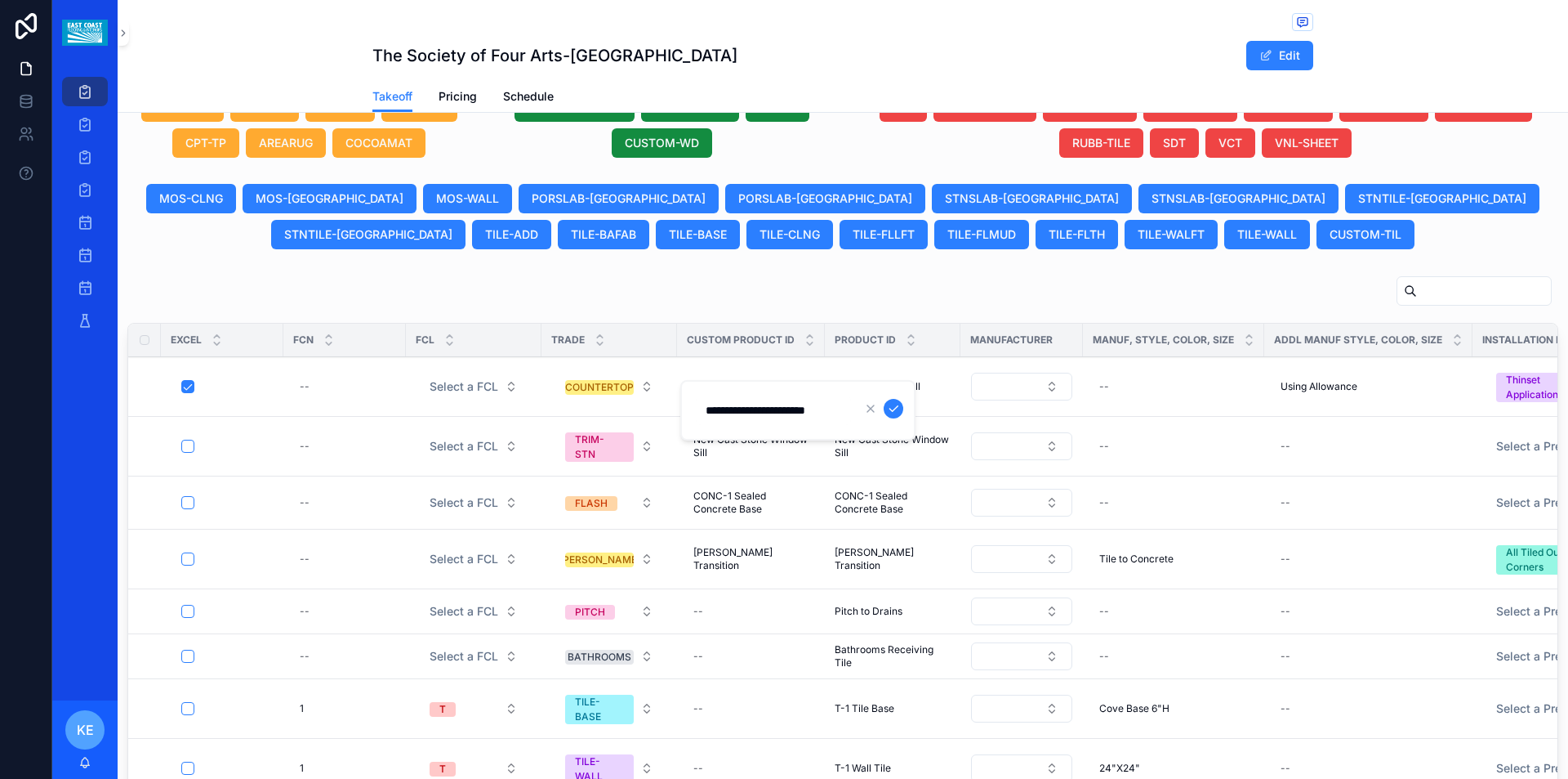
type input "**********"
click button "scrollable content" at bounding box center [894, 409] width 20 height 20
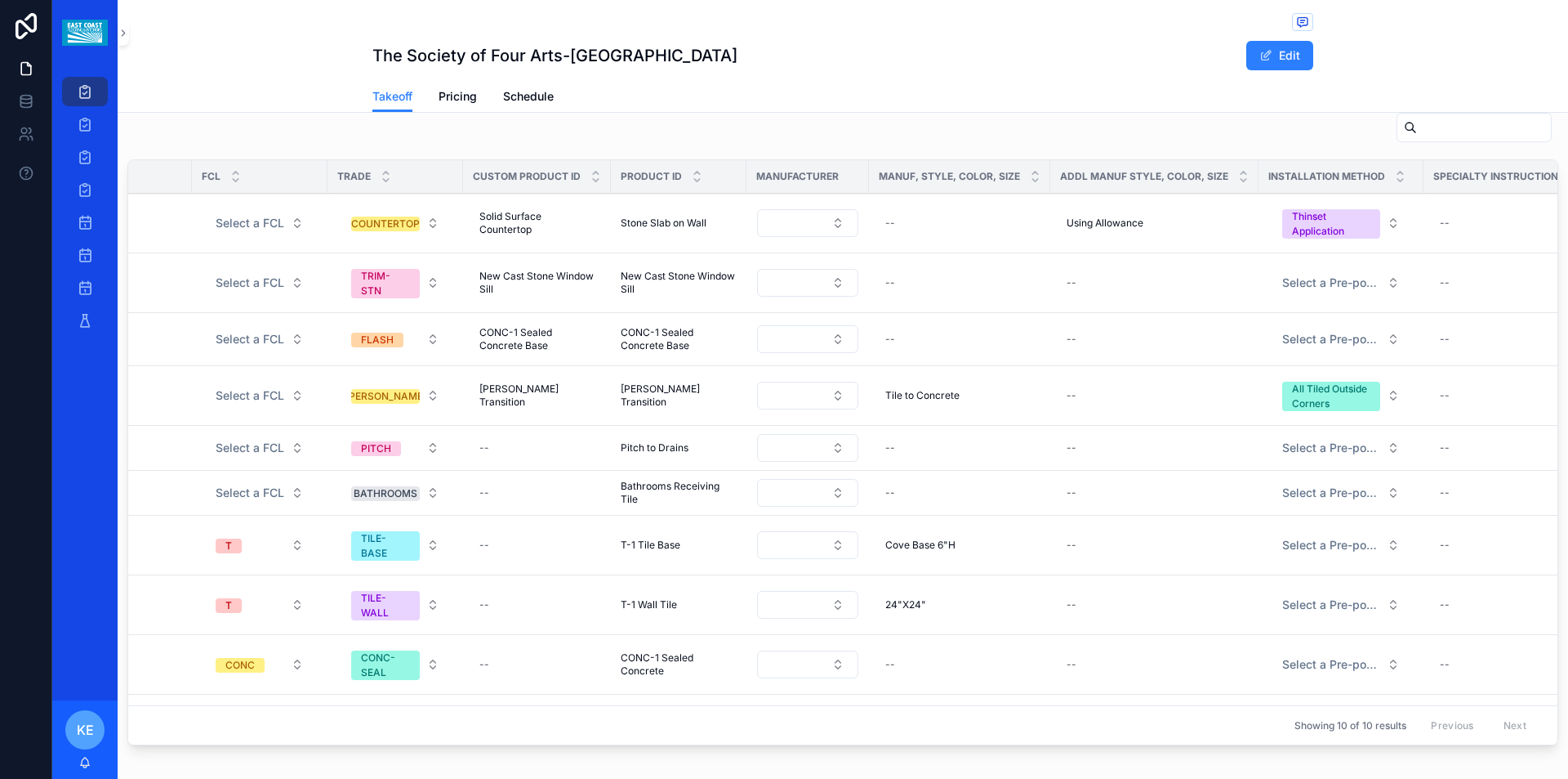
scroll to position [0, 1011]
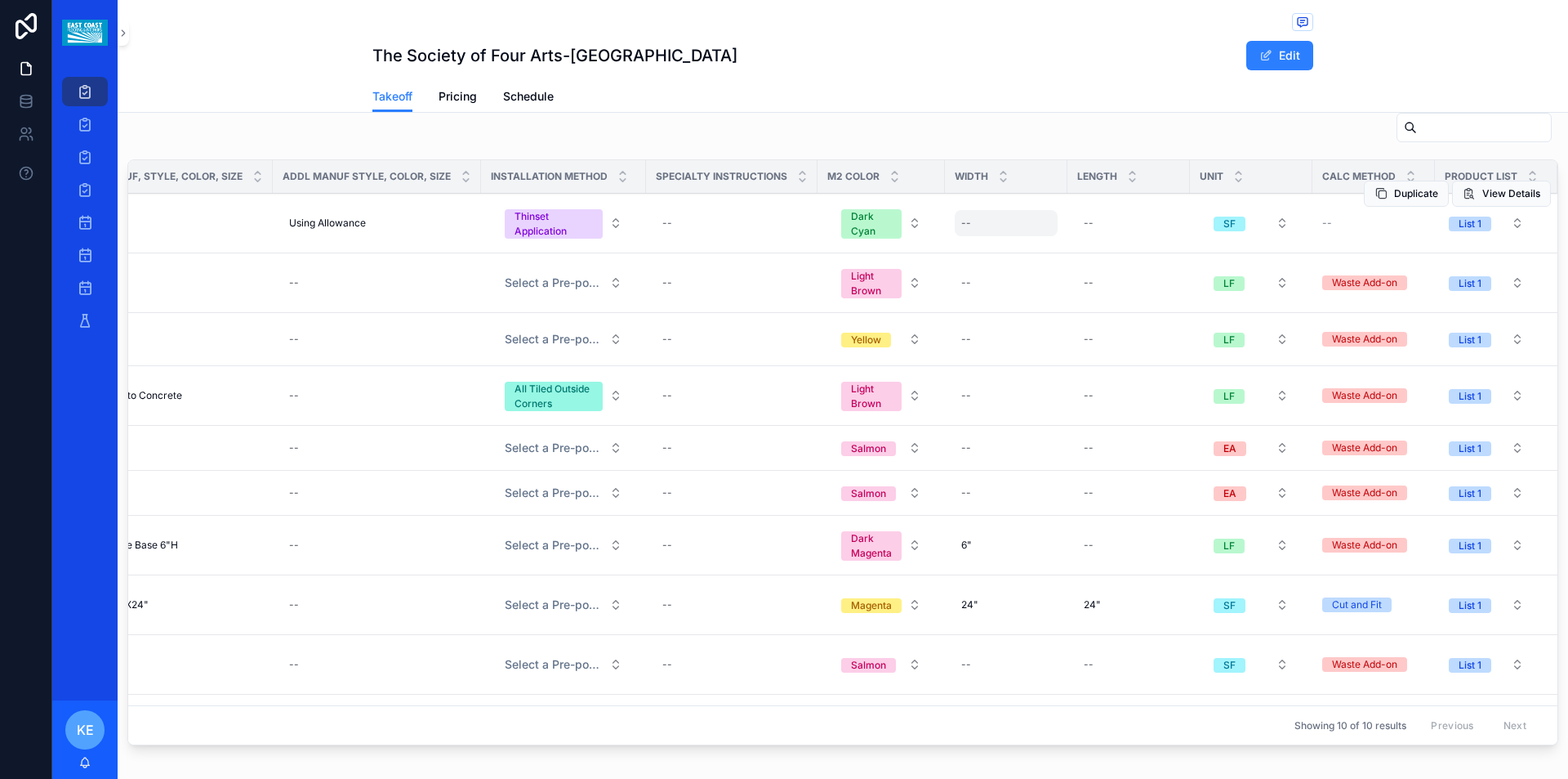
click at [955, 218] on div "--" at bounding box center [1006, 223] width 103 height 26
type input "**"
click button "scrollable content" at bounding box center [1137, 245] width 20 height 20
click at [1078, 227] on div "--" at bounding box center [1129, 223] width 103 height 26
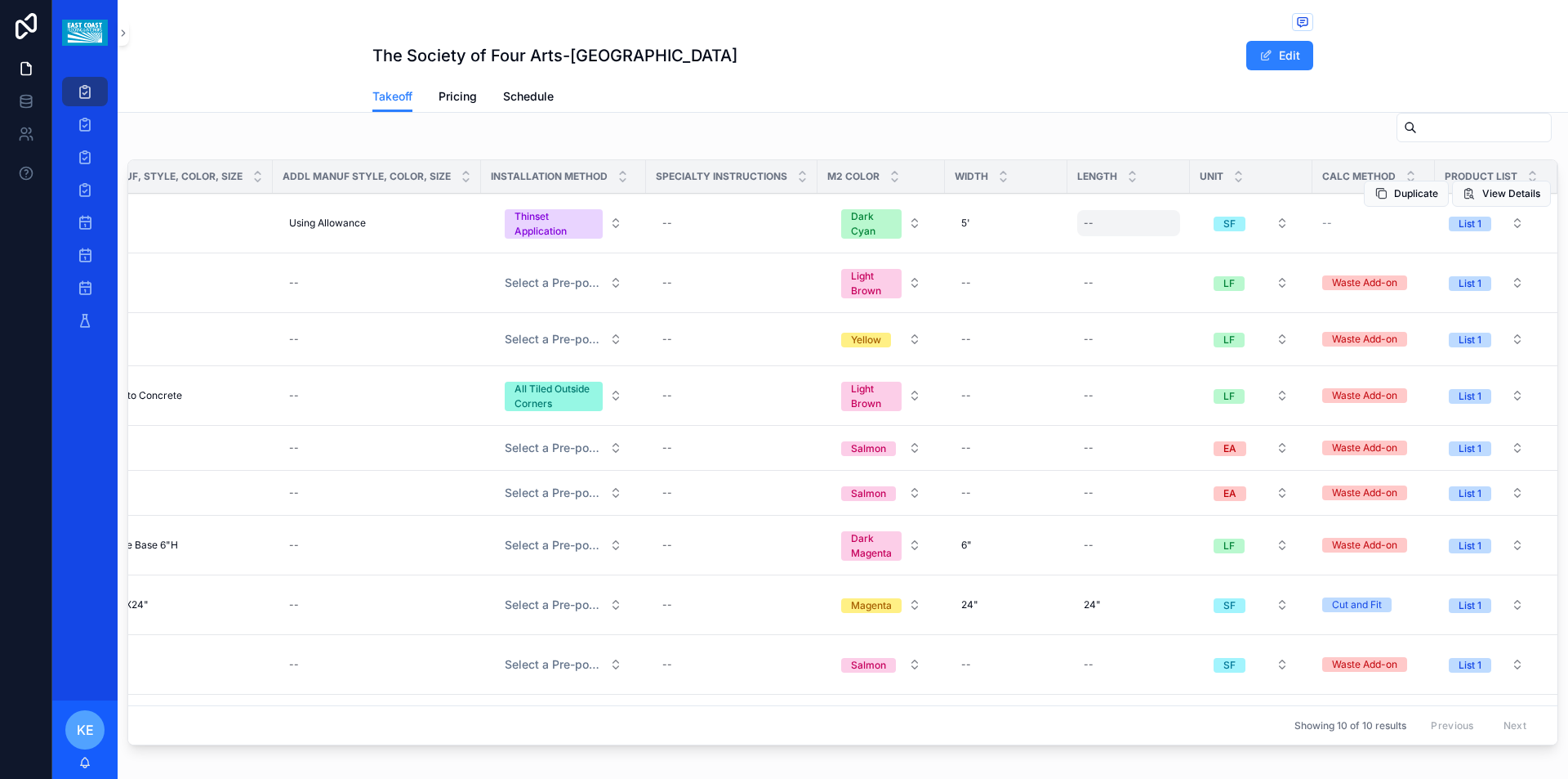
click at [1078, 227] on div "--" at bounding box center [1129, 223] width 103 height 26
click at [1079, 238] on input "scrollable content" at bounding box center [1139, 247] width 155 height 23
type input "***"
click button "scrollable content" at bounding box center [1260, 245] width 20 height 20
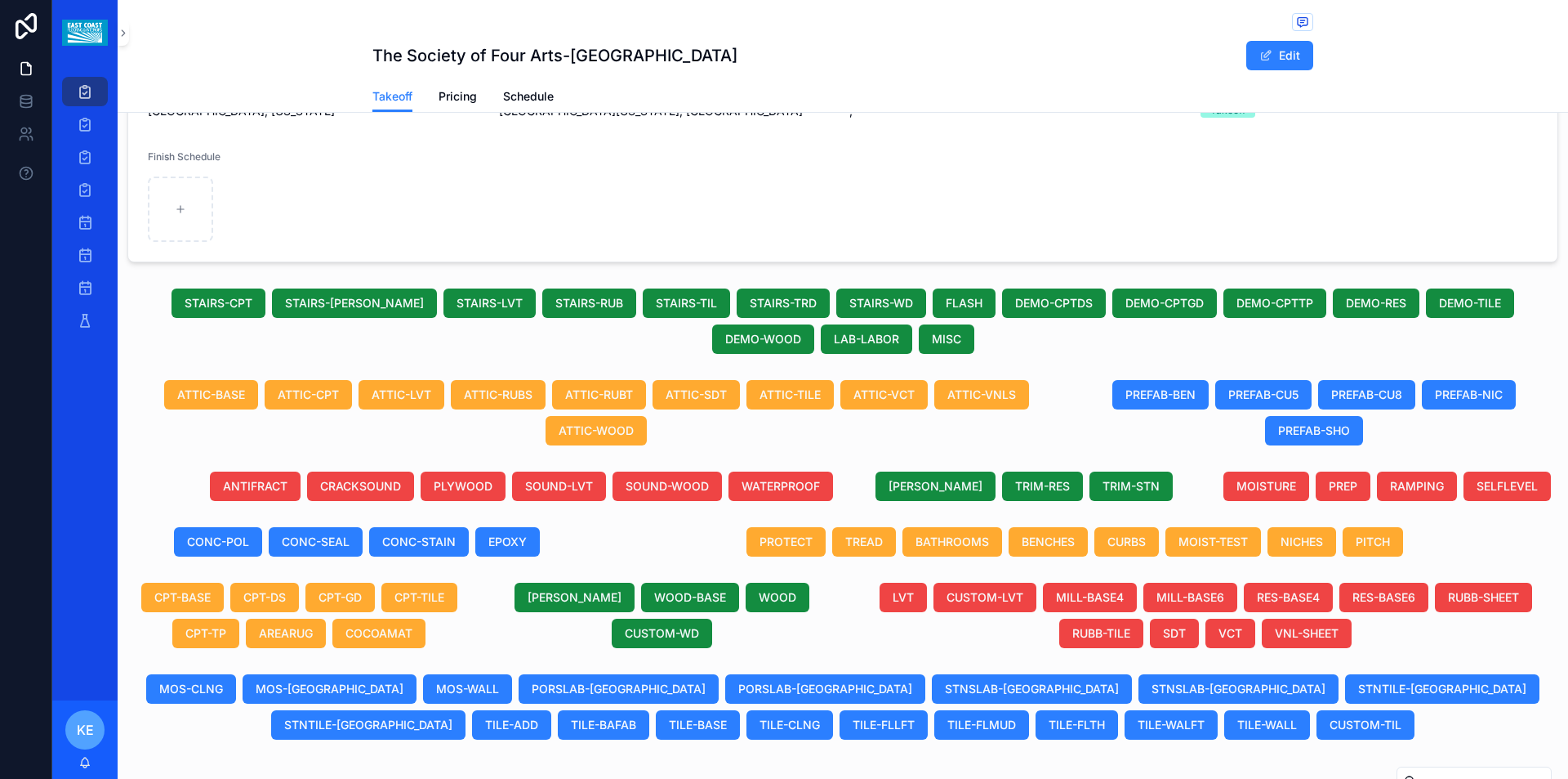
scroll to position [0, 0]
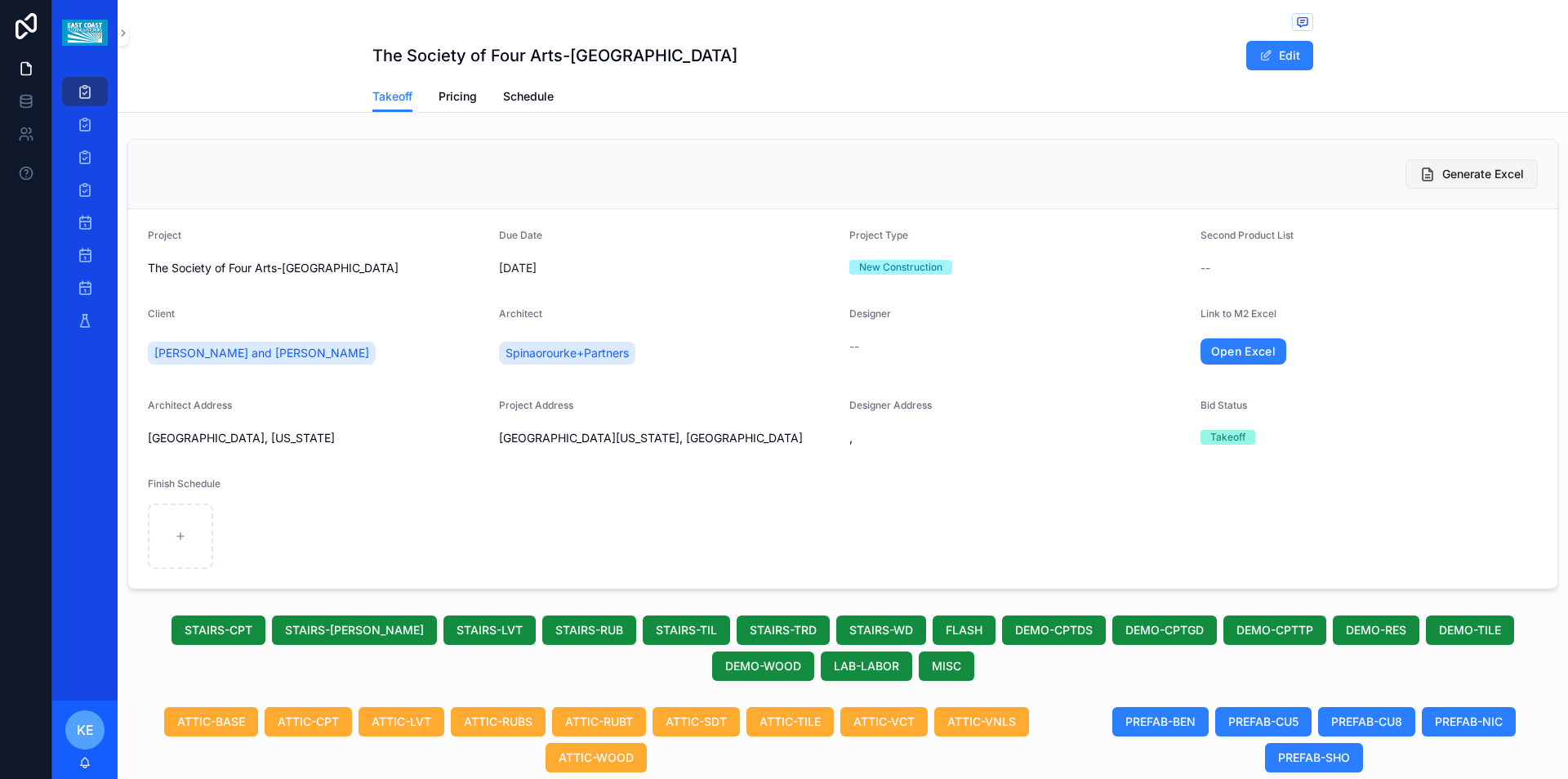
click at [1443, 178] on span "Generate Excel" at bounding box center [1484, 173] width 82 height 17
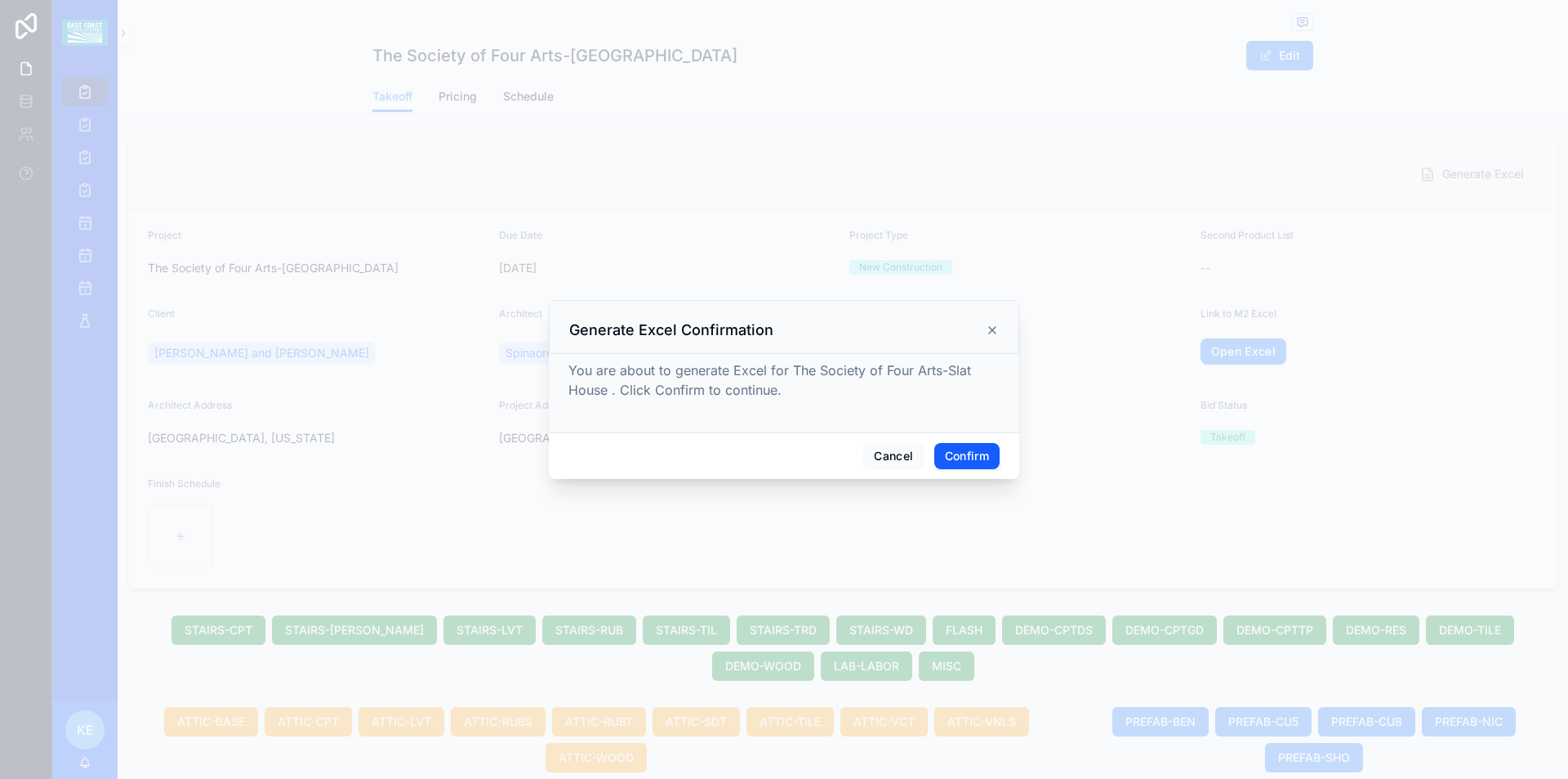
click at [968, 453] on button "Confirm" at bounding box center [967, 456] width 65 height 26
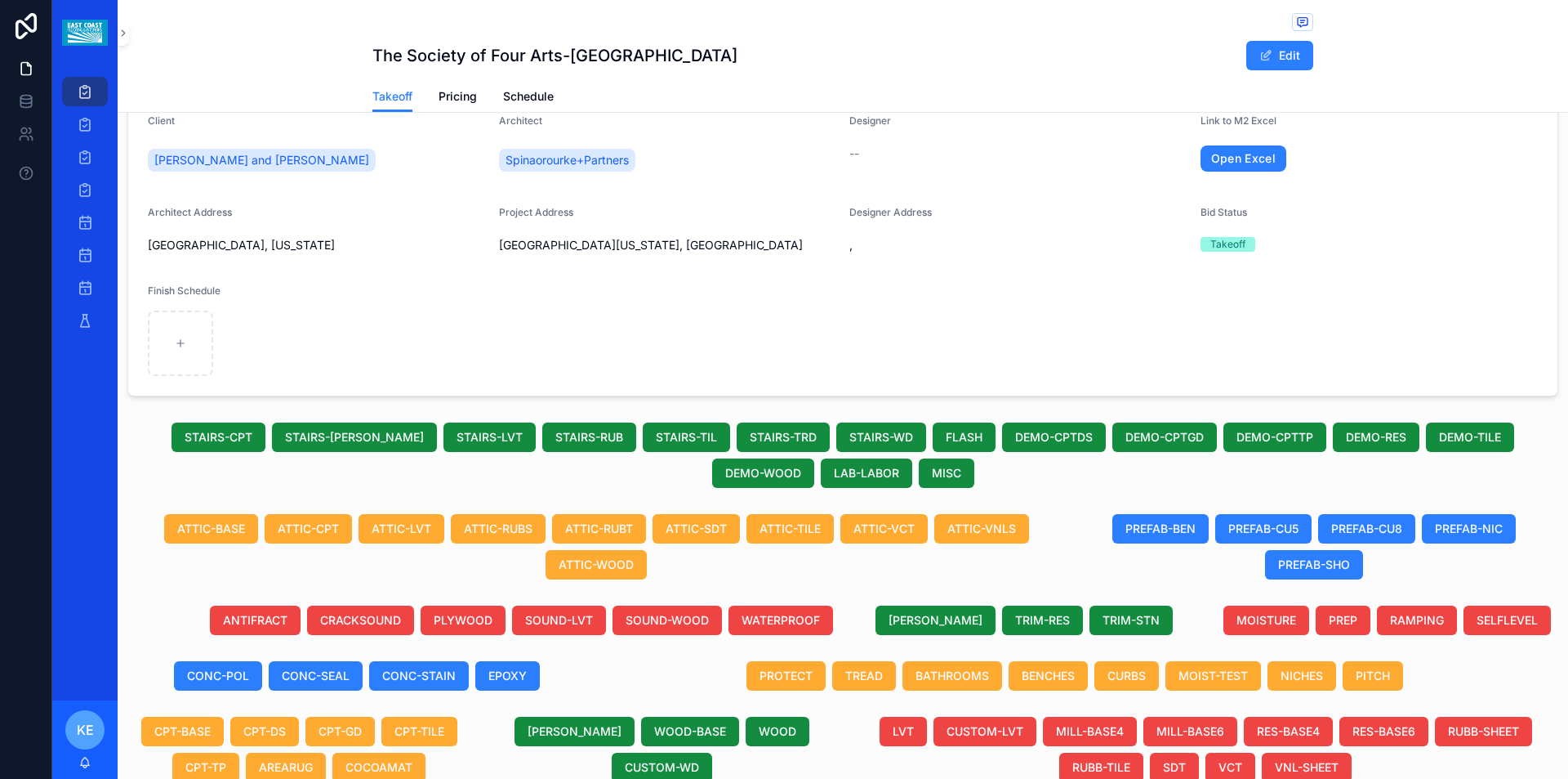
scroll to position [15, 0]
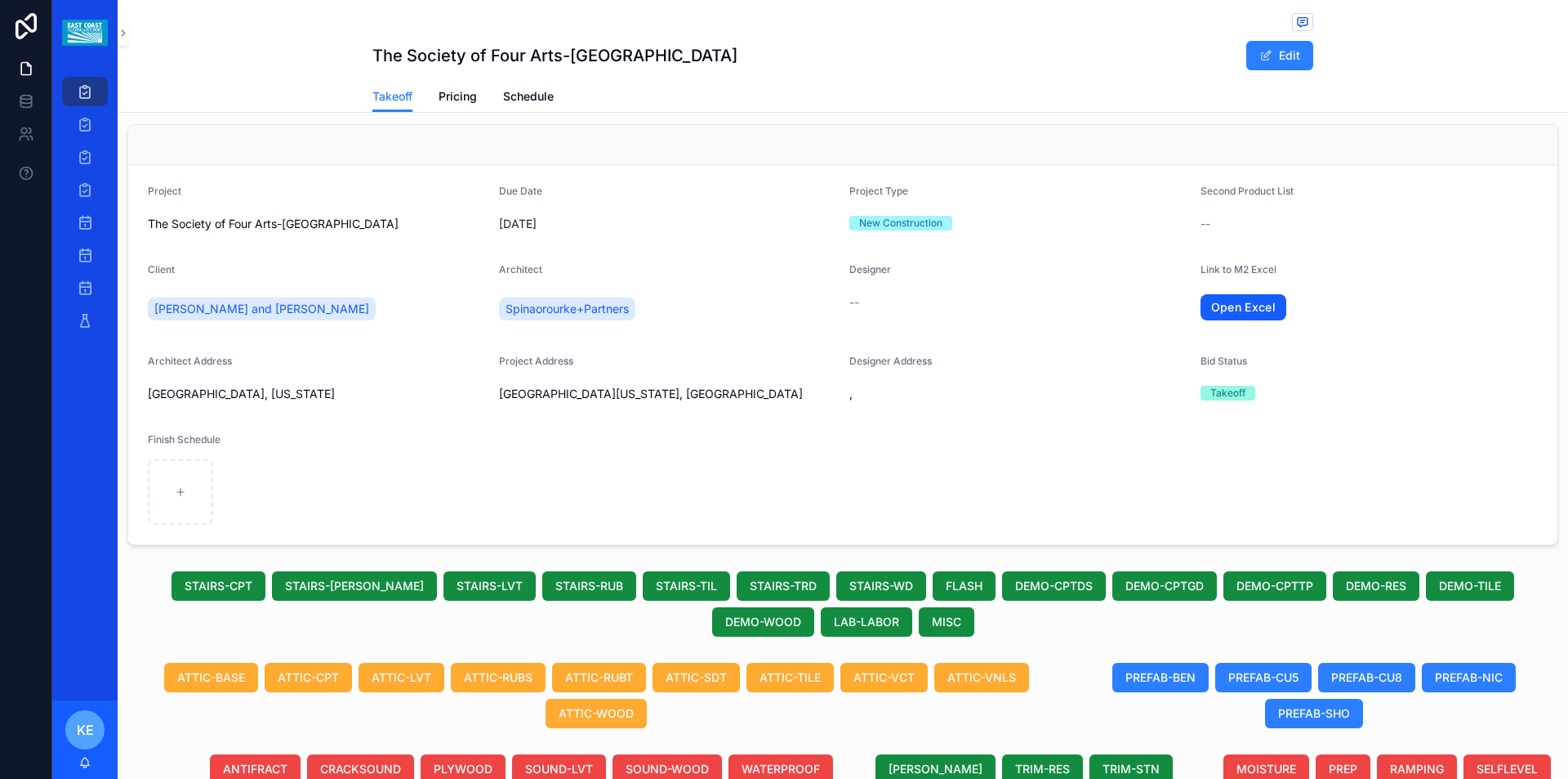
click at [1213, 308] on link "Open Excel" at bounding box center [1243, 308] width 86 height 26
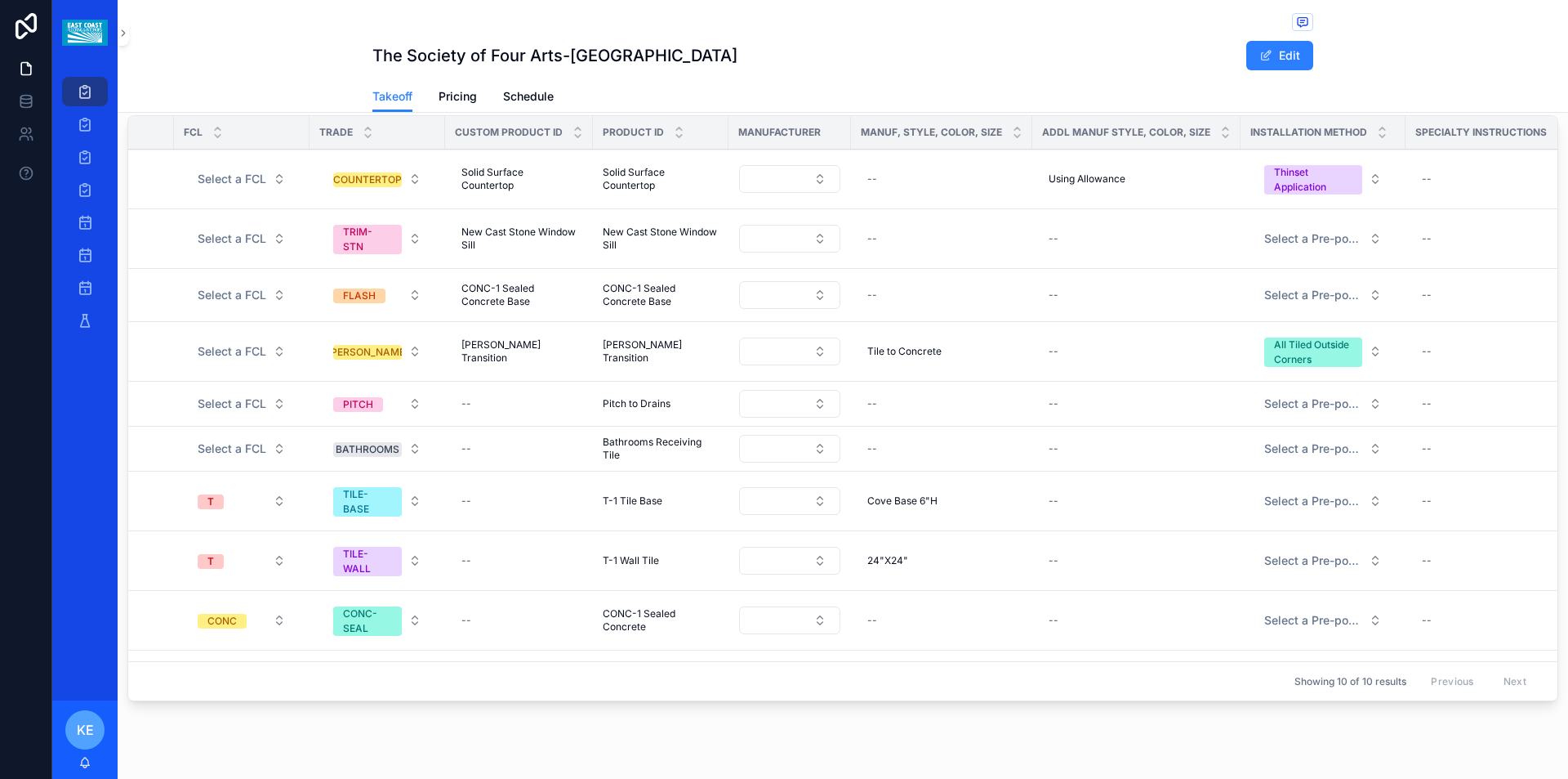
scroll to position [0, 275]
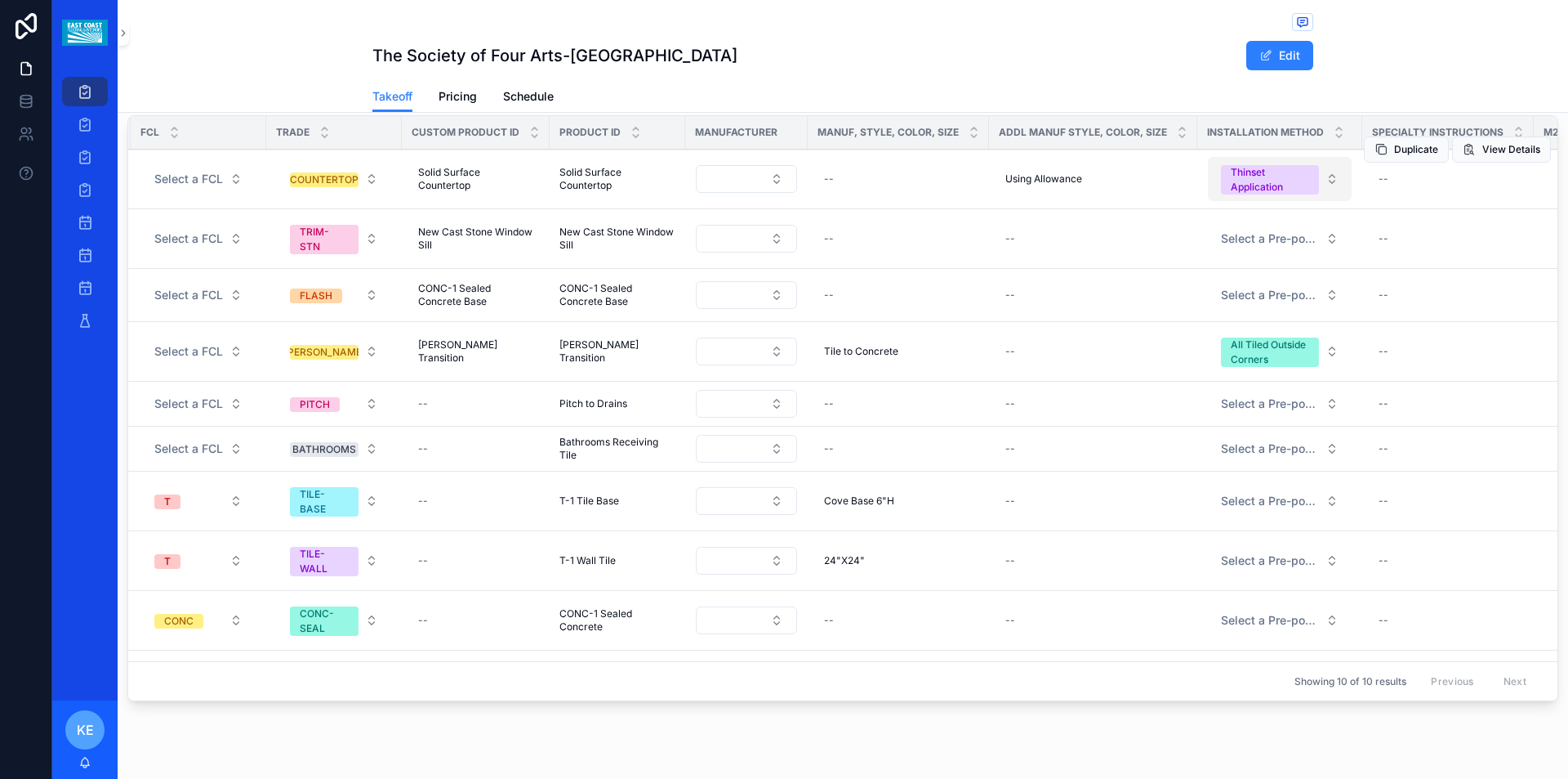
click at [1271, 190] on div "Thinset Application" at bounding box center [1270, 180] width 78 height 30
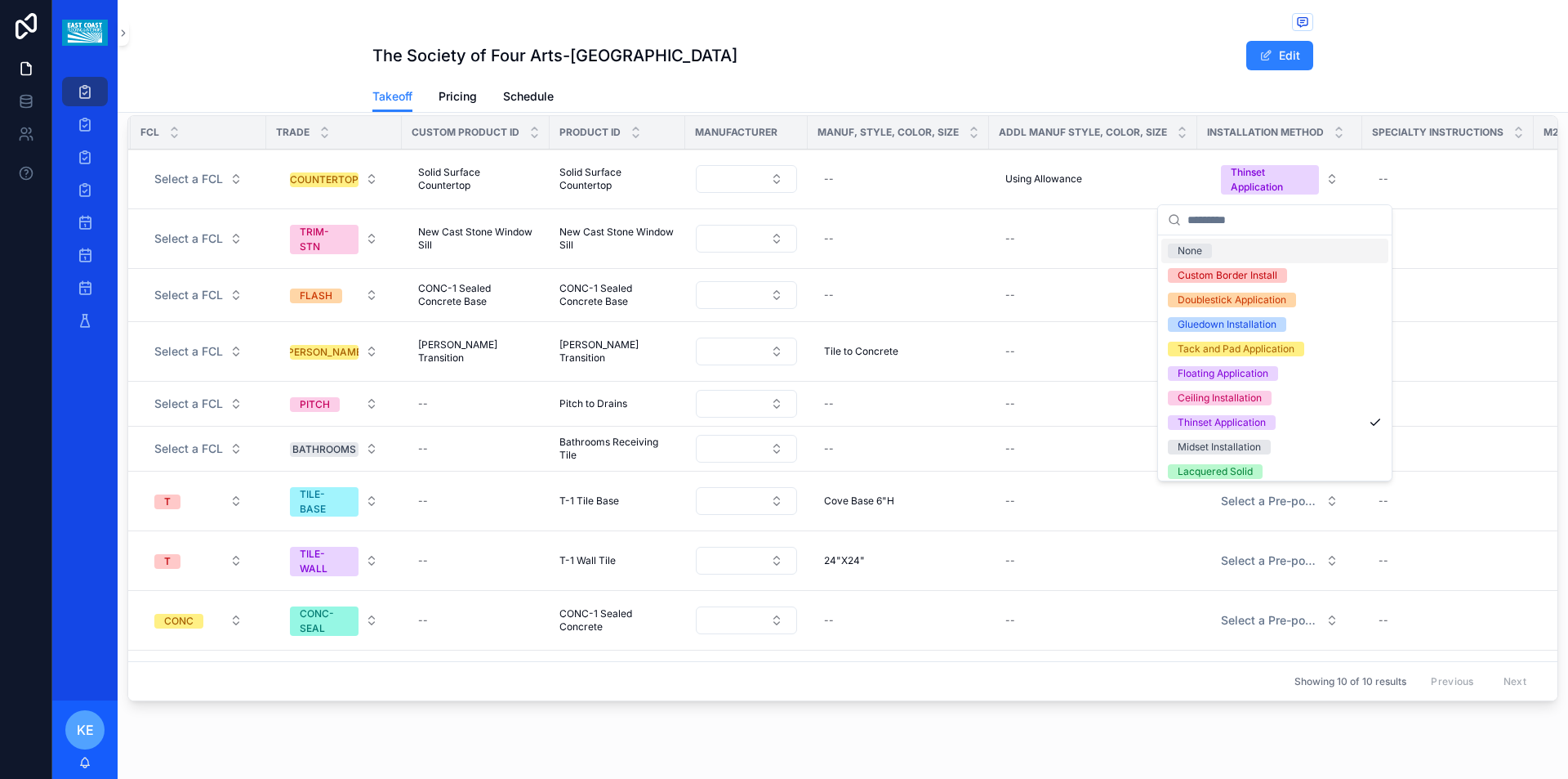
click at [1228, 250] on div "None" at bounding box center [1274, 251] width 227 height 24
